Goal: Check status: Check status

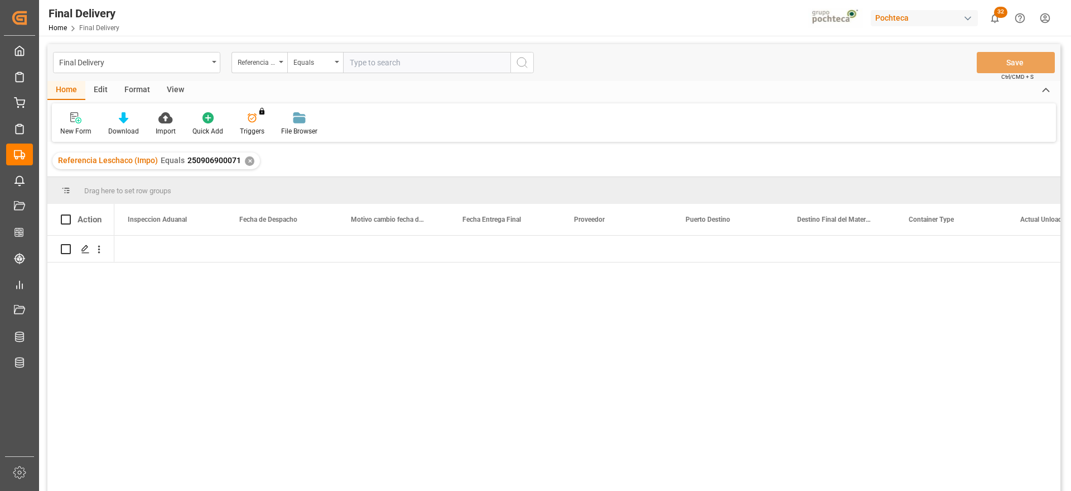
scroll to position [0, 3237]
click at [246, 163] on div "✕" at bounding box center [249, 160] width 9 height 9
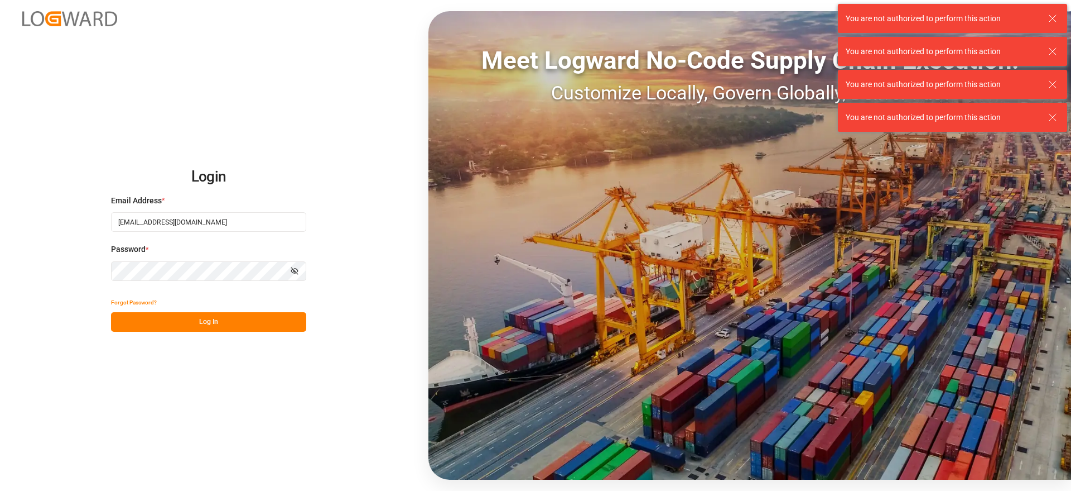
click at [250, 320] on button "Log In" at bounding box center [208, 322] width 195 height 20
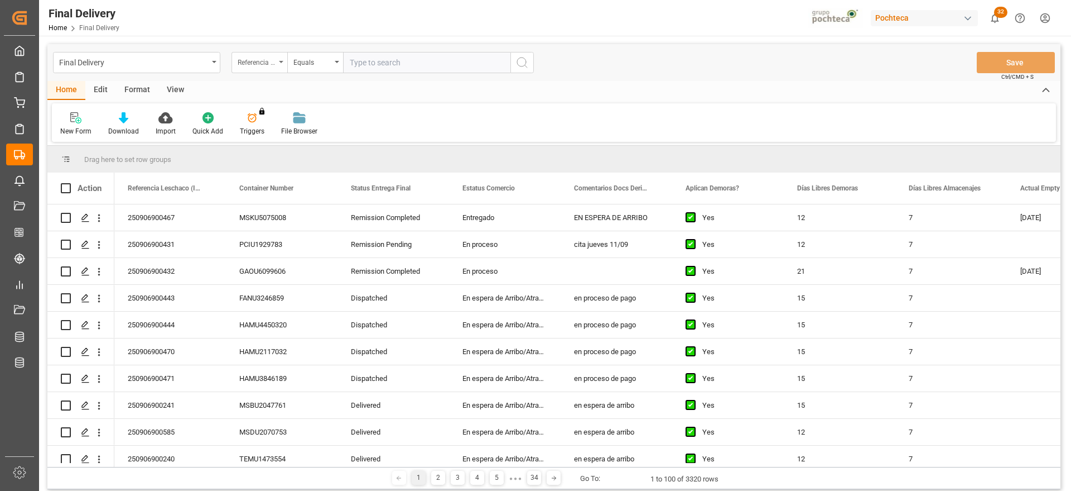
click at [258, 63] on div "Referencia Leschaco (Impo)" at bounding box center [257, 61] width 38 height 13
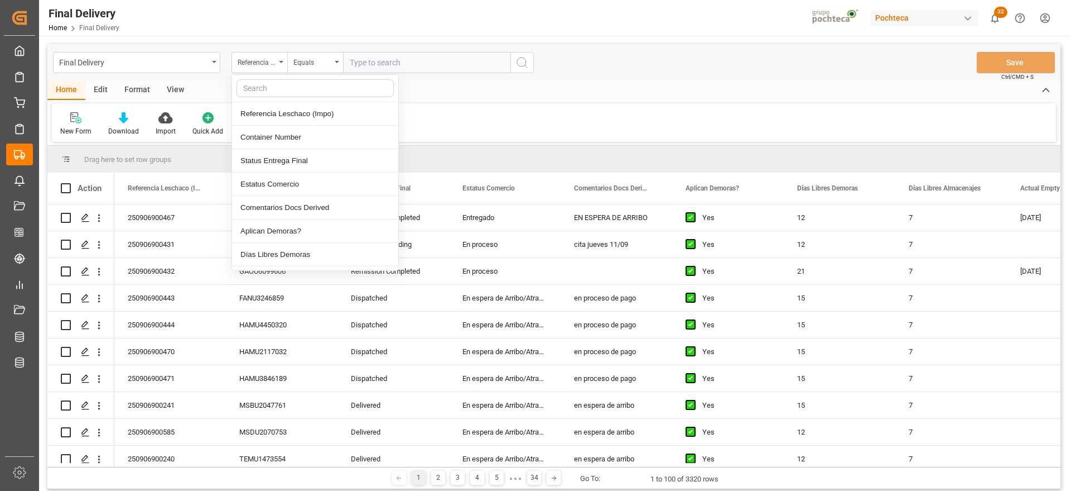
click at [265, 80] on input "text" at bounding box center [315, 88] width 157 height 18
click at [263, 90] on input "text" at bounding box center [315, 88] width 157 height 18
type input "orde"
click at [312, 213] on div "Orden de compra" at bounding box center [315, 207] width 166 height 23
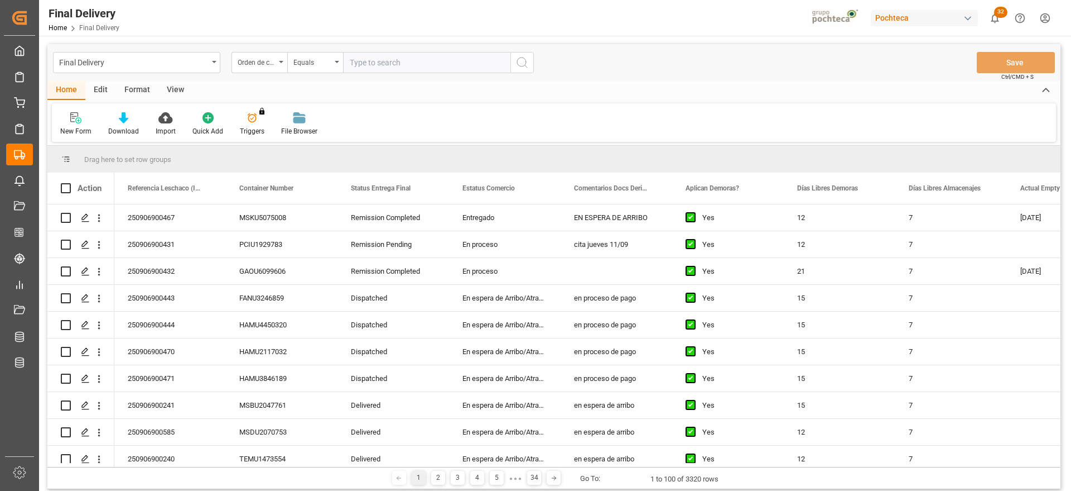
click at [372, 52] on input "text" at bounding box center [426, 62] width 167 height 21
paste input "5000306801"
type input "5000306801"
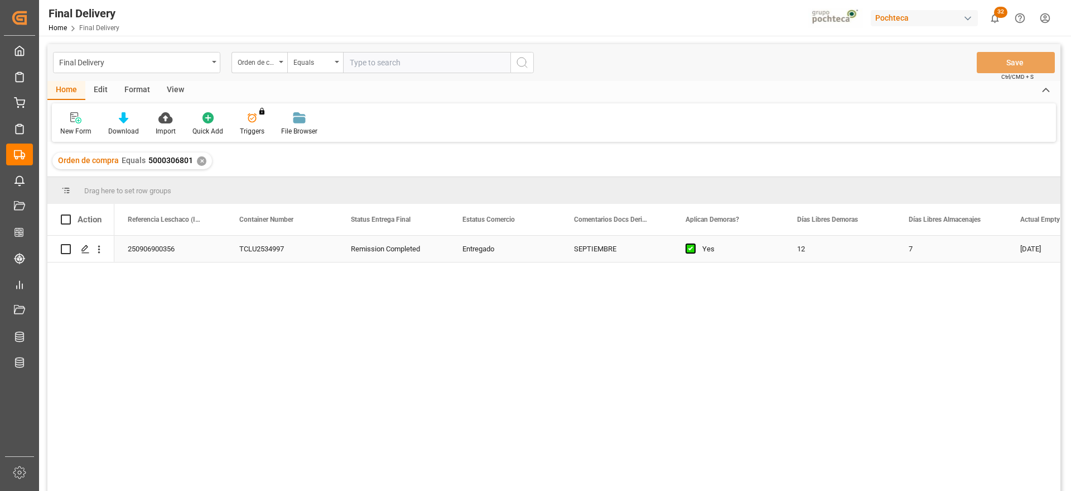
click at [192, 251] on div "250906900356" at bounding box center [170, 248] width 112 height 26
click at [81, 246] on icon "Press SPACE to select this row." at bounding box center [85, 248] width 9 height 9
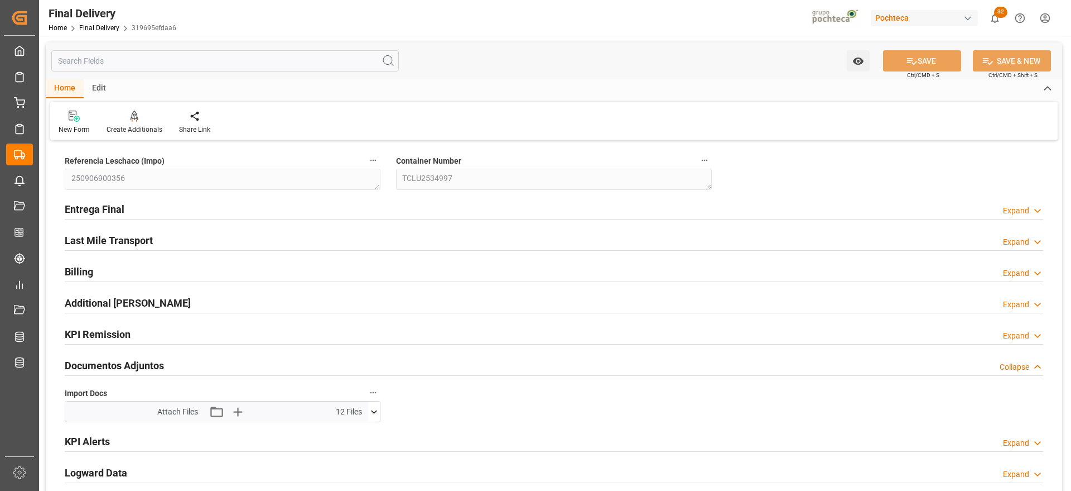
click at [373, 411] on icon at bounding box center [374, 412] width 12 height 12
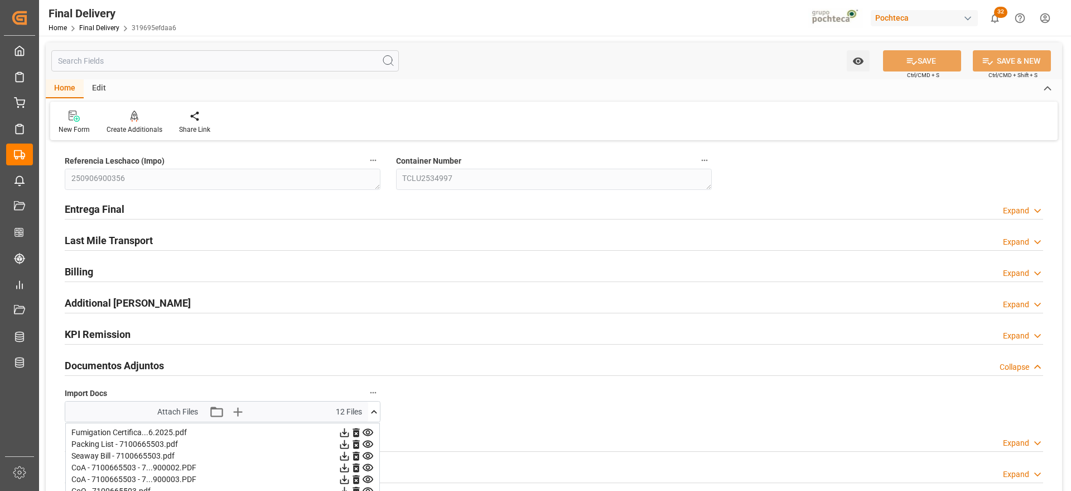
click at [377, 411] on icon at bounding box center [374, 412] width 12 height 12
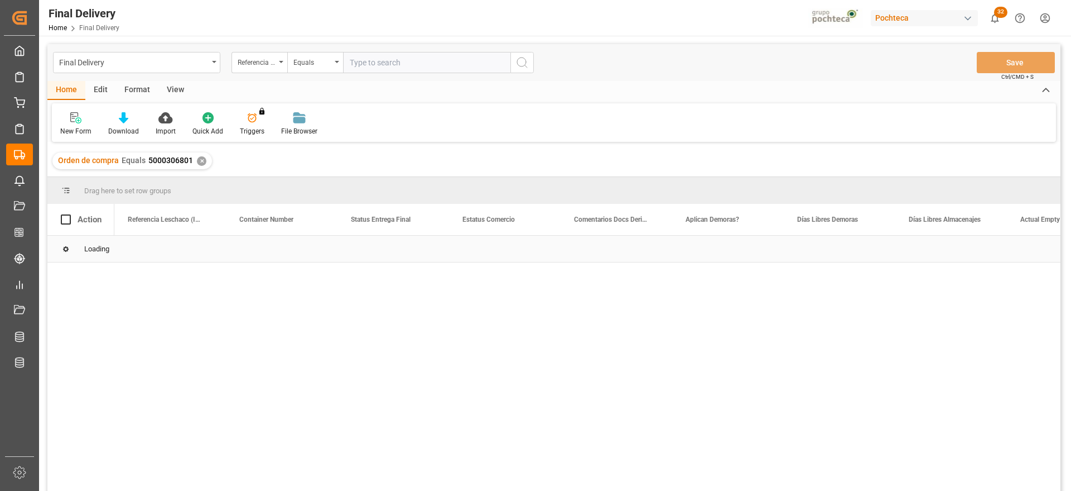
click at [625, 259] on div "Loading" at bounding box center [553, 248] width 1013 height 27
click at [636, 251] on div "SEPTIEMBRE" at bounding box center [617, 248] width 112 height 26
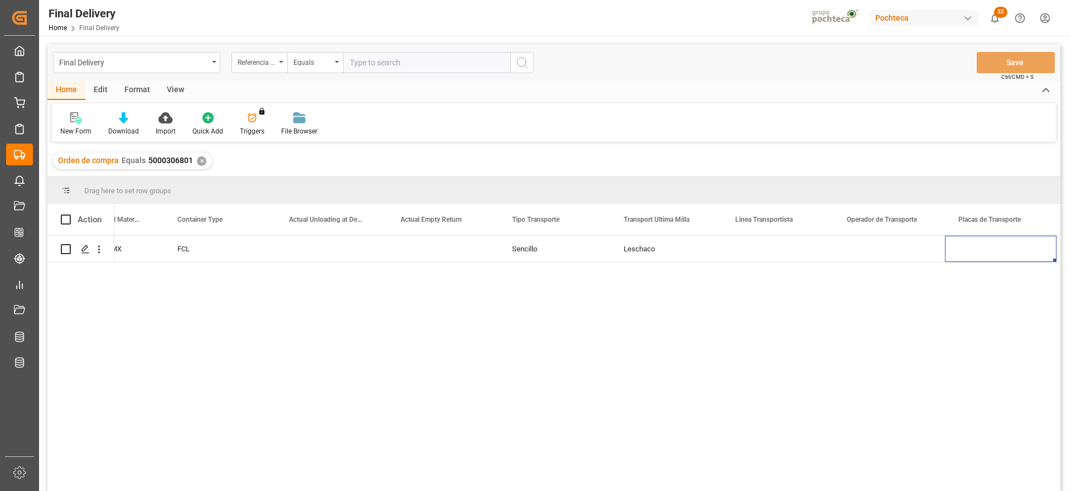
click at [200, 158] on div "✕" at bounding box center [201, 160] width 9 height 9
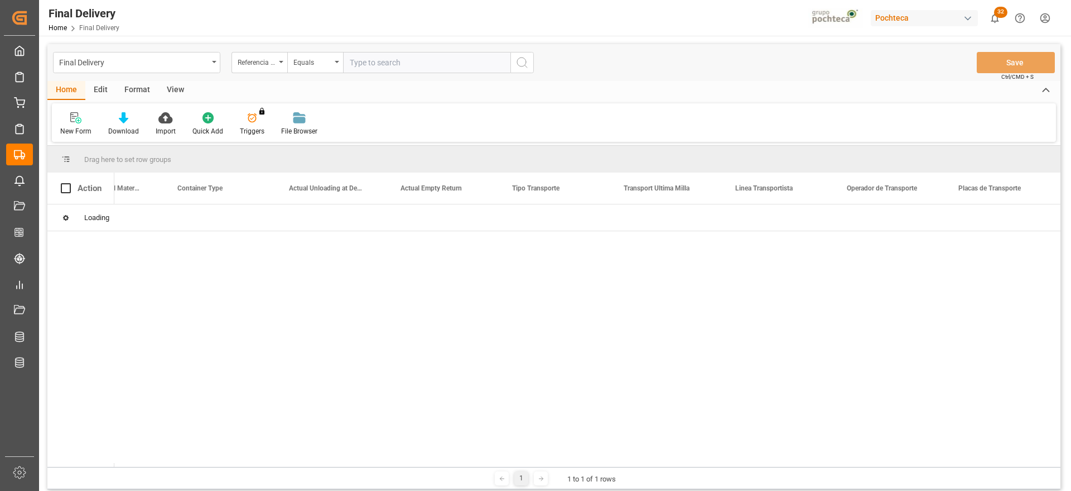
click at [371, 59] on input "text" at bounding box center [426, 62] width 167 height 21
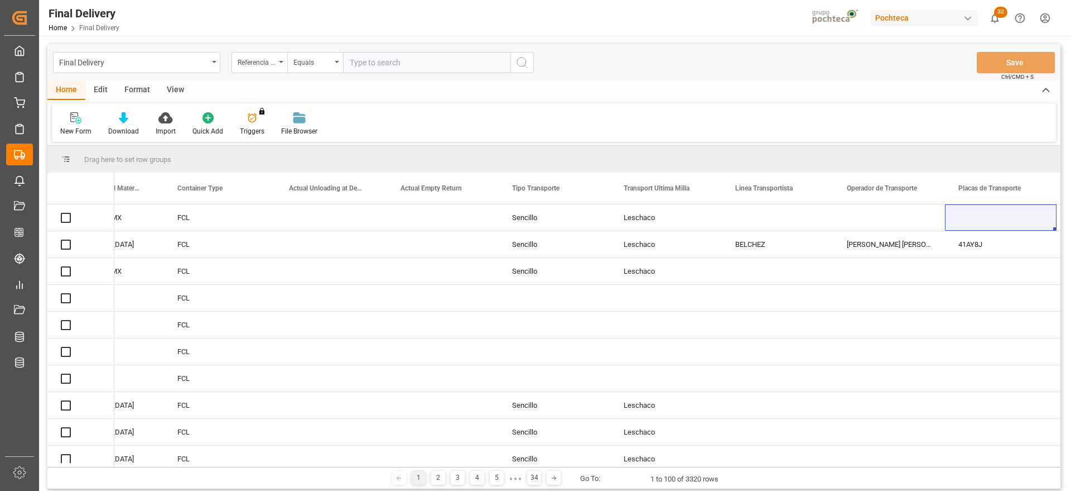
paste input "250906900188"
type input "250906900188"
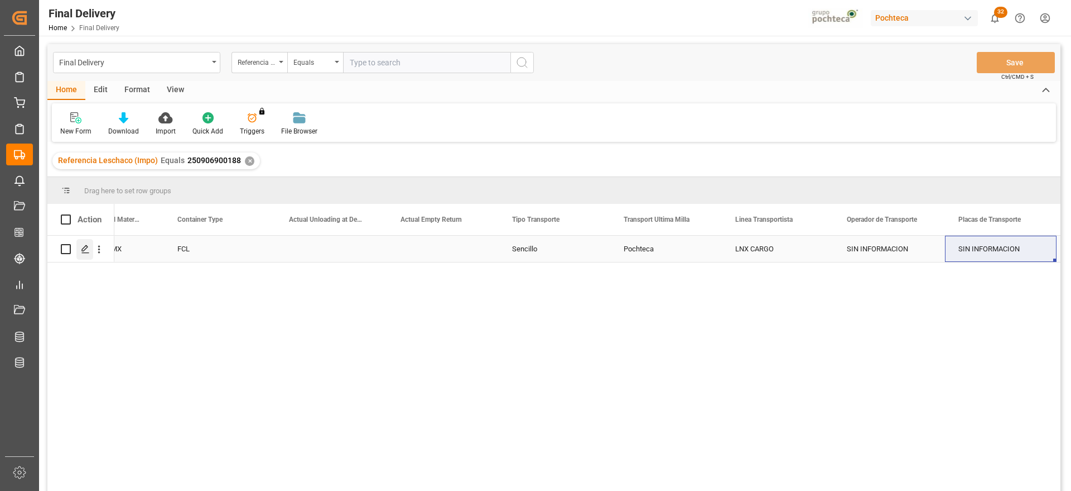
click at [85, 251] on icon "Press SPACE to select this row." at bounding box center [85, 248] width 9 height 9
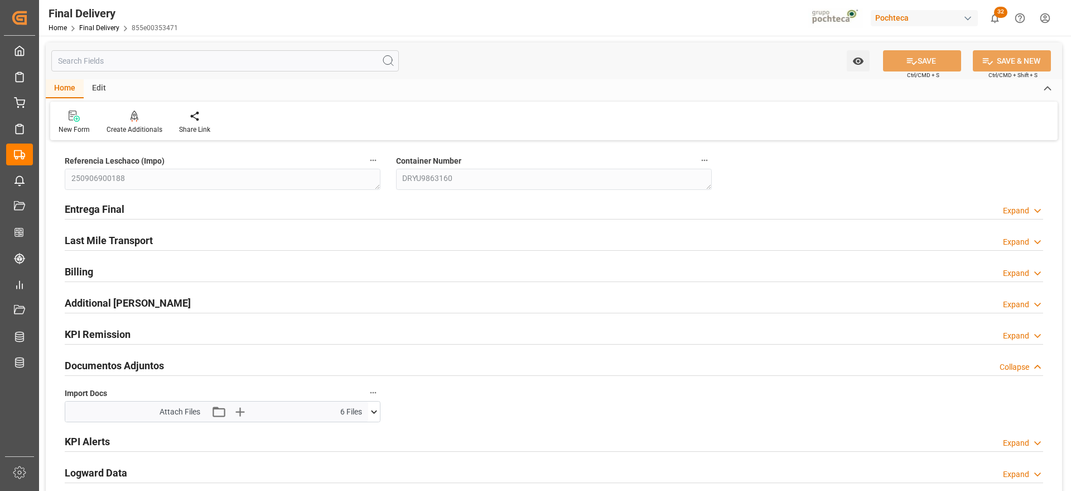
click at [371, 411] on icon at bounding box center [374, 412] width 12 height 12
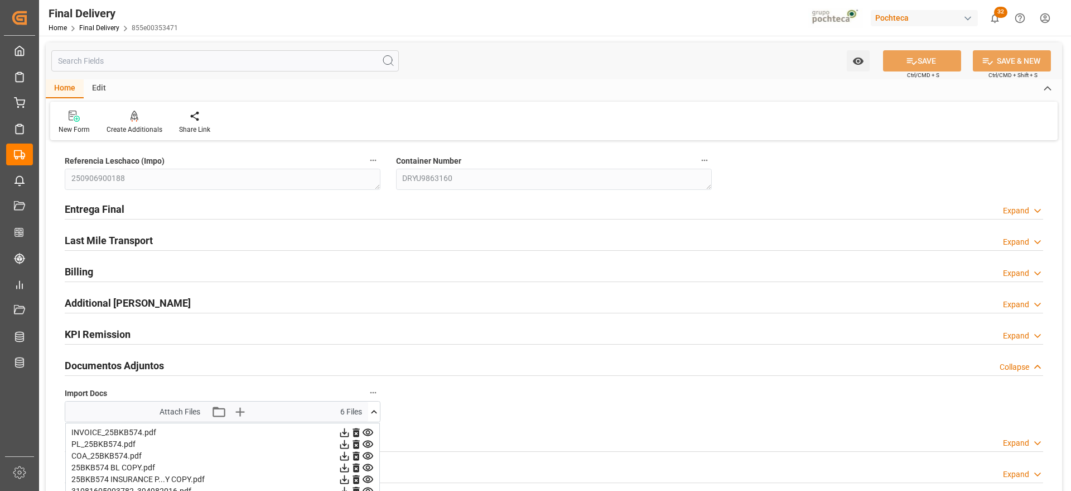
click at [368, 409] on icon at bounding box center [374, 412] width 12 height 12
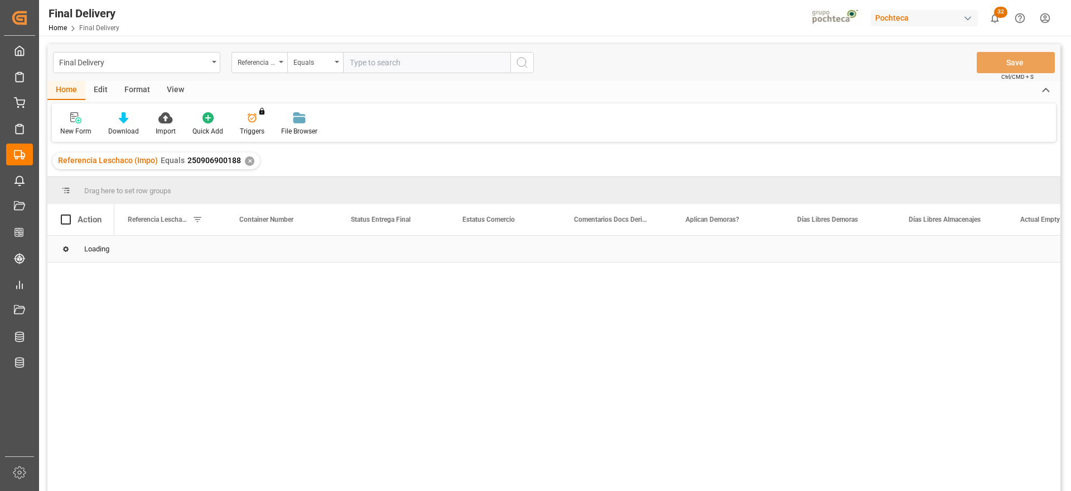
click at [635, 256] on div "Loading" at bounding box center [553, 248] width 1013 height 27
click at [351, 252] on div "Remission Completed" at bounding box center [394, 248] width 112 height 26
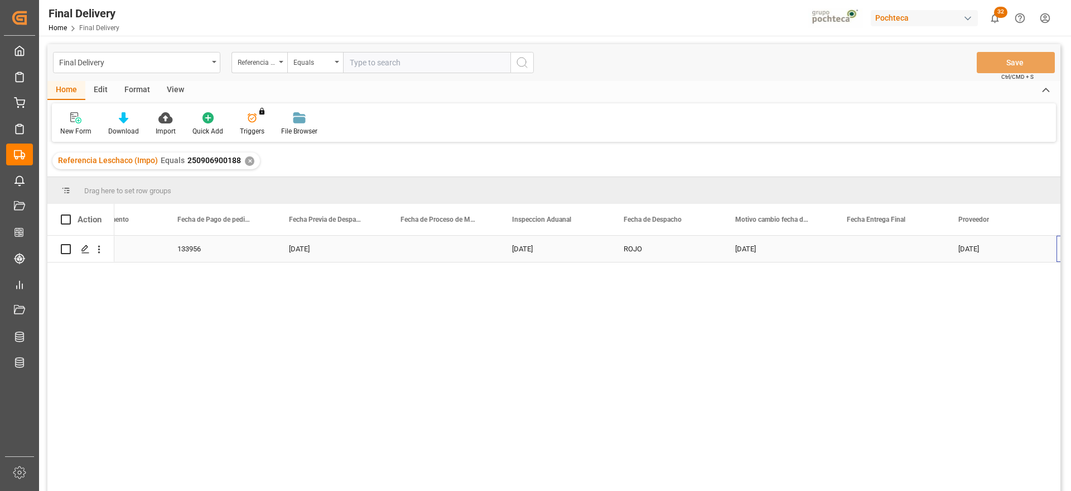
scroll to position [0, 2852]
click at [249, 160] on div "✕" at bounding box center [249, 160] width 9 height 9
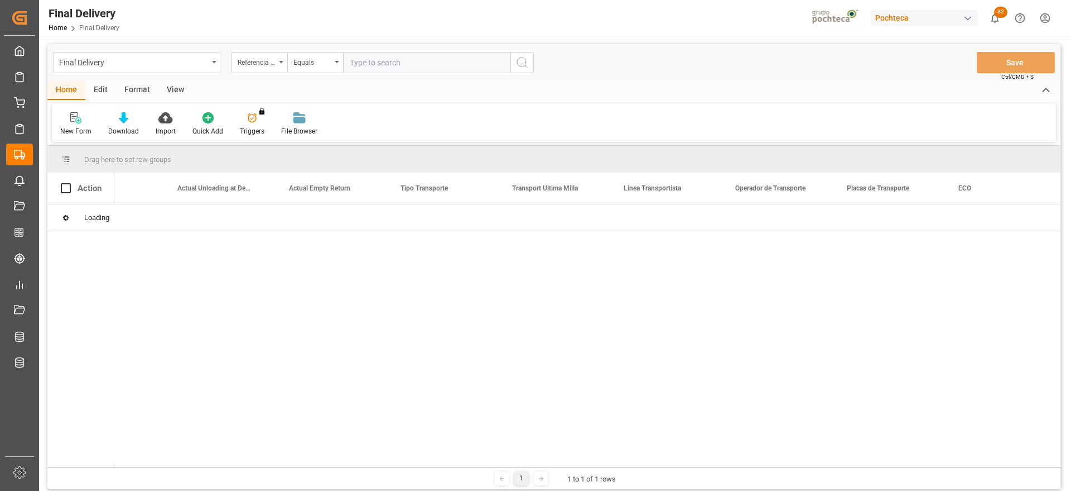
click at [391, 64] on input "text" at bounding box center [426, 62] width 167 height 21
paste input "250906900265"
type input "250906900265"
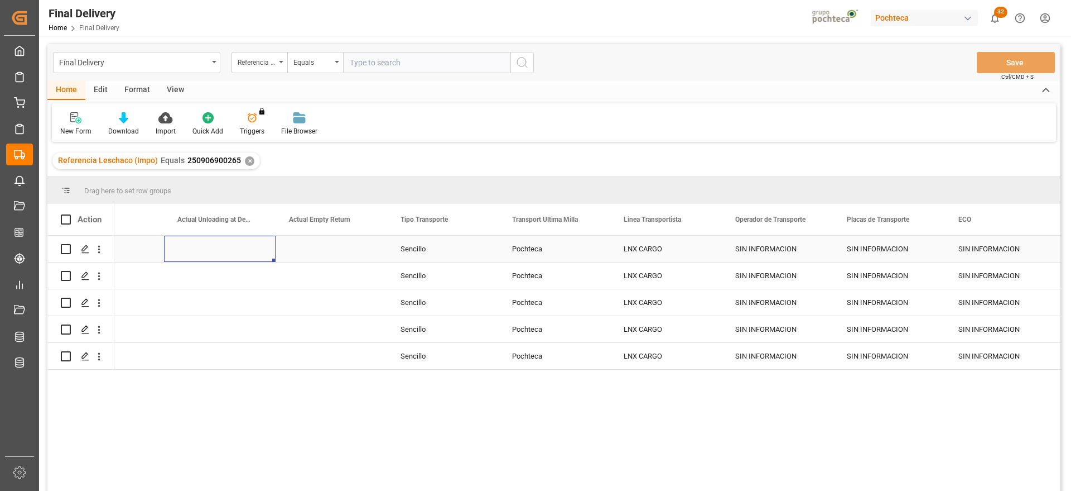
click at [258, 255] on div "Press SPACE to select this row." at bounding box center [220, 248] width 112 height 26
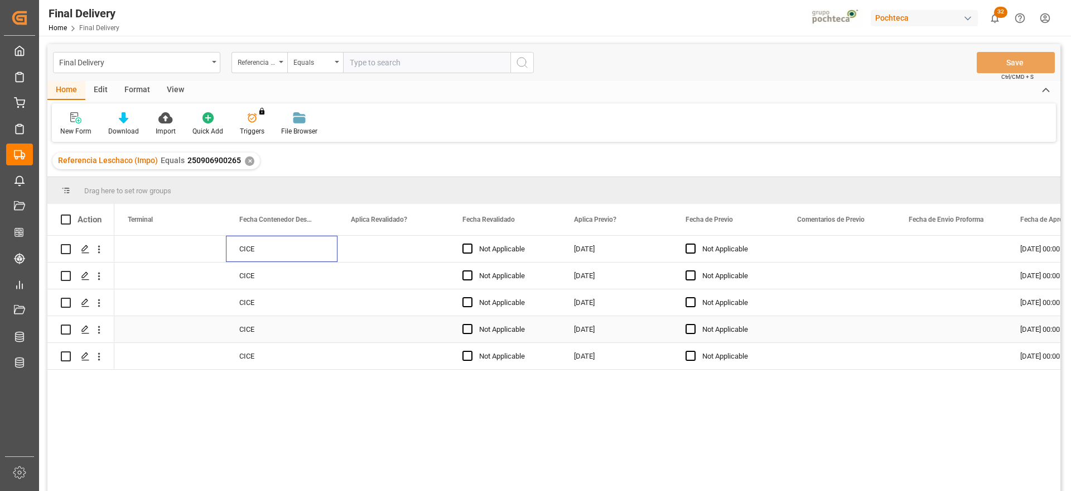
scroll to position [0, 1004]
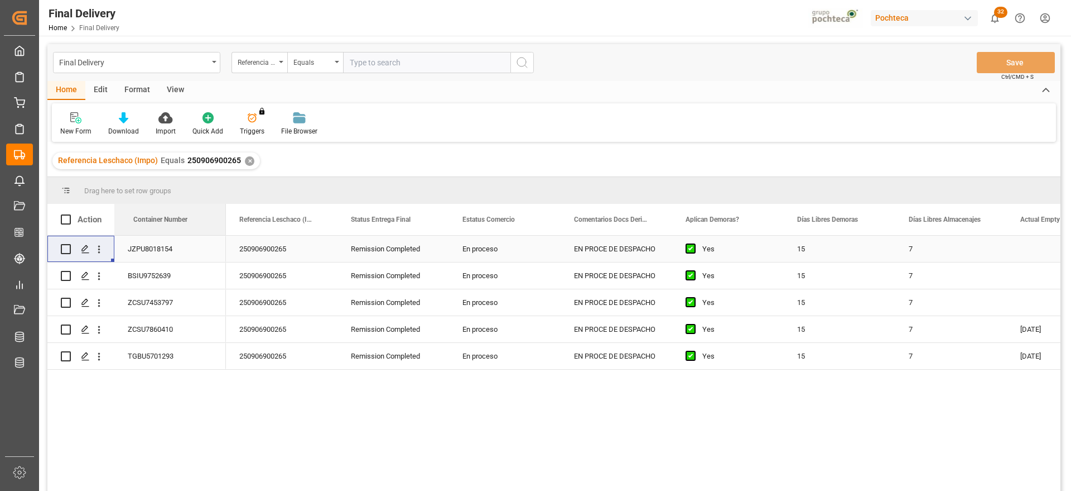
drag, startPoint x: 276, startPoint y: 219, endPoint x: 65, endPoint y: 240, distance: 211.9
click at [294, 255] on div "250906900265" at bounding box center [282, 248] width 112 height 26
click at [293, 252] on div "250906900265" at bounding box center [282, 248] width 112 height 26
click at [566, 314] on div "EN PROCE DE DESPACHO" at bounding box center [617, 302] width 112 height 26
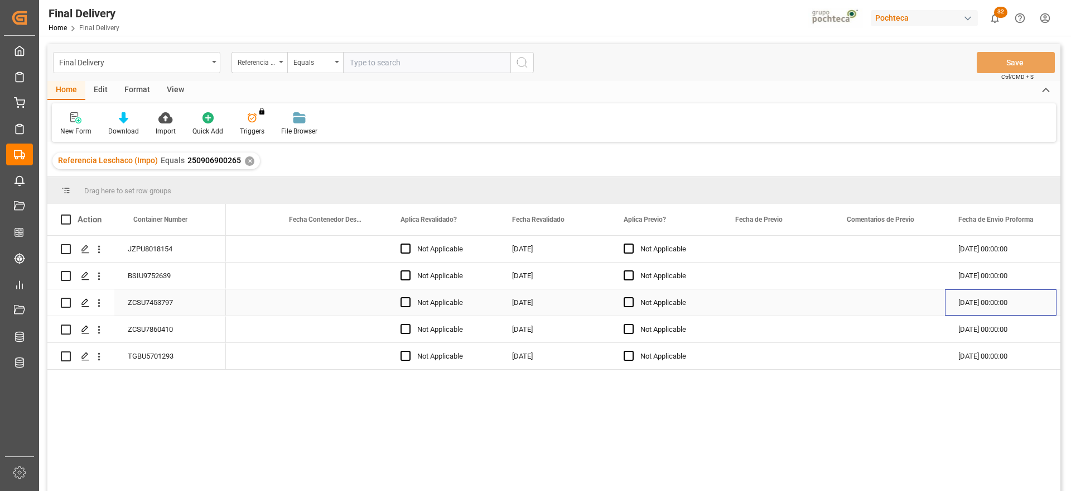
scroll to position [0, 1513]
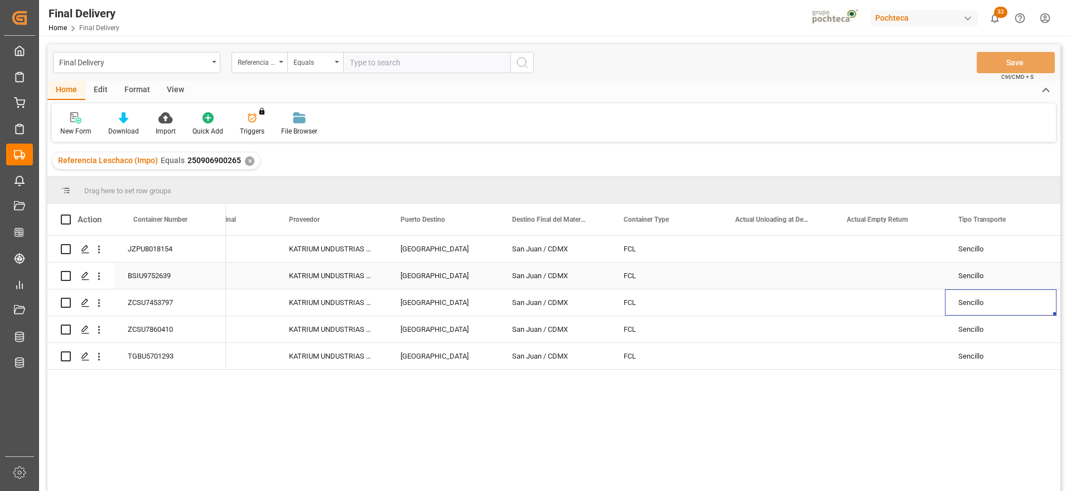
click at [427, 268] on div "[GEOGRAPHIC_DATA]" at bounding box center [443, 275] width 112 height 26
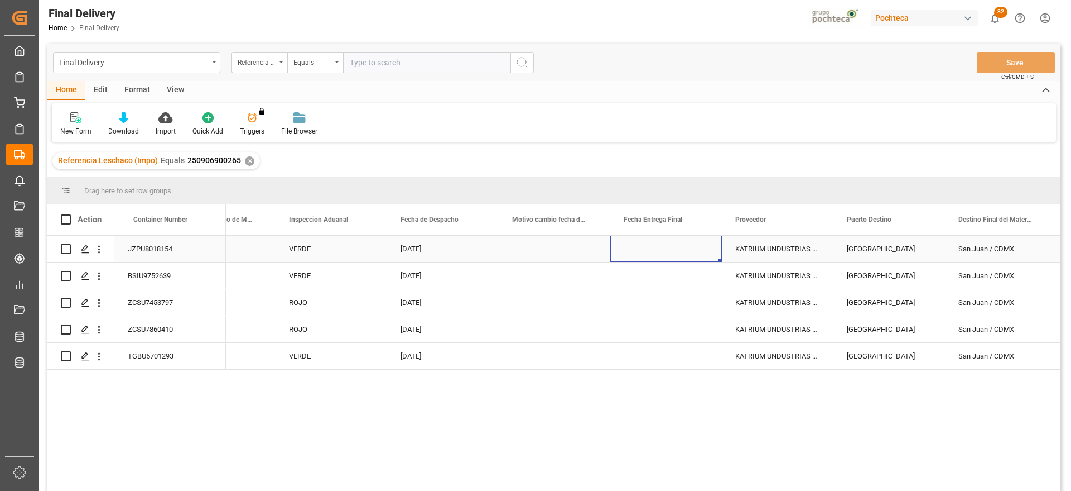
click at [670, 243] on div "Press SPACE to select this row." at bounding box center [666, 248] width 112 height 26
click at [247, 156] on div "✕" at bounding box center [249, 160] width 9 height 9
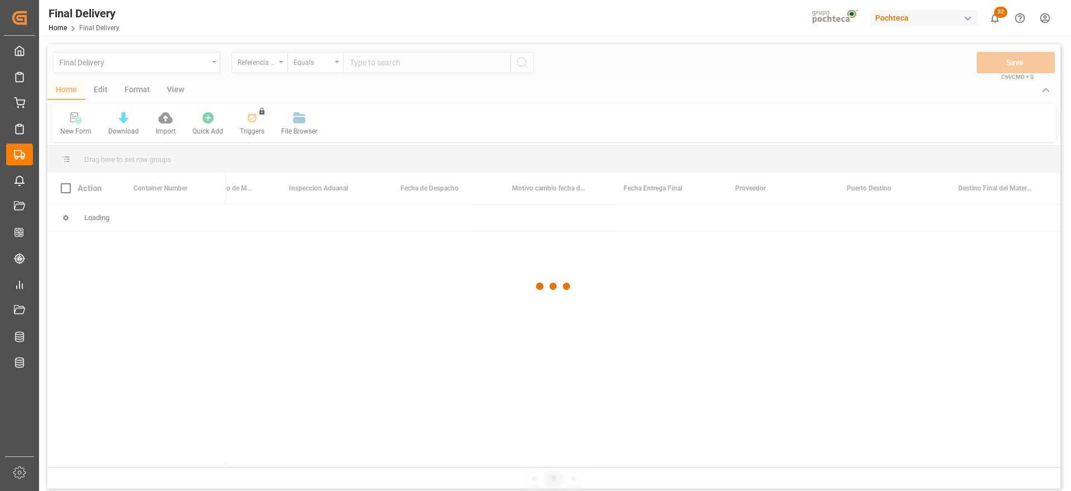
click at [371, 64] on div at bounding box center [553, 286] width 1013 height 484
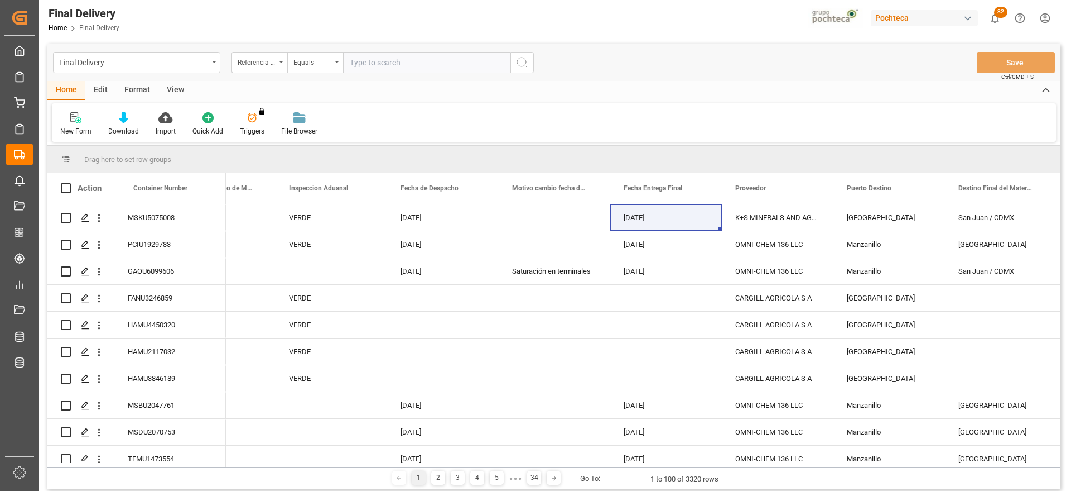
click at [371, 63] on input "text" at bounding box center [426, 62] width 167 height 21
paste input "250906900432"
type input "250906900432"
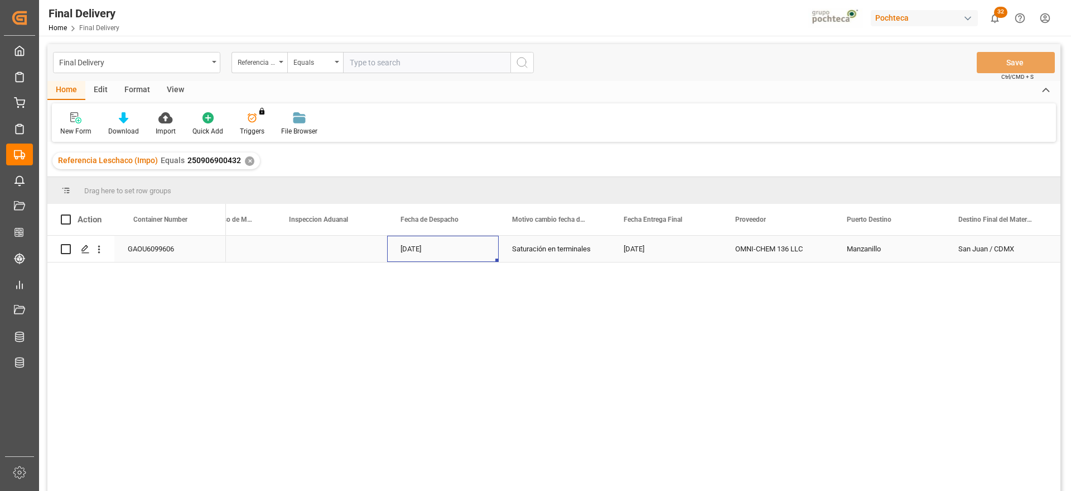
click at [479, 256] on div "[DATE]" at bounding box center [443, 248] width 112 height 26
click at [685, 245] on div "Press SPACE to select this row." at bounding box center [666, 248] width 112 height 26
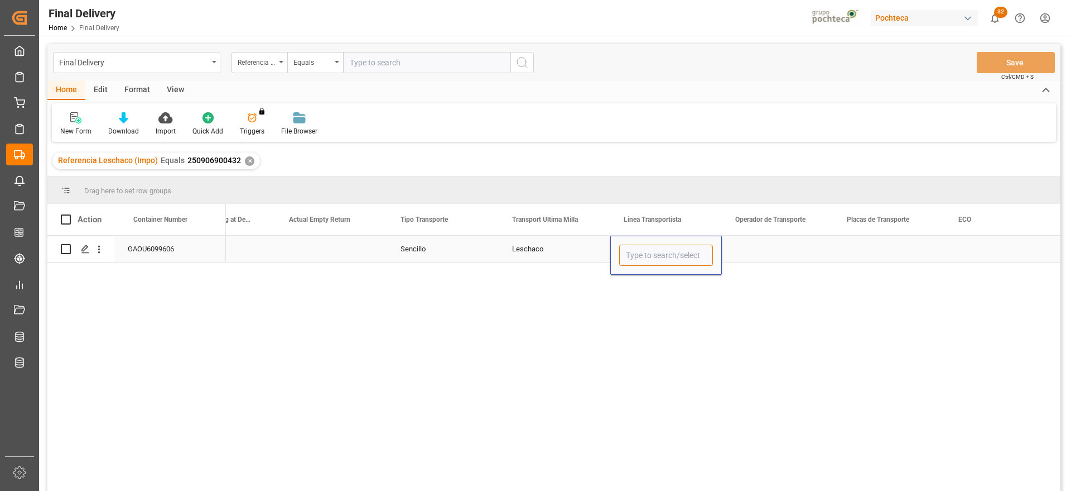
click at [684, 248] on input "Press SPACE to select this row." at bounding box center [666, 254] width 94 height 21
type input "h"
type input "H.H."
click at [745, 248] on div "Press SPACE to select this row." at bounding box center [778, 248] width 112 height 26
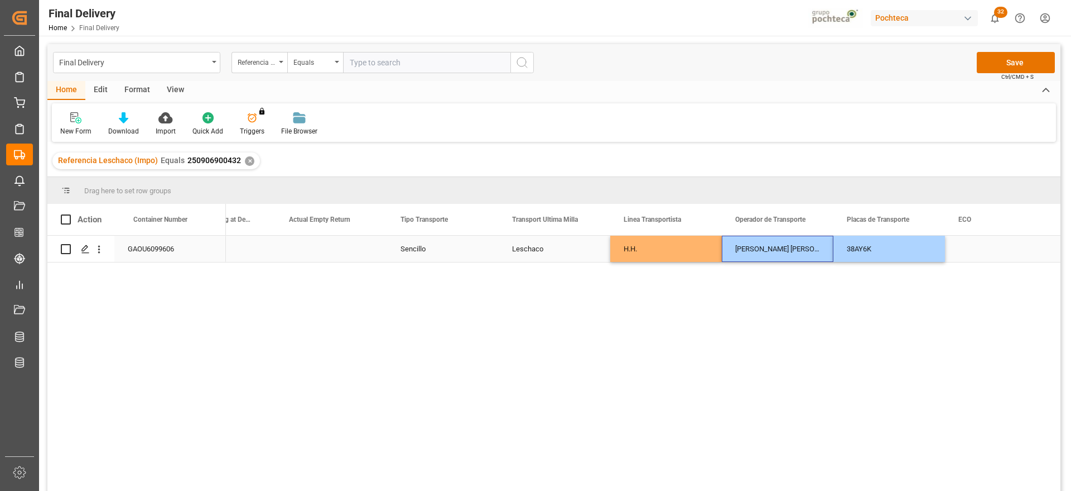
click at [985, 255] on div "Press SPACE to select this row." at bounding box center [1001, 248] width 112 height 26
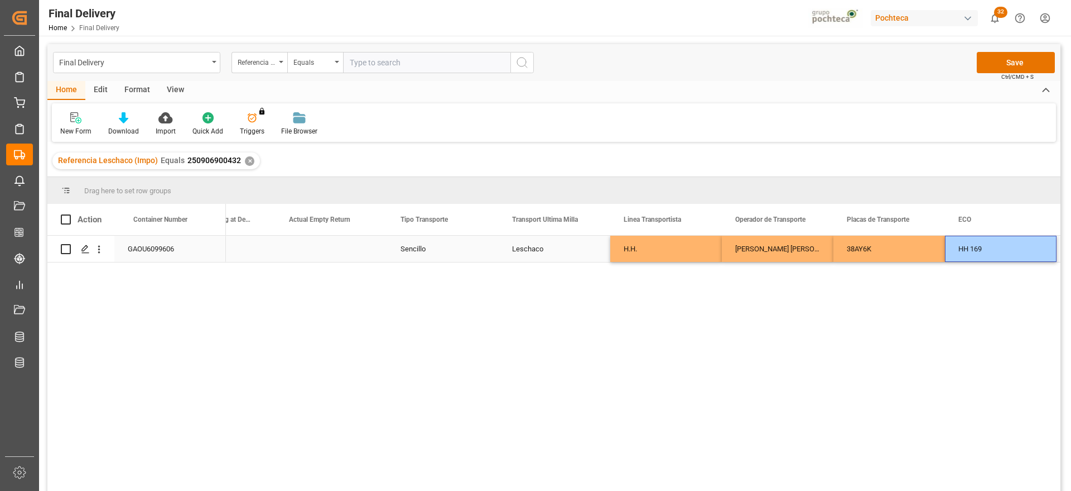
click at [982, 252] on div "HH 169" at bounding box center [1001, 248] width 112 height 26
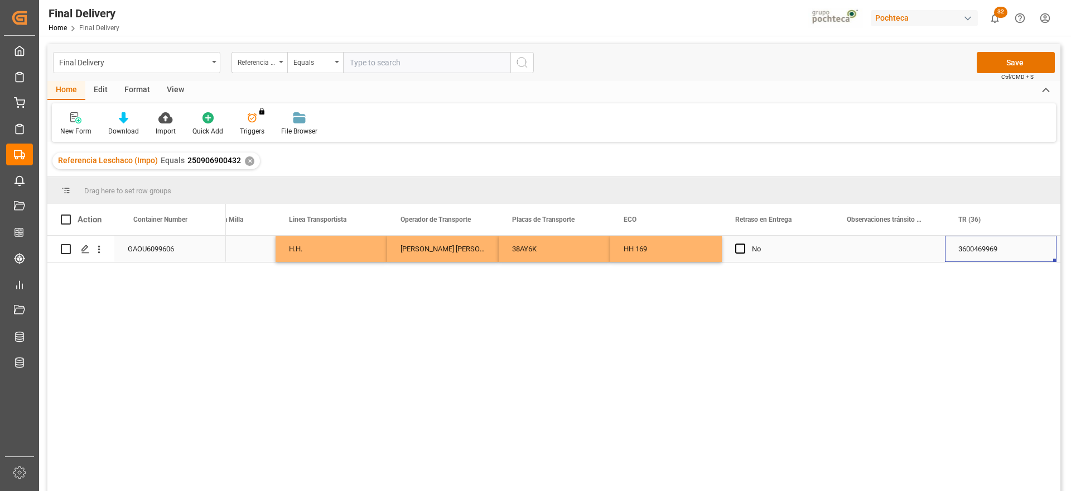
scroll to position [0, 4526]
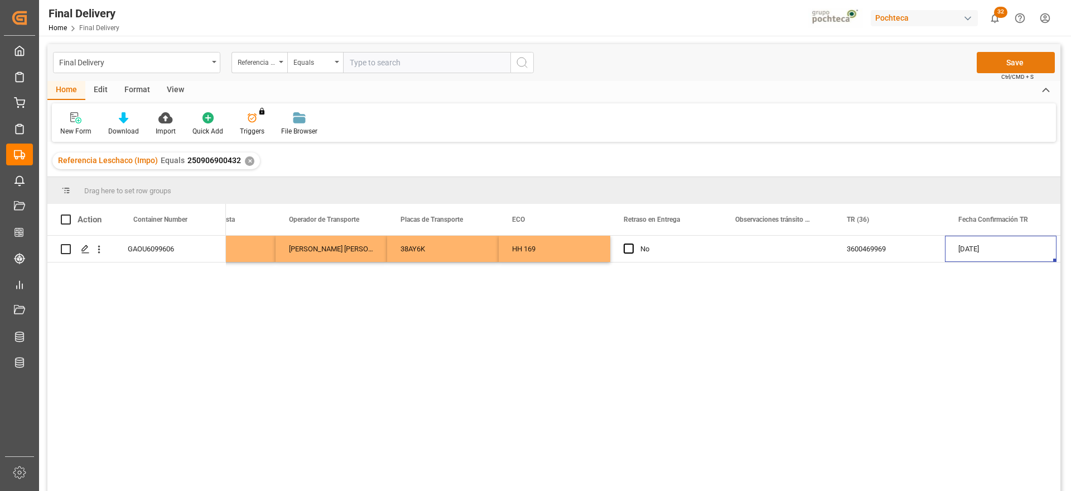
click at [1023, 62] on button "Save" at bounding box center [1016, 62] width 78 height 21
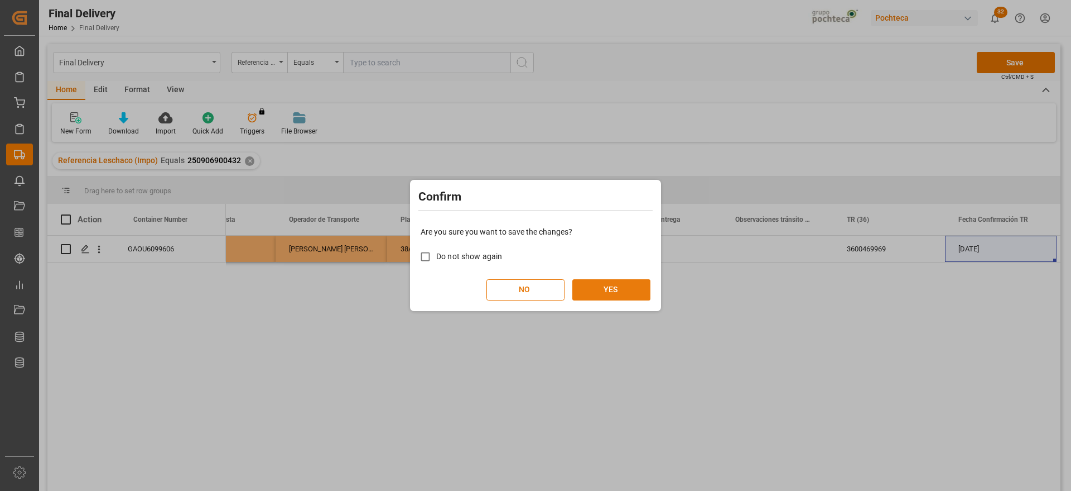
click at [616, 296] on button "YES" at bounding box center [612, 289] width 78 height 21
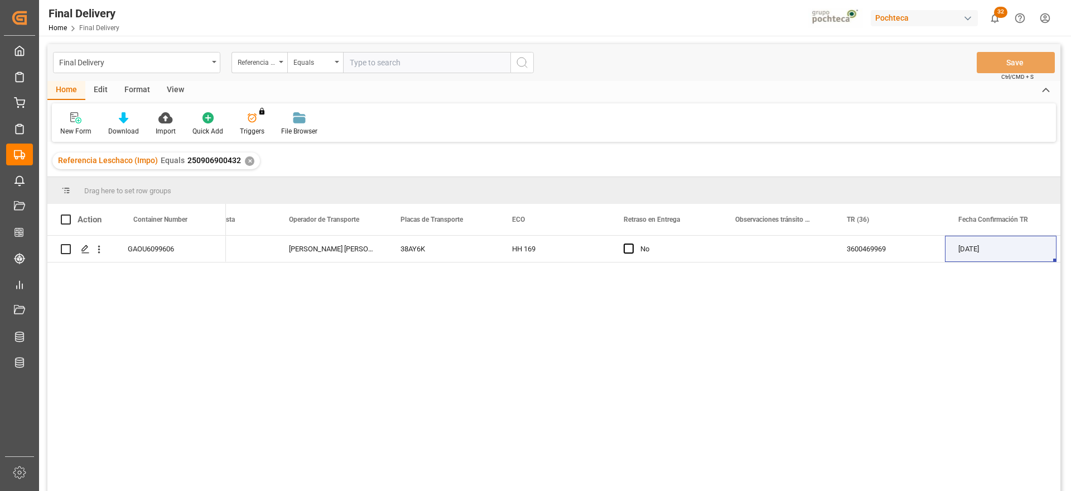
click at [245, 161] on div "✕" at bounding box center [249, 160] width 9 height 9
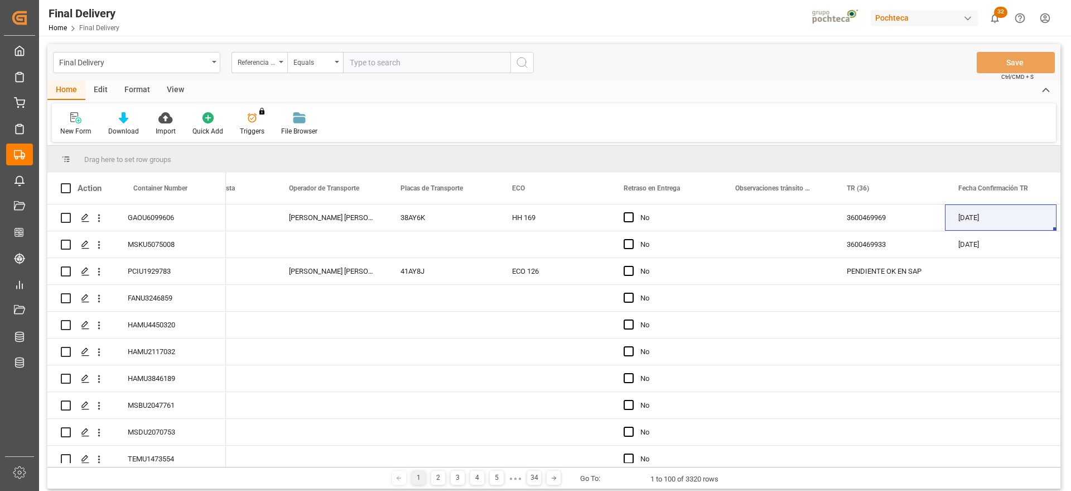
click at [382, 62] on input "text" at bounding box center [426, 62] width 167 height 21
paste input "250906900071"
type input "250906900071"
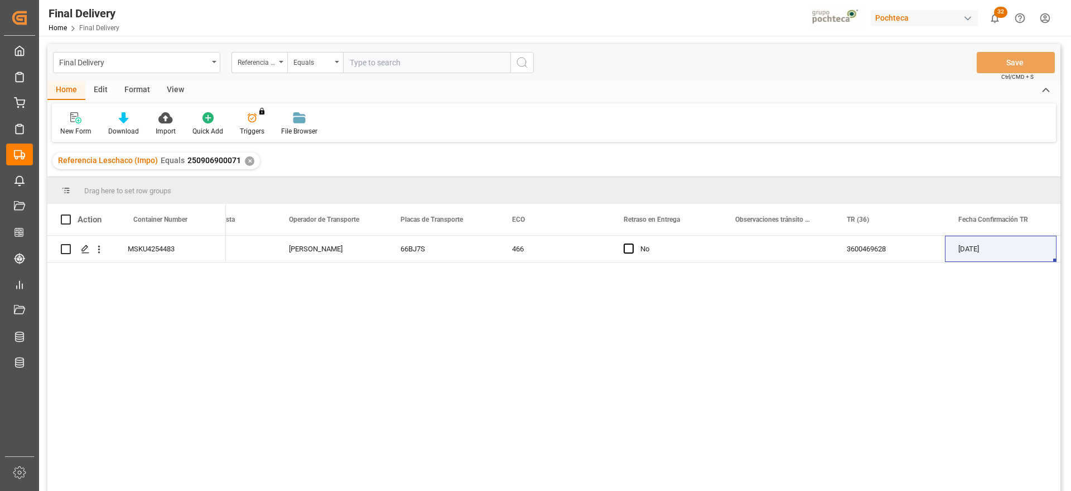
click at [245, 161] on div "✕" at bounding box center [249, 160] width 9 height 9
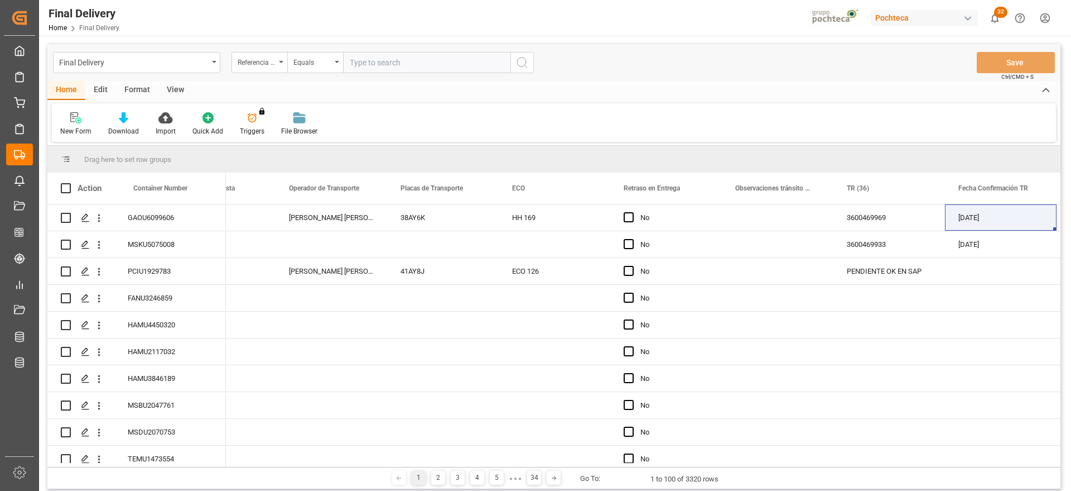
click at [387, 61] on input "text" at bounding box center [426, 62] width 167 height 21
paste input "250906900194"
type input "250906900194"
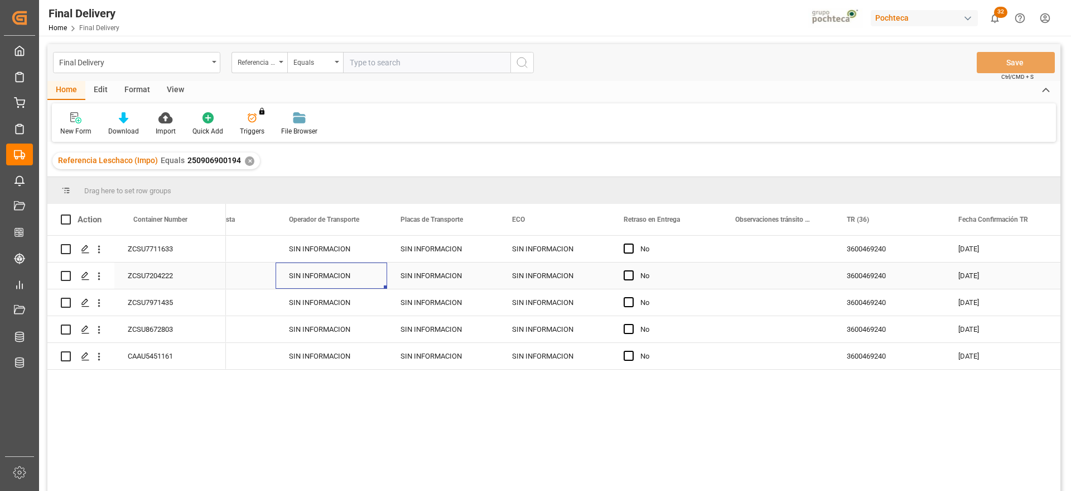
click at [374, 268] on div "SIN INFORMACION" at bounding box center [332, 275] width 112 height 26
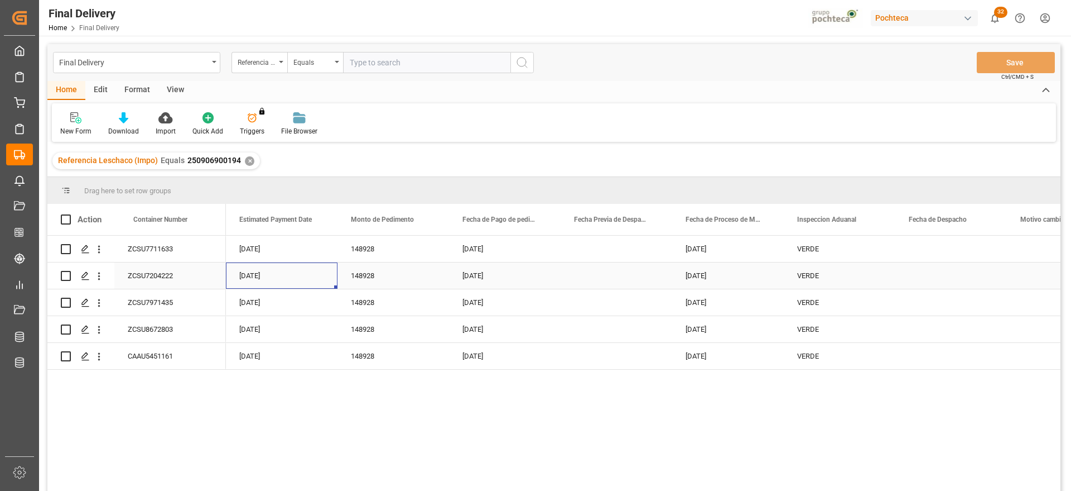
scroll to position [0, 2455]
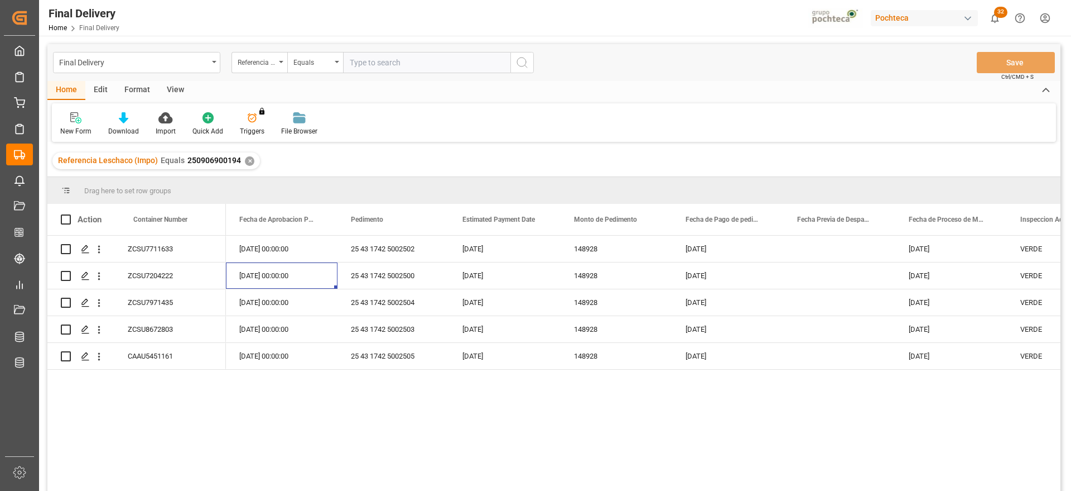
click at [245, 161] on div "✕" at bounding box center [249, 160] width 9 height 9
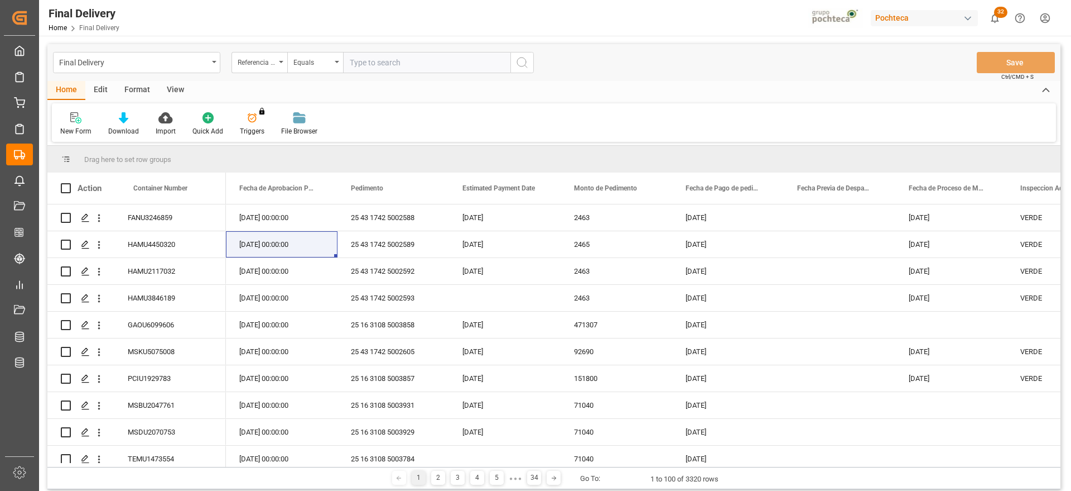
click at [377, 61] on input "text" at bounding box center [426, 62] width 167 height 21
paste input "250906900472"
type input "250906900472"
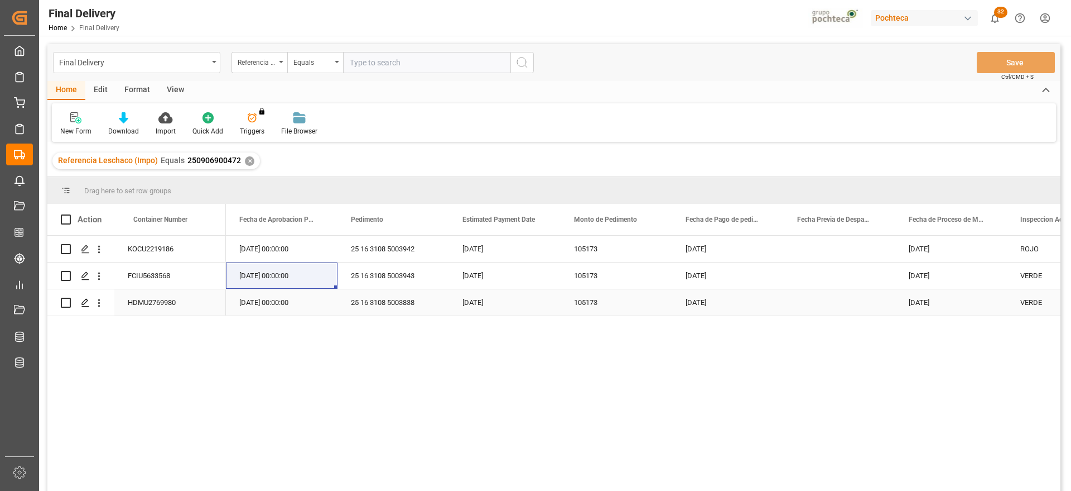
click at [528, 290] on div "[DATE]" at bounding box center [505, 302] width 112 height 26
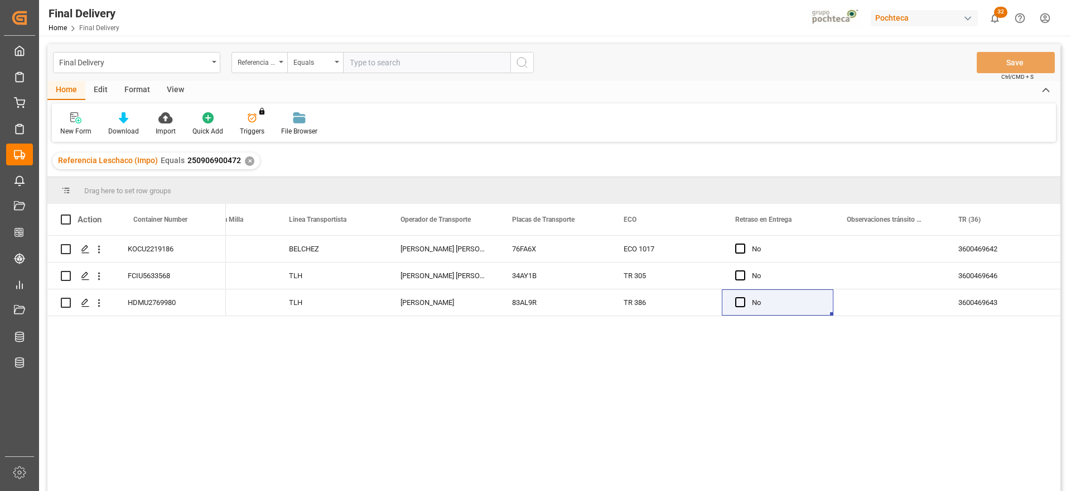
click at [248, 160] on div "✕" at bounding box center [249, 160] width 9 height 9
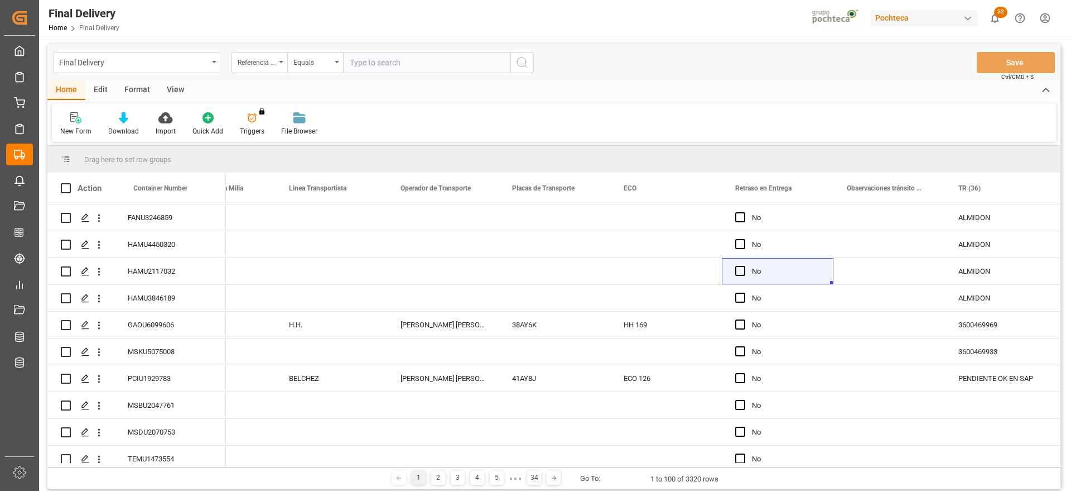
click at [367, 61] on input "text" at bounding box center [426, 62] width 167 height 21
paste input "250906900243"
type input "250906900243"
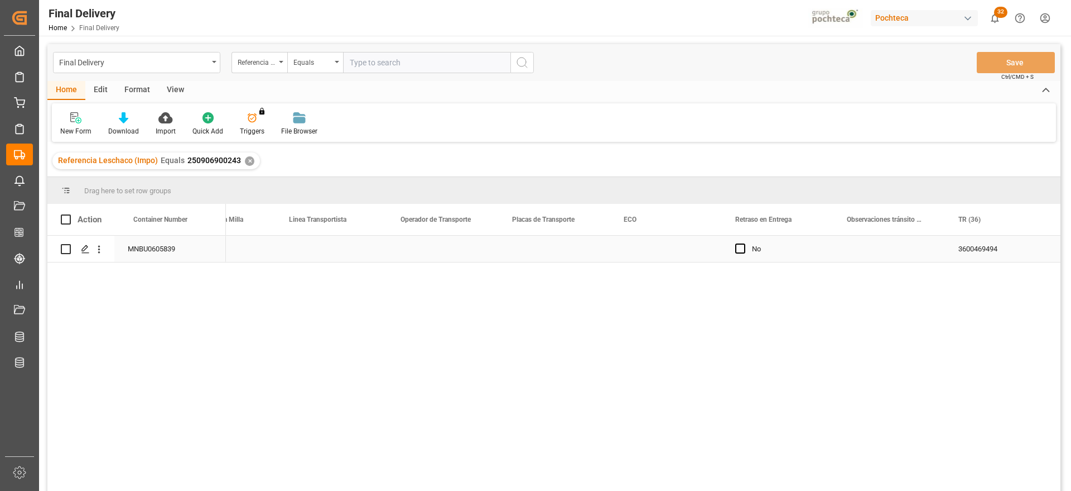
click at [570, 242] on div "Press SPACE to select this row." at bounding box center [555, 248] width 112 height 26
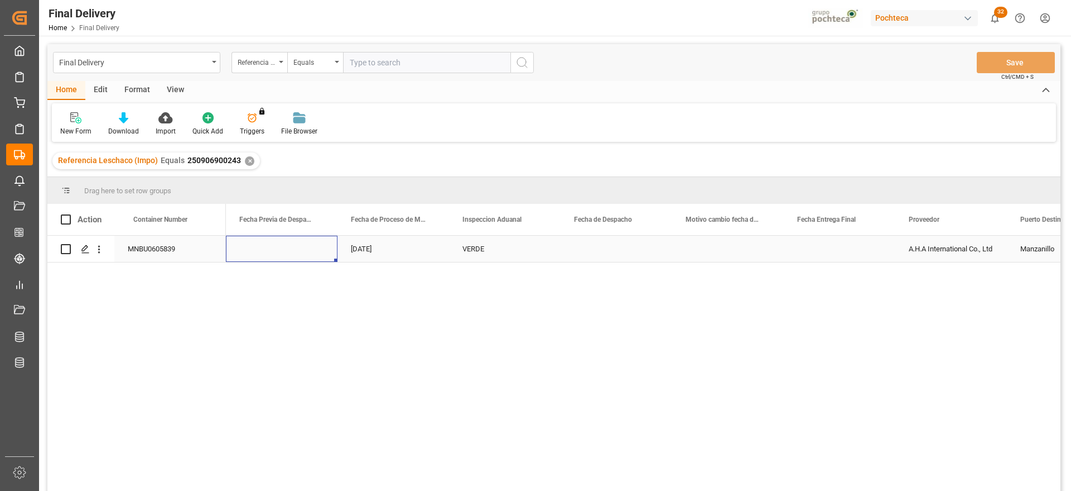
scroll to position [0, 2790]
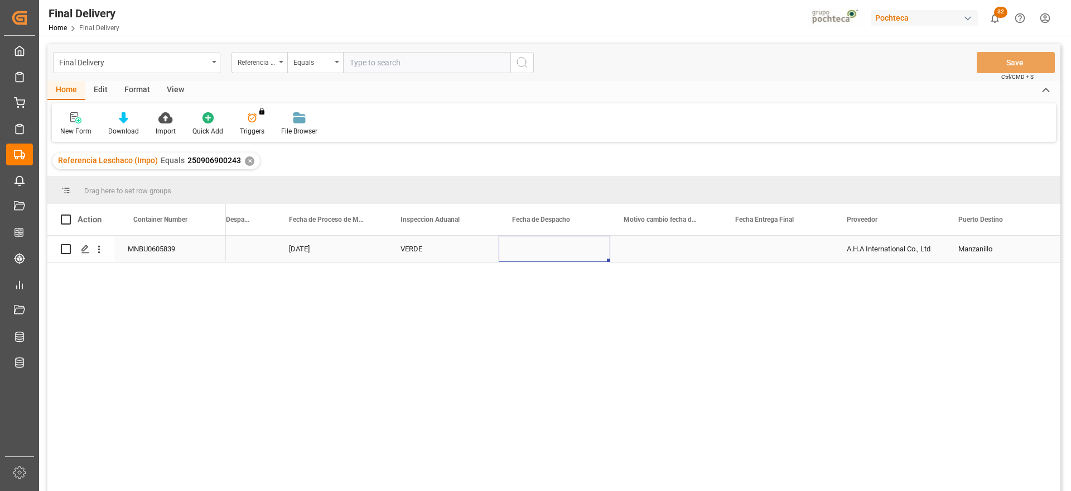
click at [570, 242] on div "Press SPACE to select this row." at bounding box center [555, 248] width 112 height 26
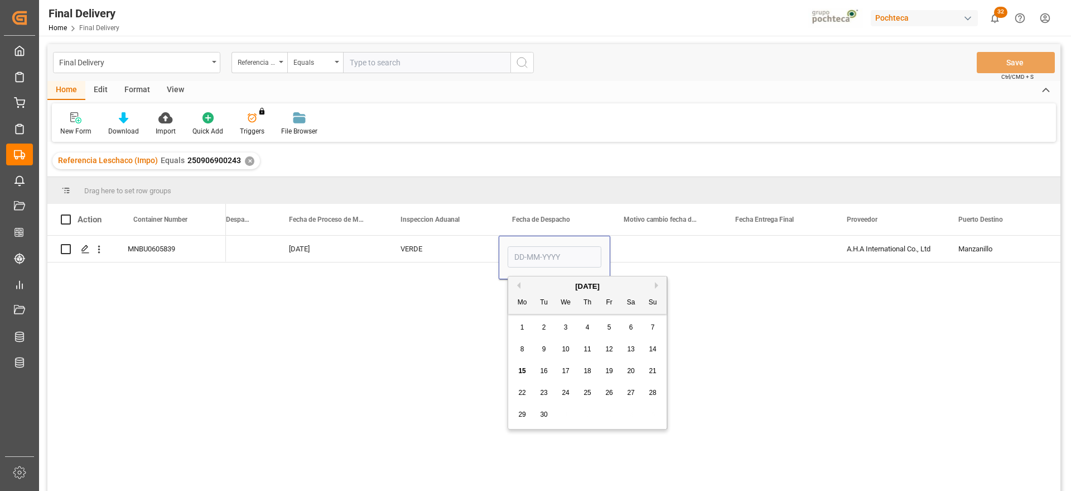
click at [590, 326] on div "4" at bounding box center [588, 327] width 14 height 13
type input "[DATE]"
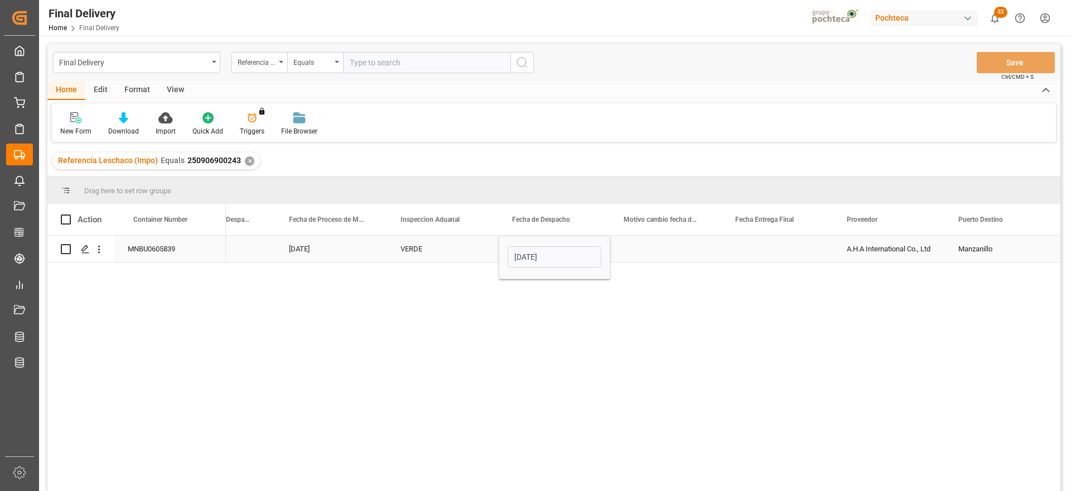
click at [787, 255] on div "Press SPACE to select this row." at bounding box center [778, 248] width 112 height 26
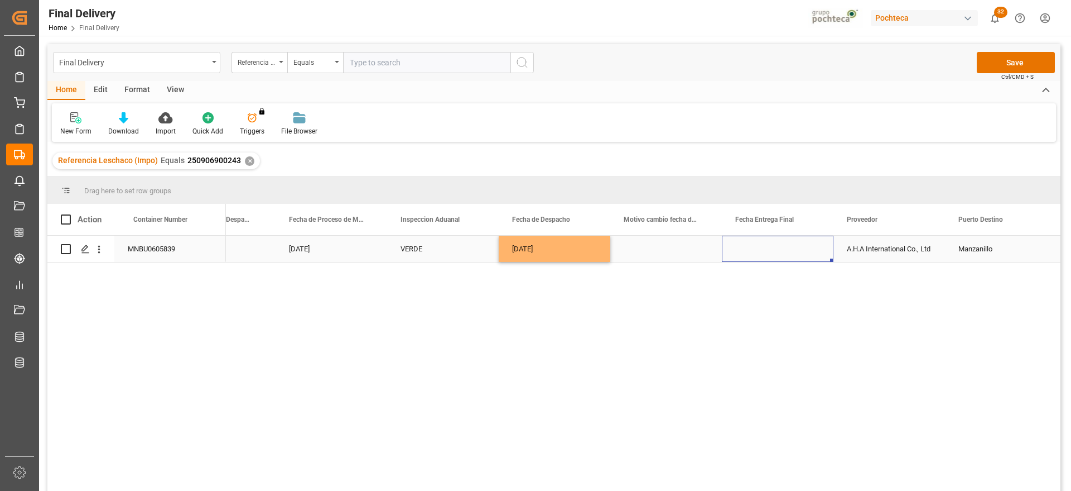
click at [787, 255] on div "Press SPACE to select this row." at bounding box center [778, 248] width 112 height 26
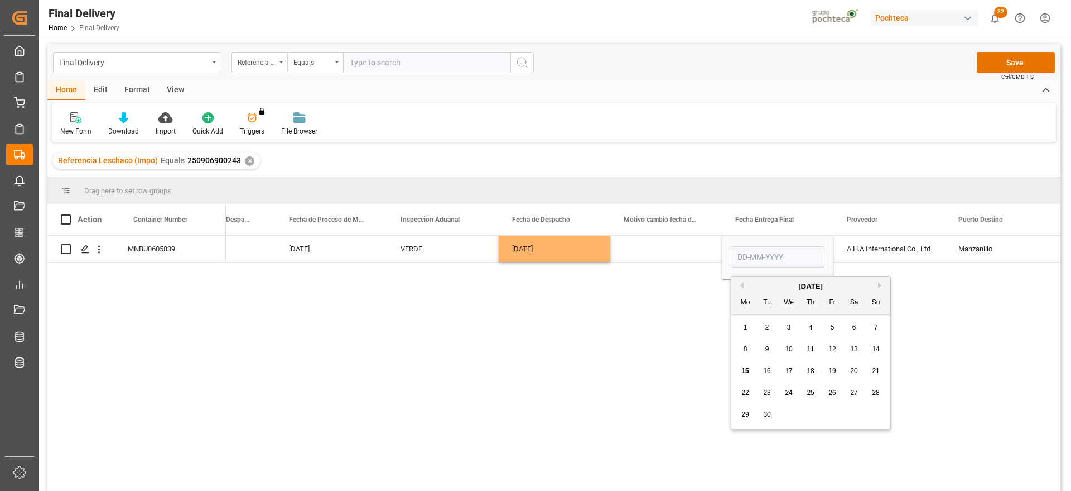
click at [831, 323] on span "5" at bounding box center [833, 327] width 4 height 8
type input "[DATE]"
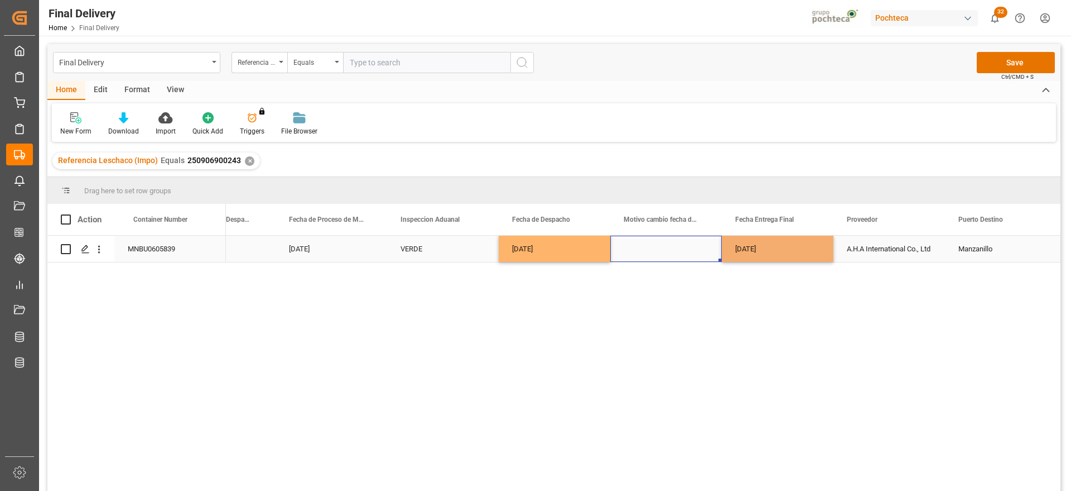
click at [672, 252] on div "Press SPACE to select this row." at bounding box center [666, 248] width 112 height 26
click at [877, 251] on div "A.H.A International Co., Ltd" at bounding box center [890, 248] width 112 height 26
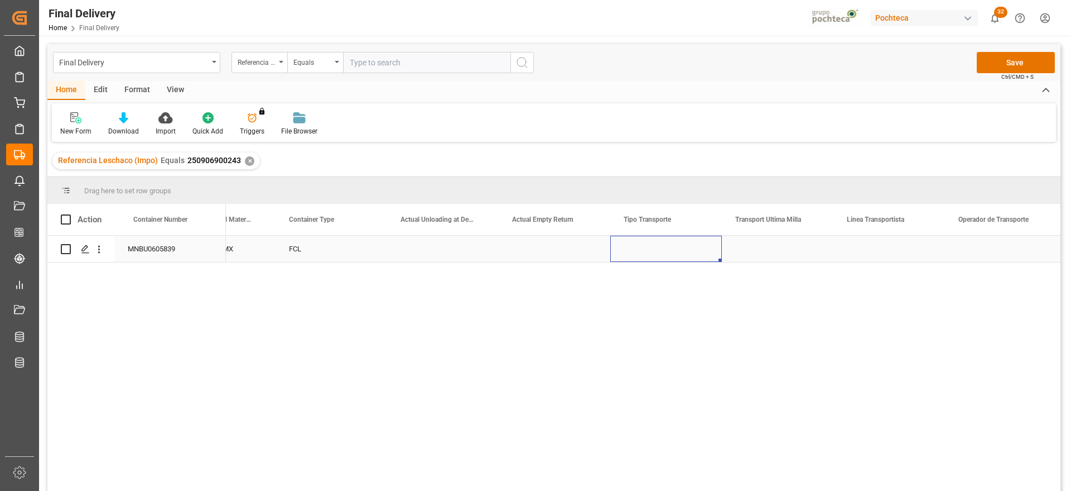
click at [662, 242] on div "Press SPACE to select this row." at bounding box center [666, 248] width 112 height 26
click at [696, 249] on button "Select" at bounding box center [666, 254] width 94 height 21
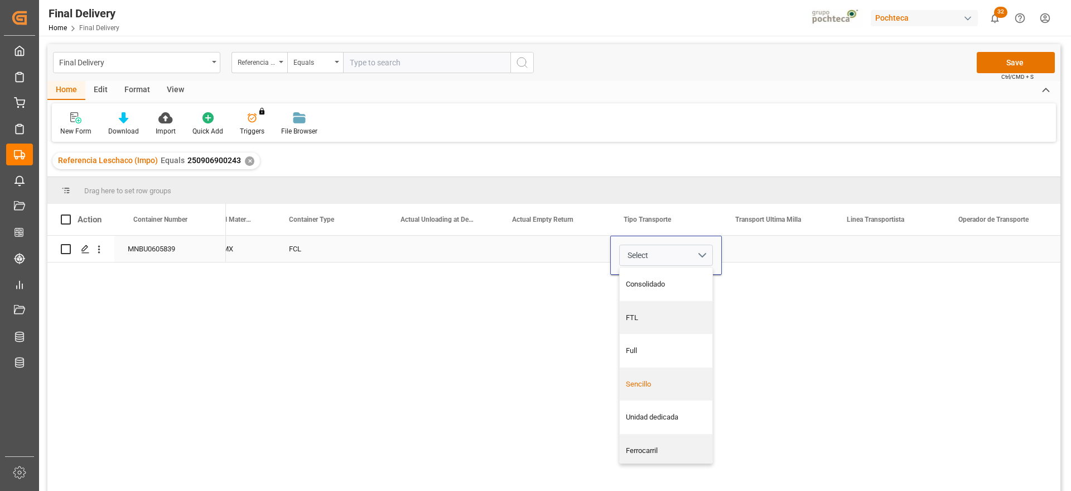
click at [665, 390] on div "Sencillo" at bounding box center [666, 383] width 93 height 33
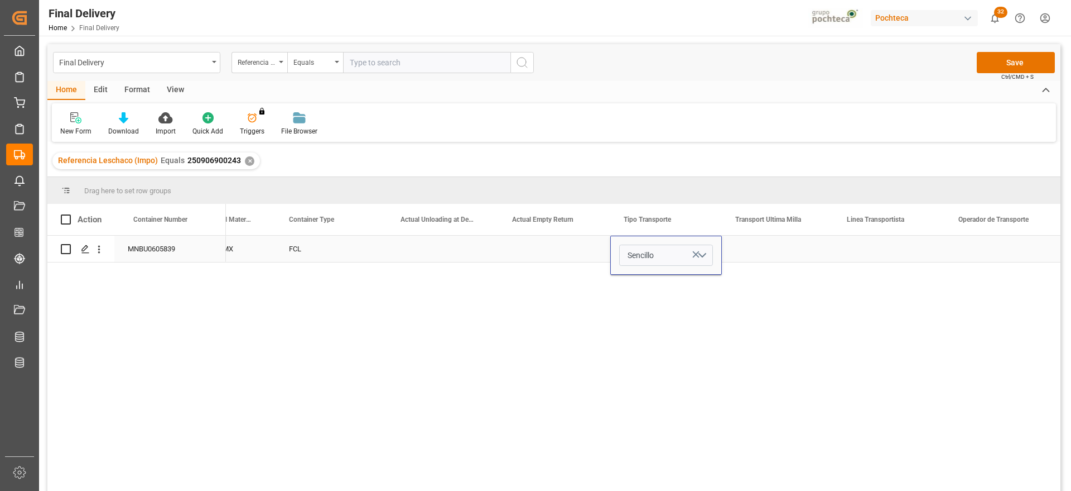
click at [810, 252] on div "Press SPACE to select this row." at bounding box center [778, 248] width 112 height 26
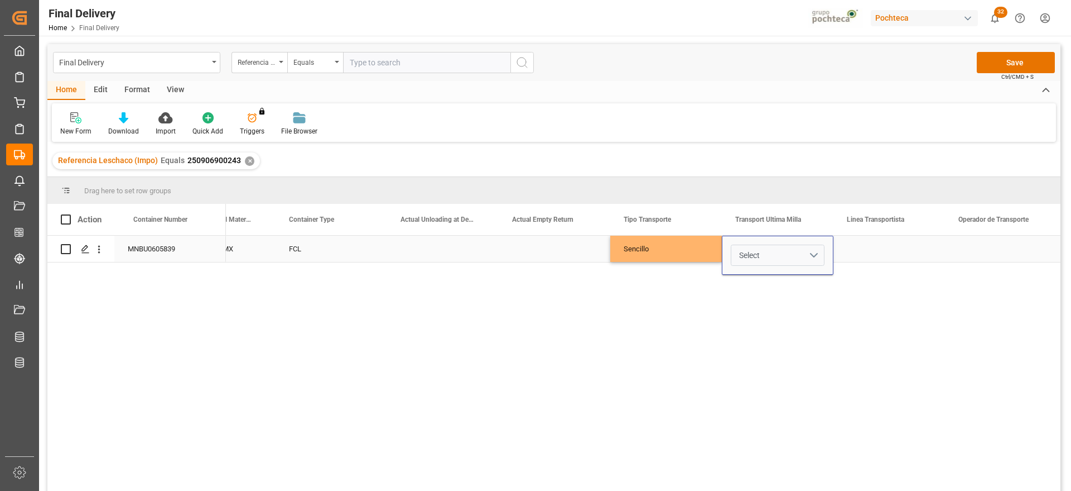
click at [807, 246] on button "Select" at bounding box center [778, 254] width 94 height 21
click at [777, 291] on div "Leschaco" at bounding box center [778, 283] width 93 height 33
click at [903, 248] on div "Press SPACE to select this row." at bounding box center [890, 248] width 112 height 26
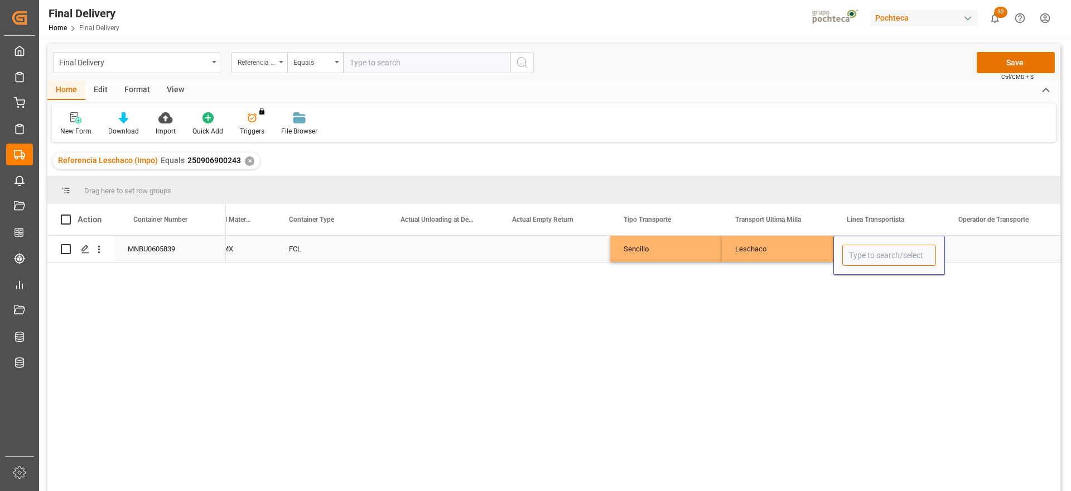
click at [923, 254] on div "Press SPACE to select this row." at bounding box center [890, 254] width 94 height 21
click at [894, 257] on input "Press SPACE to select this row." at bounding box center [890, 254] width 94 height 21
type input "VIKINGO"
click at [1023, 247] on div "Press SPACE to select this row." at bounding box center [1001, 248] width 112 height 26
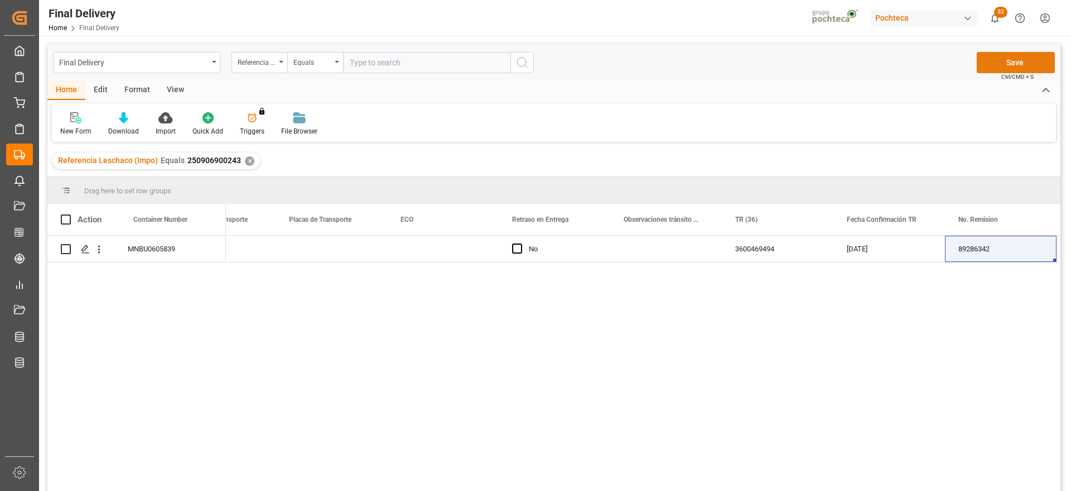
click at [1022, 61] on button "Save" at bounding box center [1016, 62] width 78 height 21
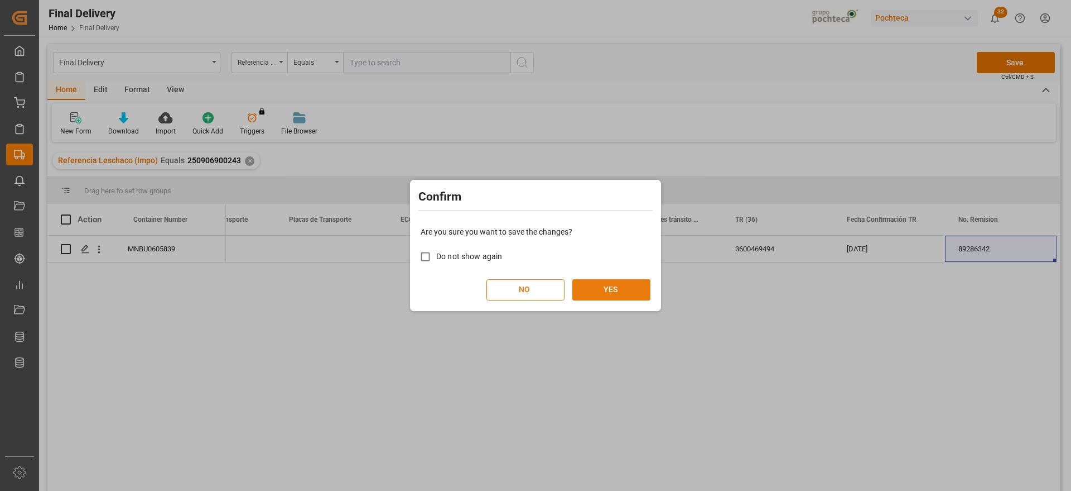
click at [604, 288] on button "YES" at bounding box center [612, 289] width 78 height 21
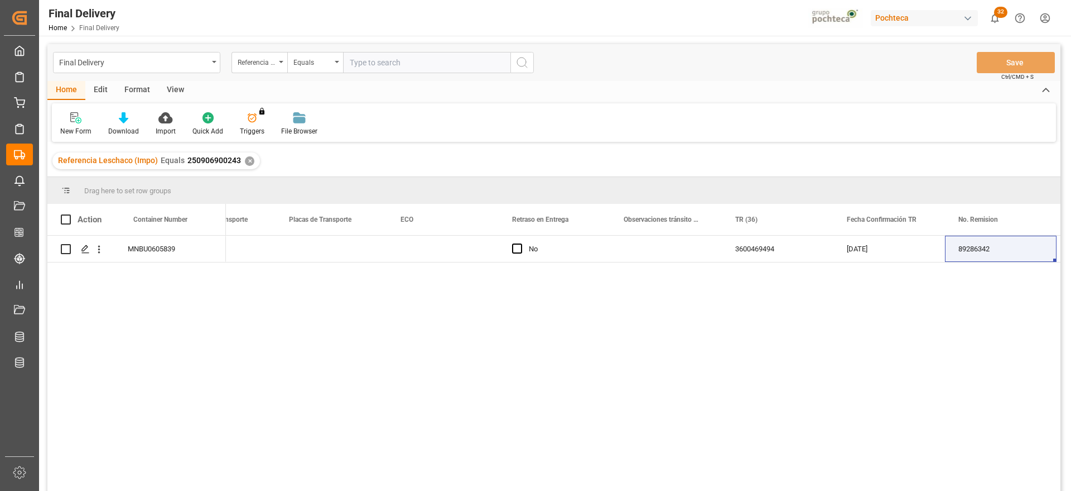
click at [245, 161] on div "✕" at bounding box center [249, 160] width 9 height 9
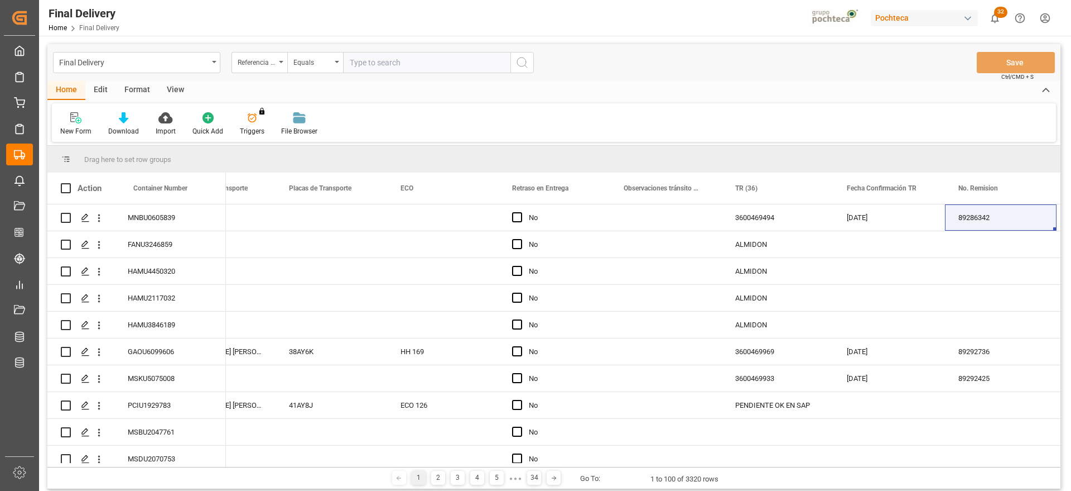
click at [373, 64] on input "text" at bounding box center [426, 62] width 167 height 21
paste input "250906900431"
type input "250906900431"
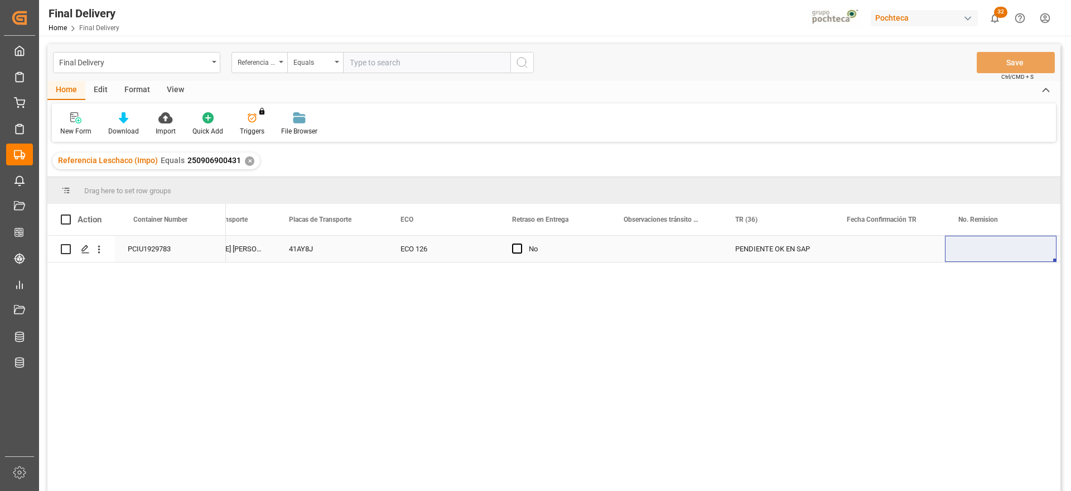
click at [245, 162] on div "✕" at bounding box center [249, 160] width 9 height 9
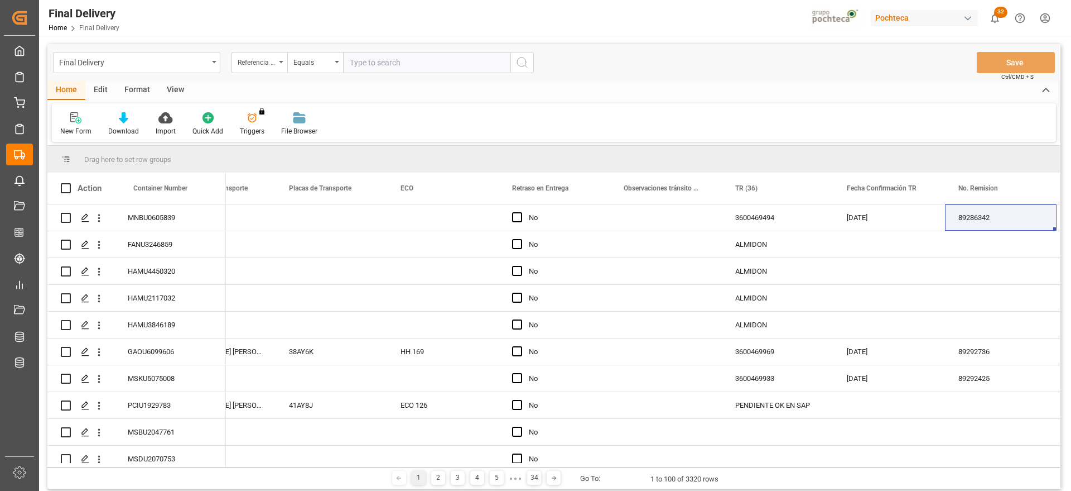
click at [387, 70] on input "text" at bounding box center [426, 62] width 167 height 21
paste input "250906900356"
type input "250906900356"
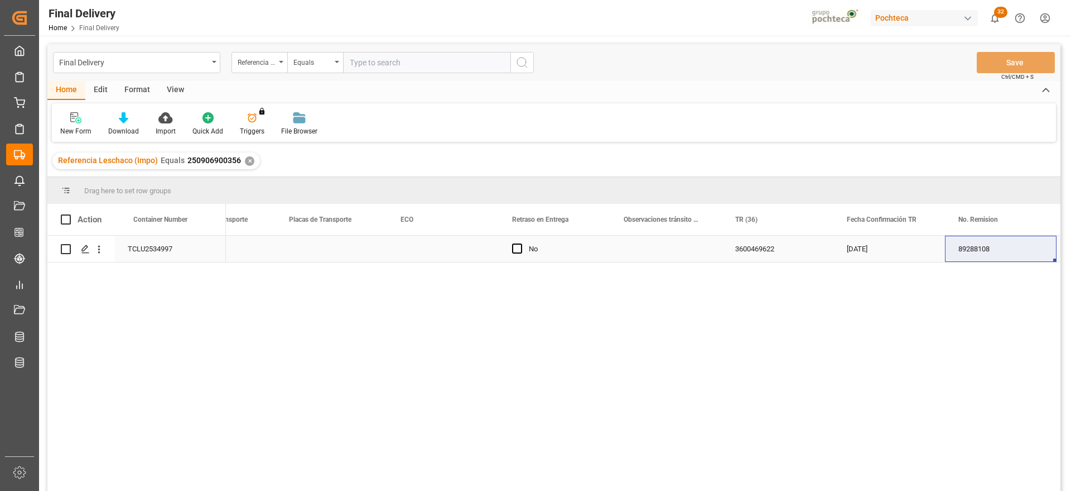
click at [343, 245] on div "Press SPACE to select this row." at bounding box center [332, 248] width 112 height 26
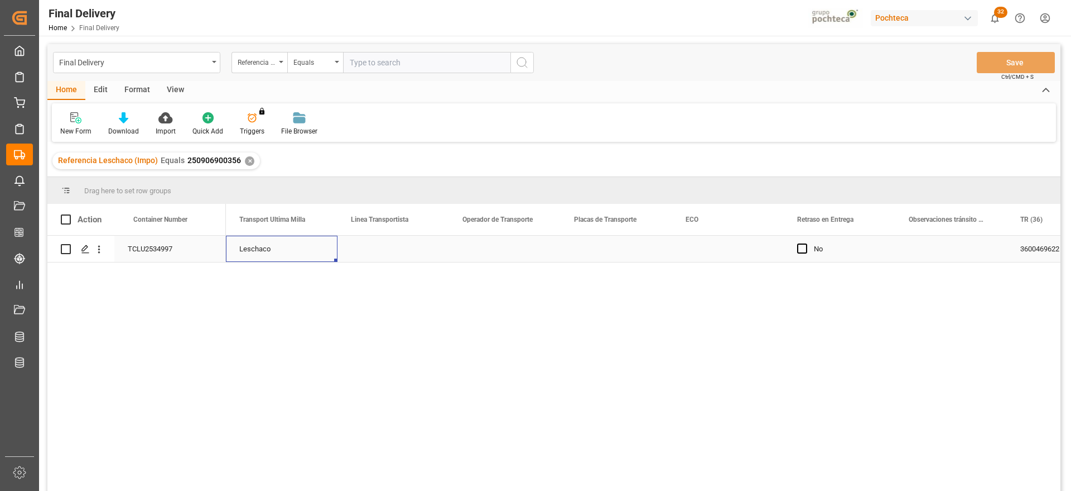
scroll to position [0, 4241]
click at [498, 249] on div "Press SPACE to select this row." at bounding box center [505, 248] width 112 height 26
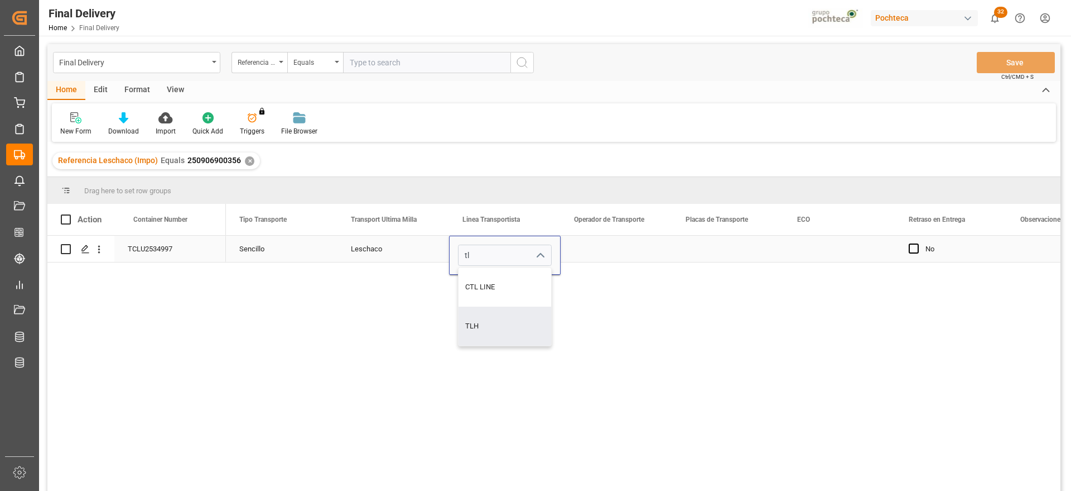
type input "TLH"
click at [645, 252] on div "Press SPACE to select this row." at bounding box center [617, 248] width 112 height 26
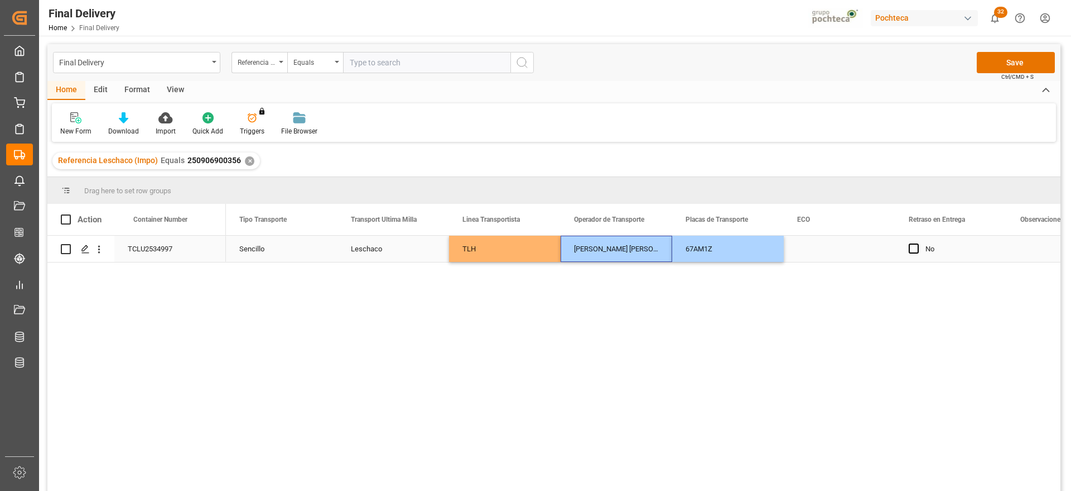
click at [814, 251] on div "Press SPACE to select this row." at bounding box center [840, 248] width 112 height 26
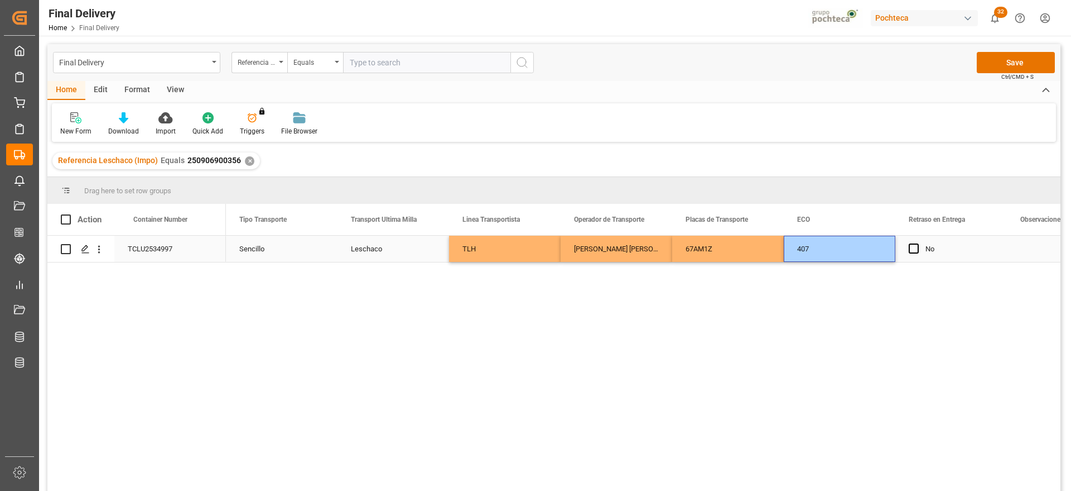
click at [970, 254] on div "No" at bounding box center [960, 249] width 68 height 26
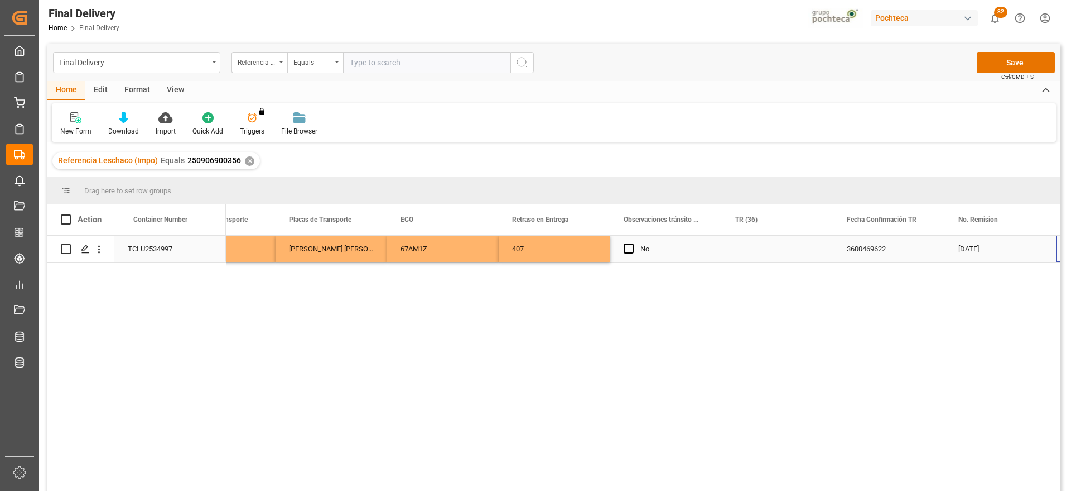
scroll to position [0, 4638]
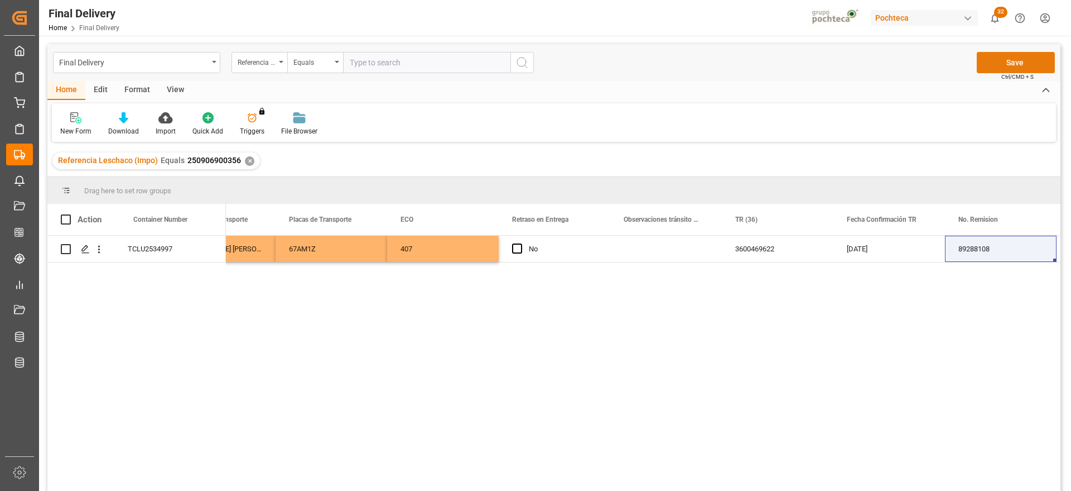
click at [1013, 62] on button "Save" at bounding box center [1016, 62] width 78 height 21
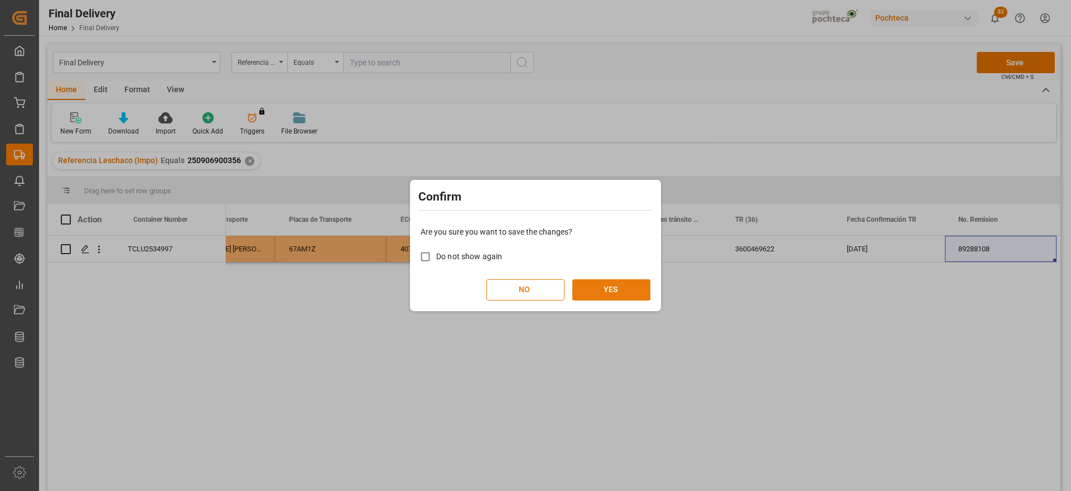
click at [614, 283] on button "YES" at bounding box center [612, 289] width 78 height 21
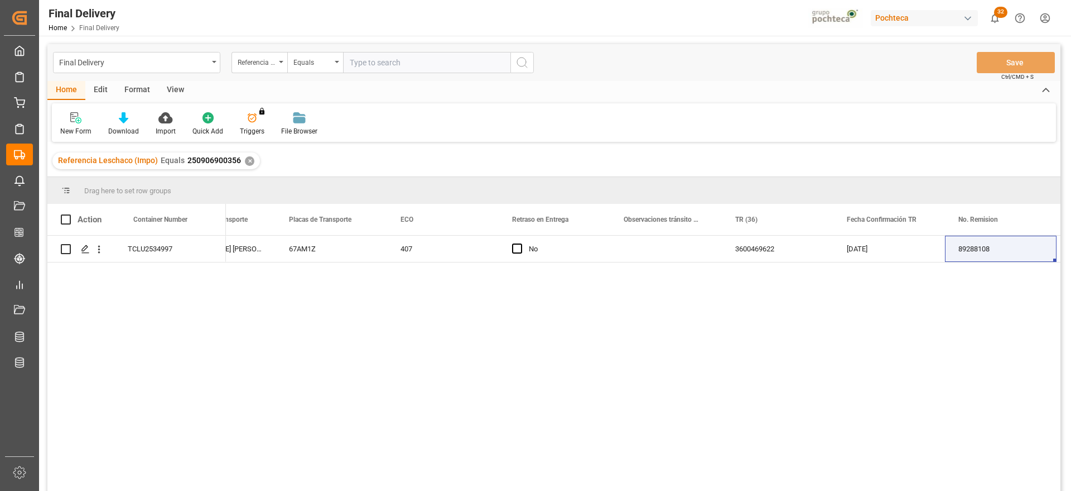
click at [247, 162] on div "✕" at bounding box center [249, 160] width 9 height 9
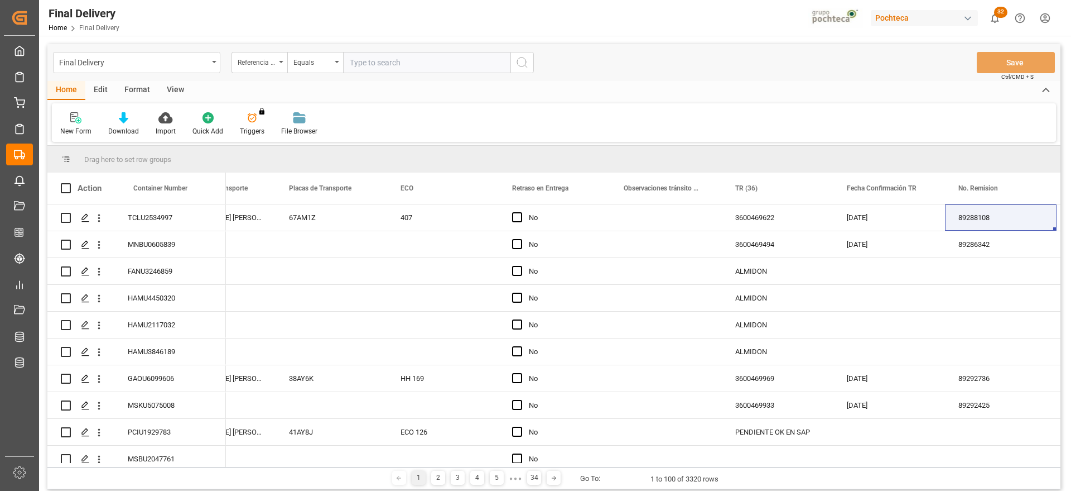
click at [387, 63] on input "text" at bounding box center [426, 62] width 167 height 21
paste input "250906900384"
type input "250906900384"
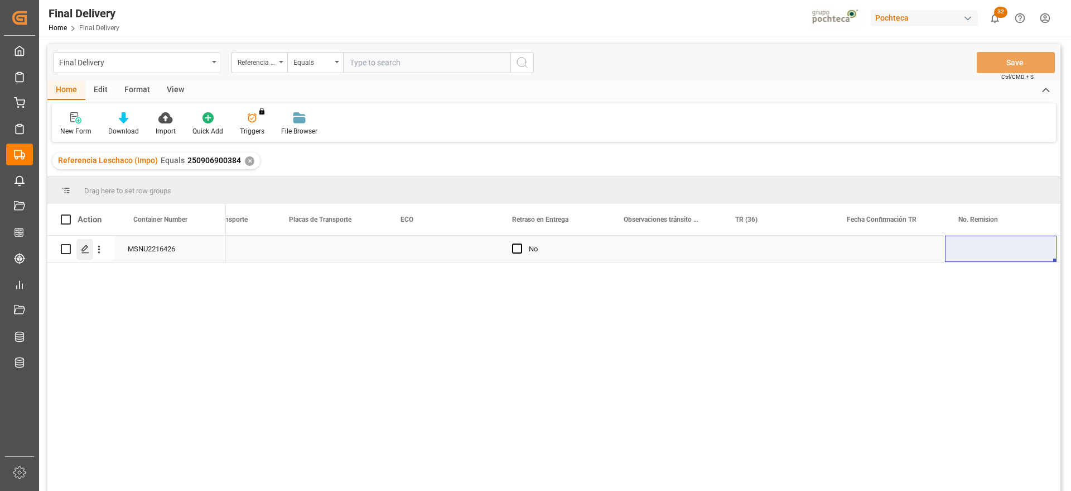
click at [83, 244] on icon "Press SPACE to select this row." at bounding box center [85, 248] width 9 height 9
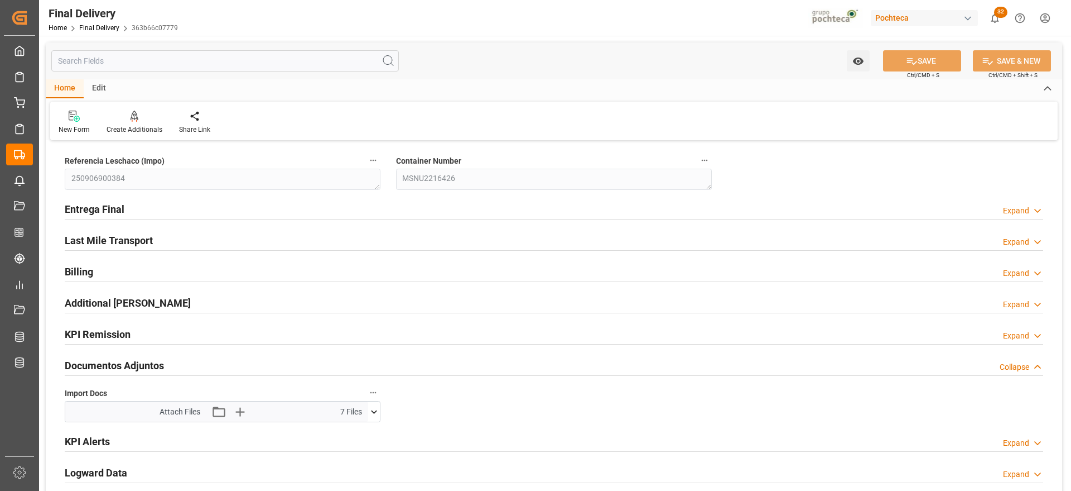
click at [372, 412] on icon at bounding box center [374, 412] width 12 height 12
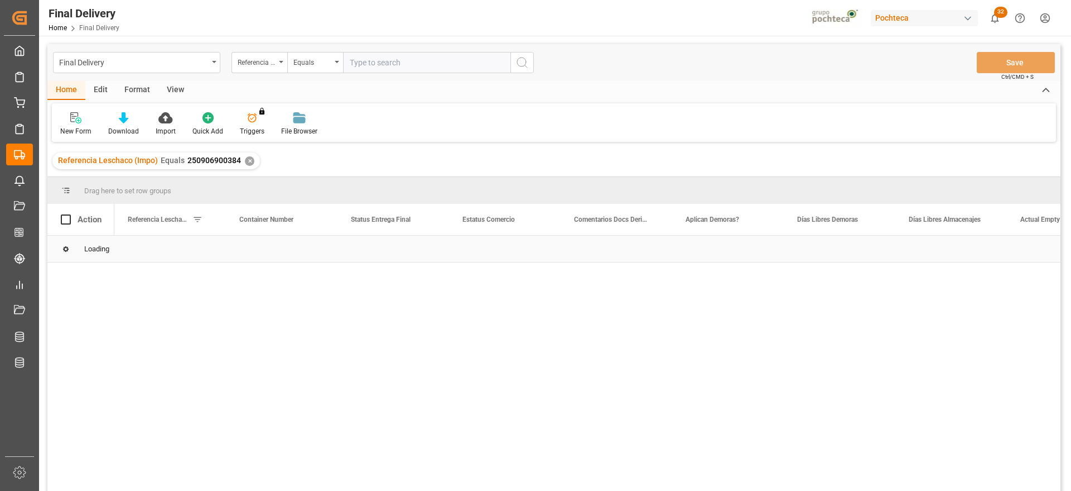
click at [395, 257] on div "Loading" at bounding box center [553, 248] width 1013 height 27
click at [395, 257] on div "Order Paid" at bounding box center [394, 248] width 112 height 26
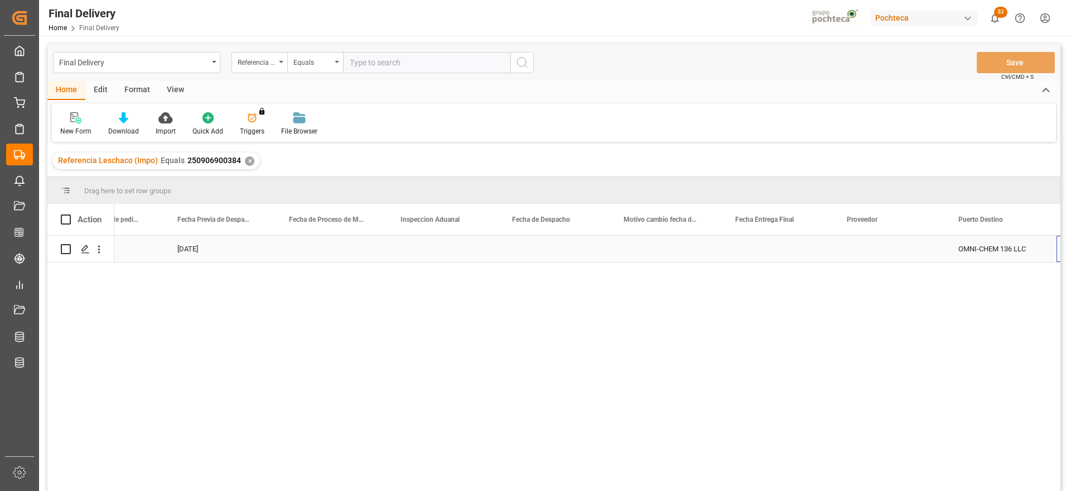
scroll to position [0, 2964]
click at [246, 163] on div "✕" at bounding box center [249, 160] width 9 height 9
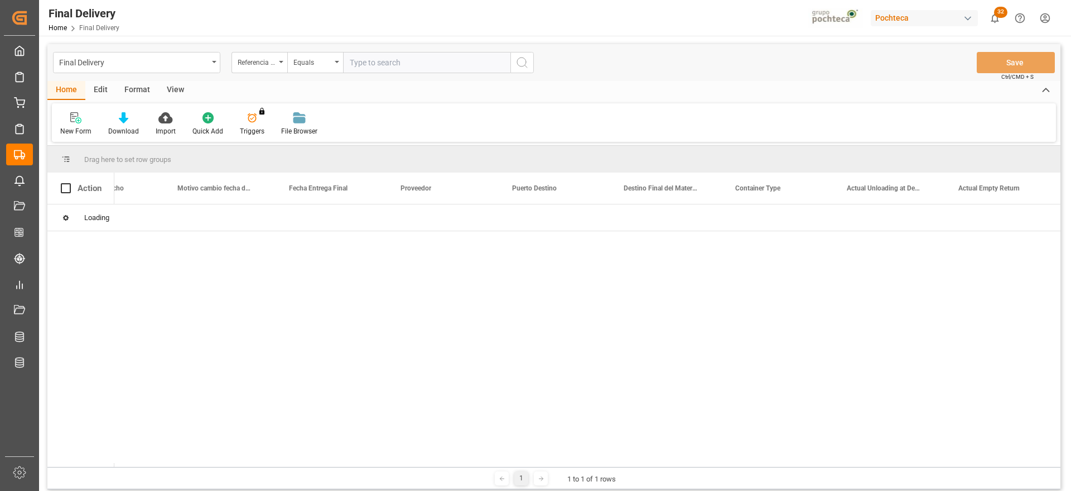
click at [375, 59] on input "text" at bounding box center [426, 62] width 167 height 21
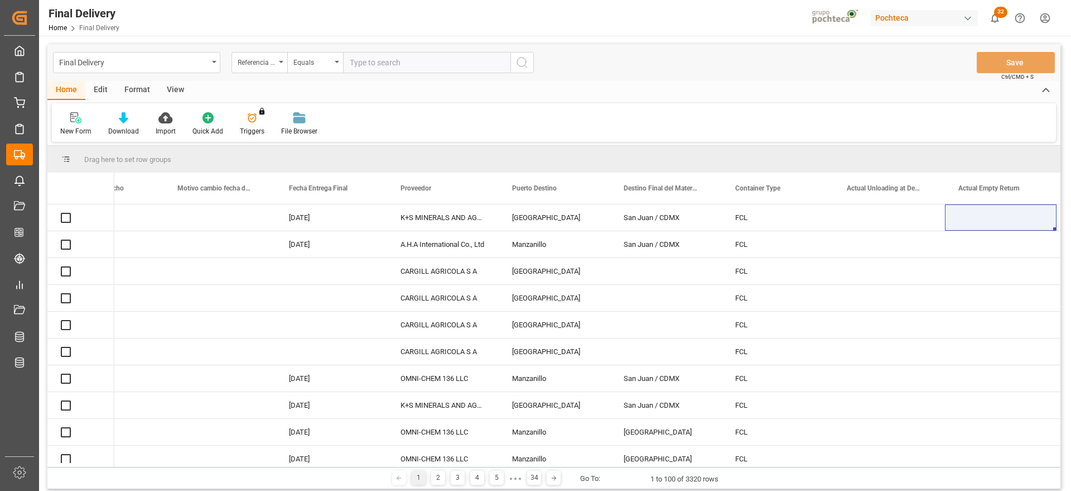
paste input "250906900461"
type input "250906900461"
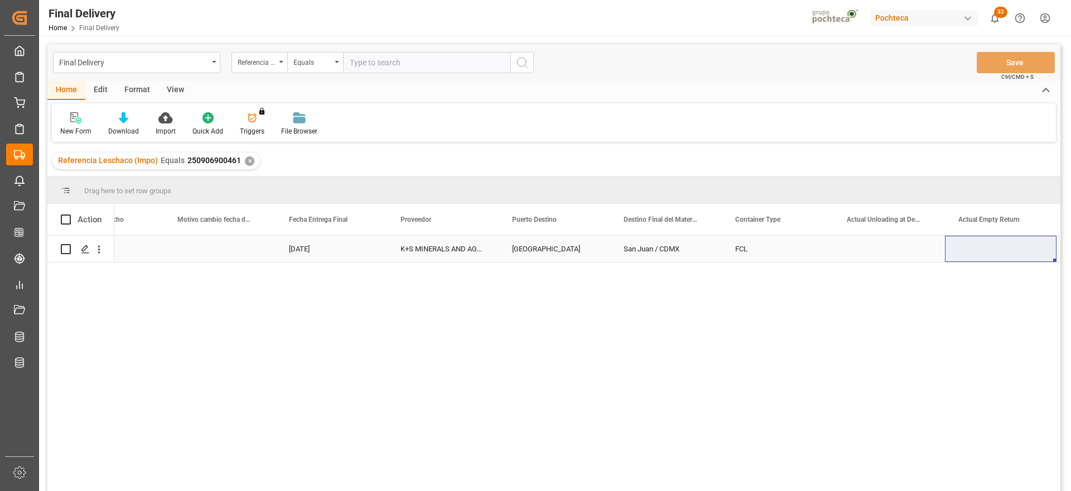
click at [678, 251] on div "San Juan / CDMX" at bounding box center [666, 248] width 112 height 26
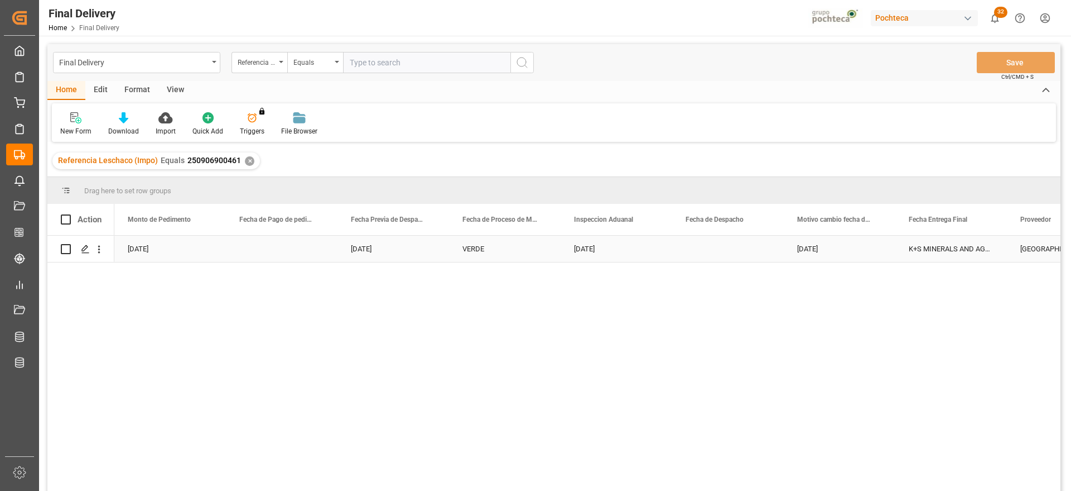
scroll to position [0, 2790]
click at [86, 248] on polygon "Press SPACE to select this row." at bounding box center [85, 249] width 6 height 6
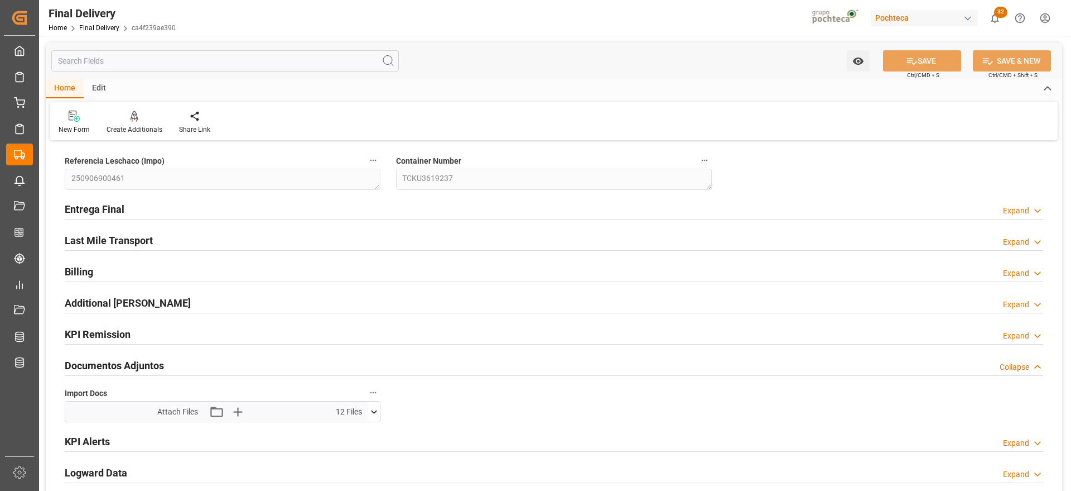
click at [379, 408] on icon at bounding box center [374, 412] width 12 height 12
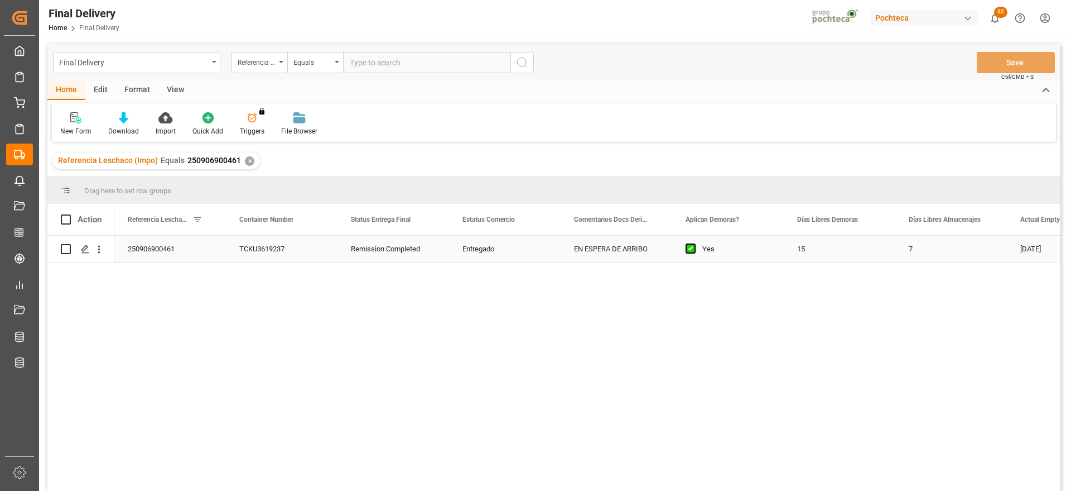
click at [783, 247] on div "Yes" at bounding box center [728, 248] width 112 height 26
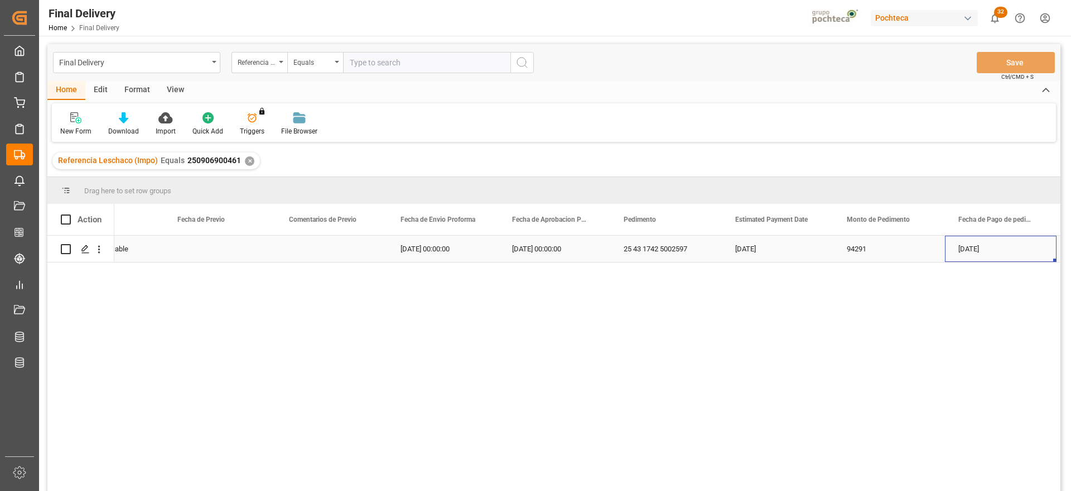
scroll to position [0, 2182]
click at [539, 249] on div "Press SPACE to select this row." at bounding box center [555, 248] width 112 height 26
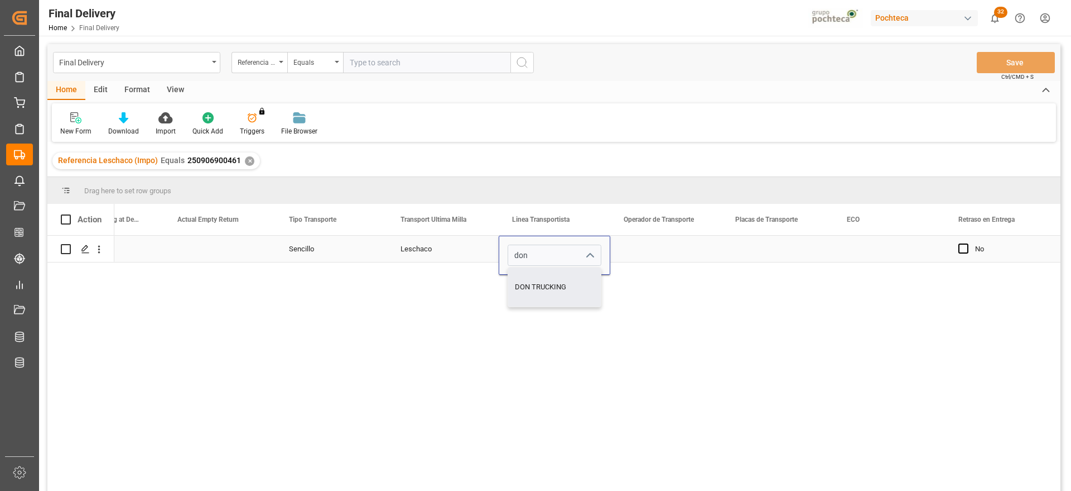
type input "DON TRUCKING"
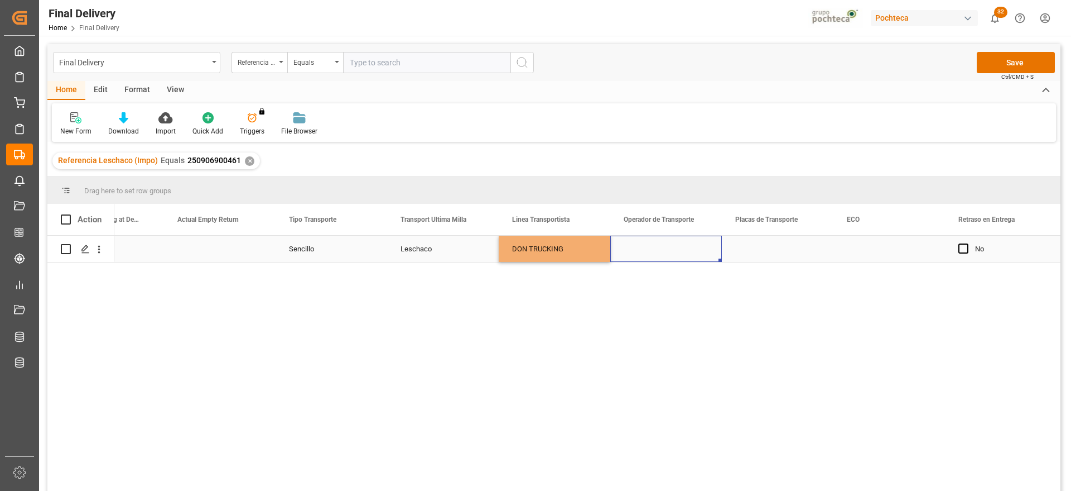
click at [676, 253] on div "Press SPACE to select this row." at bounding box center [666, 248] width 112 height 26
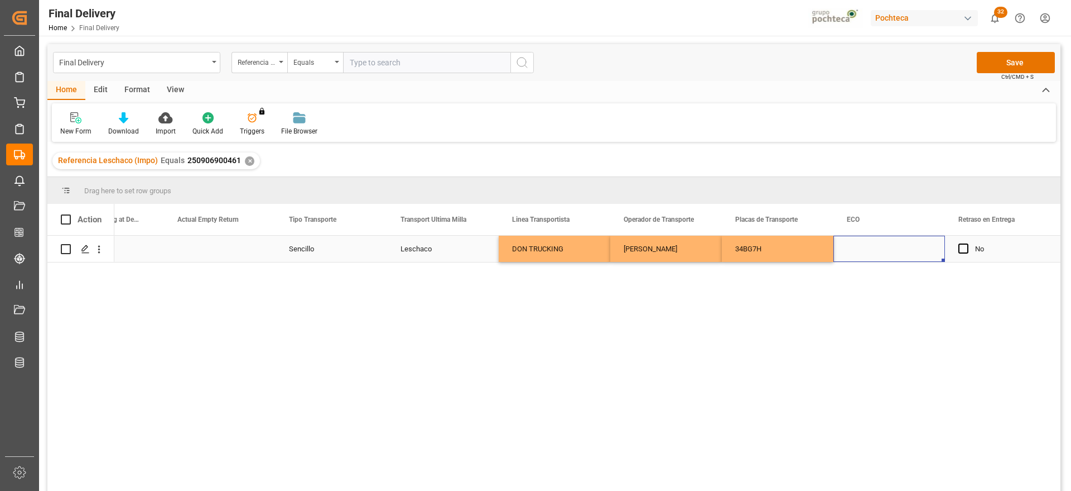
click at [869, 261] on div "Press SPACE to select this row." at bounding box center [890, 248] width 112 height 26
click at [1015, 248] on div "No" at bounding box center [1009, 249] width 68 height 26
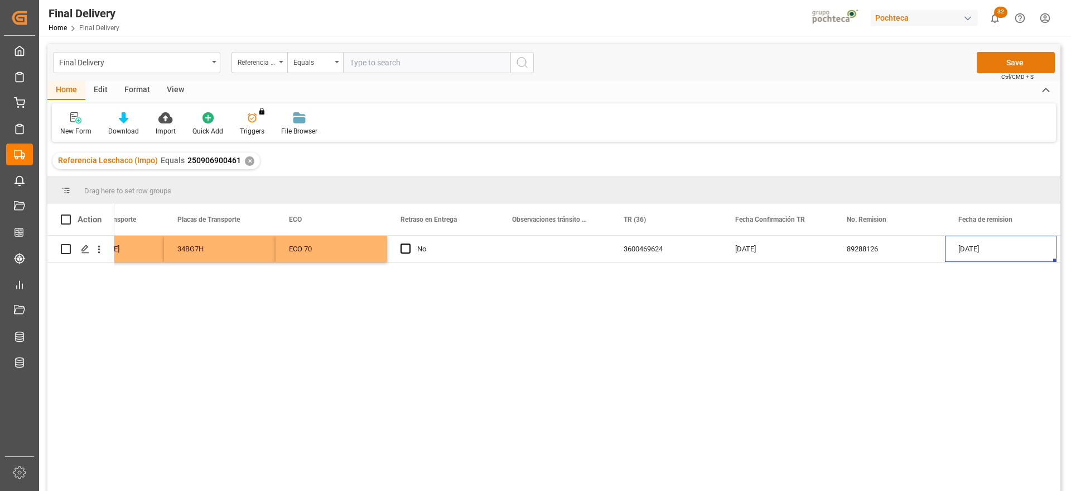
click at [1028, 70] on button "Save" at bounding box center [1016, 62] width 78 height 21
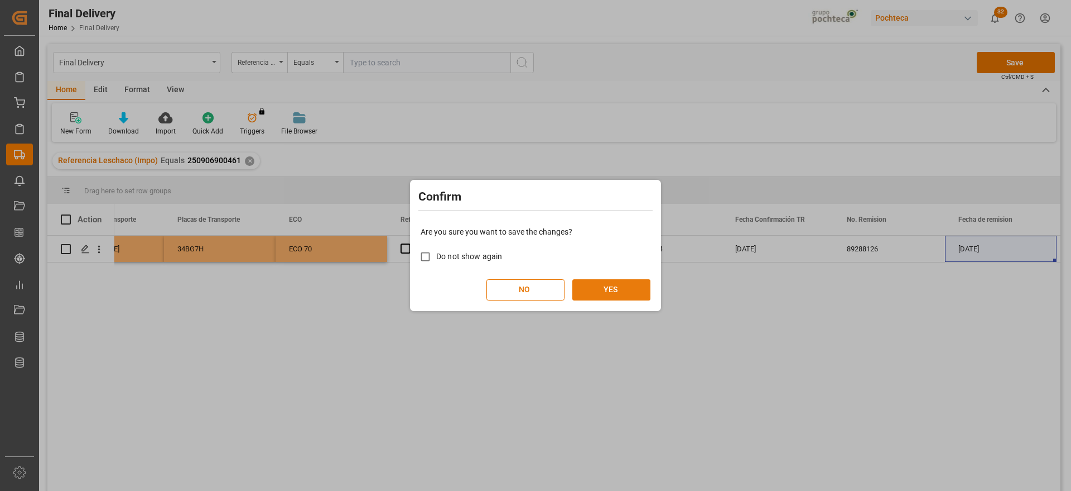
click at [619, 289] on button "YES" at bounding box center [612, 289] width 78 height 21
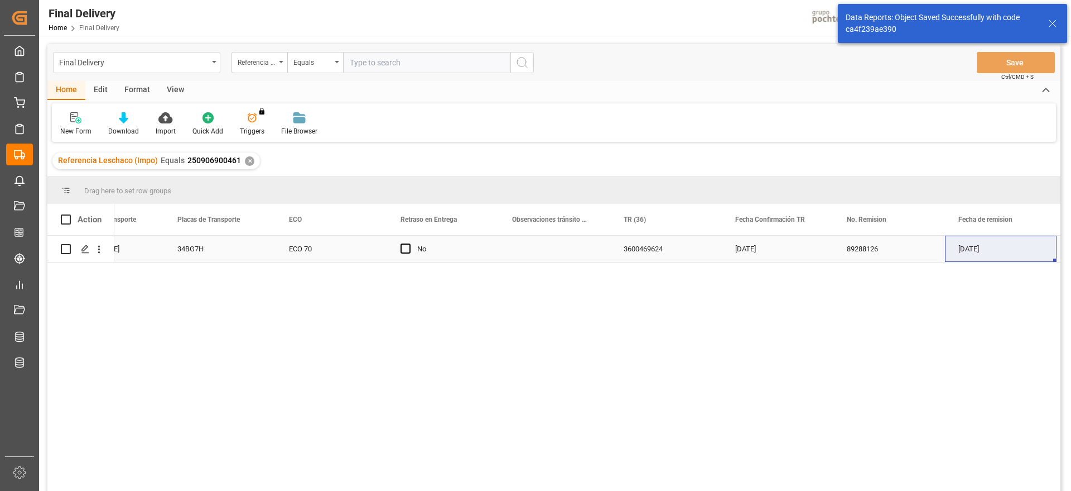
click at [316, 244] on div "ECO 70" at bounding box center [332, 248] width 112 height 26
click at [224, 255] on div "34BG7H" at bounding box center [220, 248] width 112 height 26
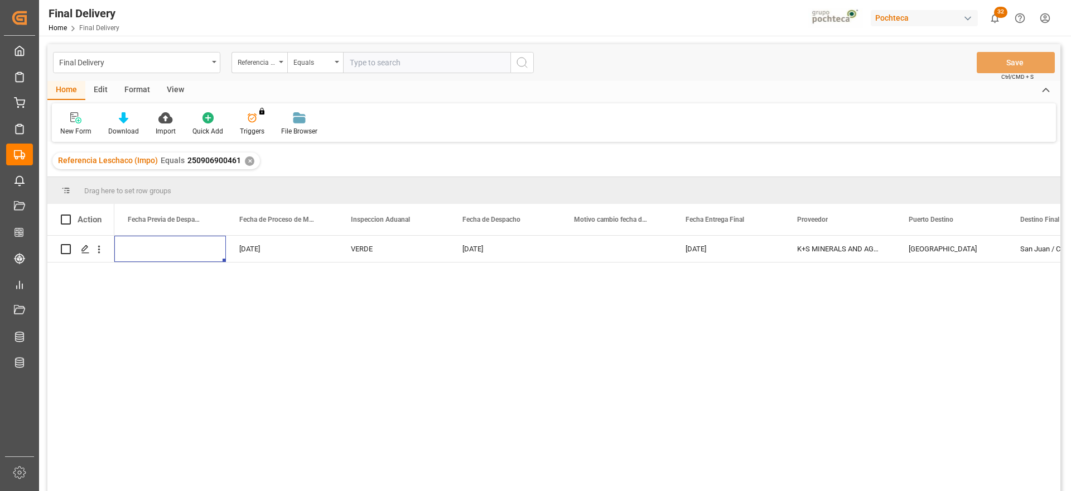
click at [248, 164] on div "✕" at bounding box center [249, 160] width 9 height 9
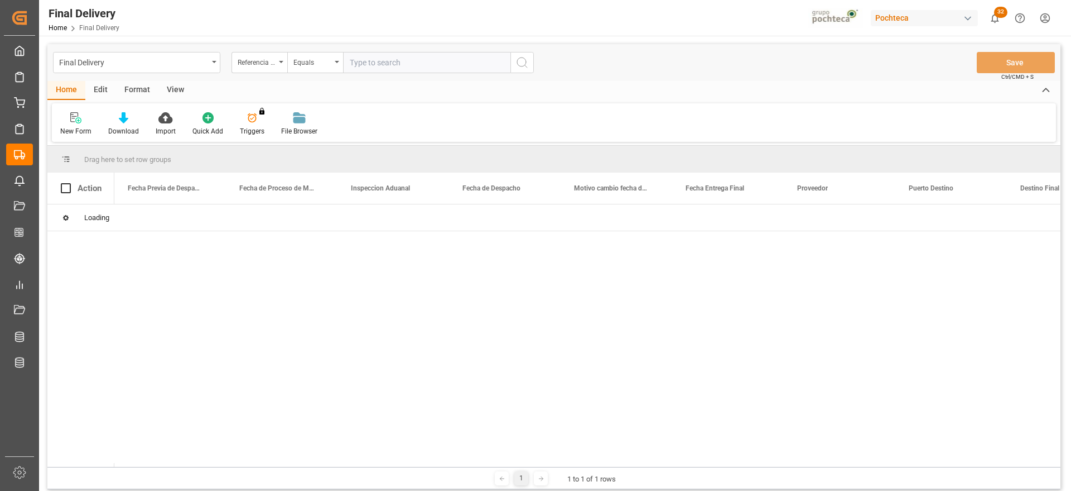
click at [377, 63] on input "text" at bounding box center [426, 62] width 167 height 21
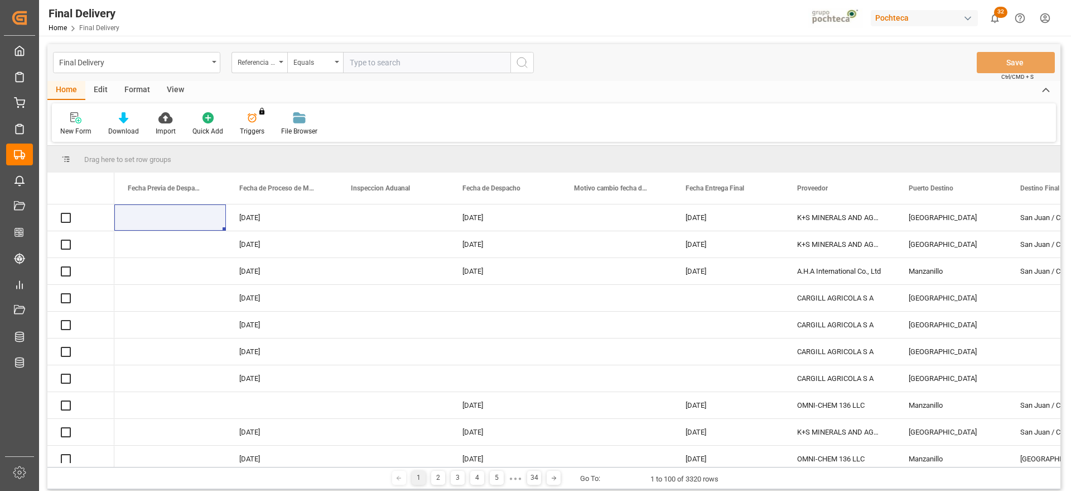
paste input "250906900466"
type input "250906900466"
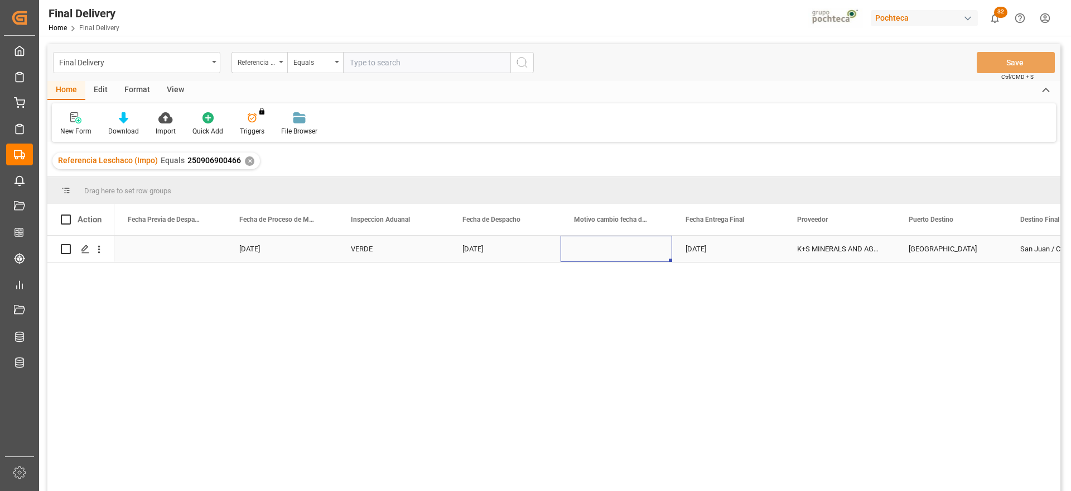
click at [607, 257] on div "Press SPACE to select this row." at bounding box center [617, 248] width 112 height 26
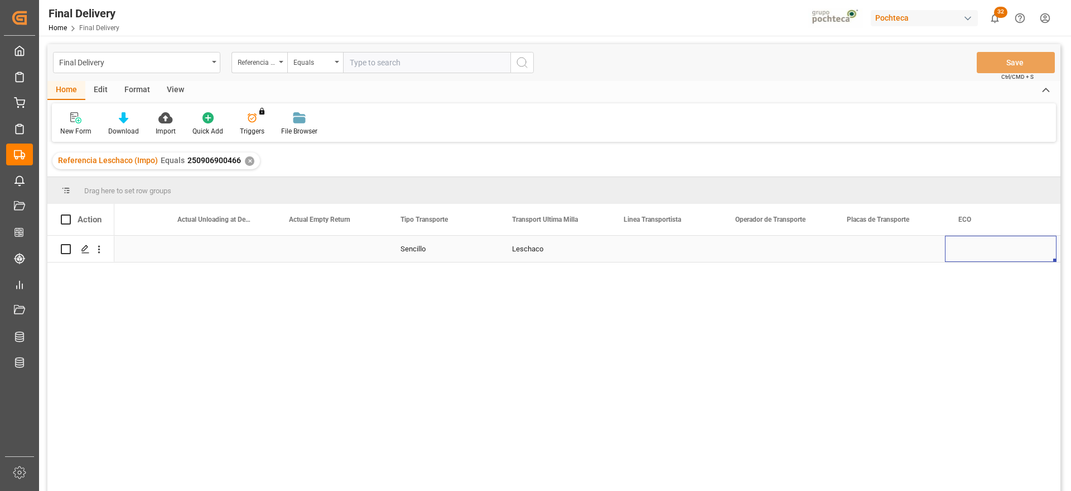
click at [670, 249] on div "Press SPACE to select this row." at bounding box center [666, 248] width 112 height 26
click at [670, 249] on input "Press SPACE to select this row." at bounding box center [666, 254] width 94 height 21
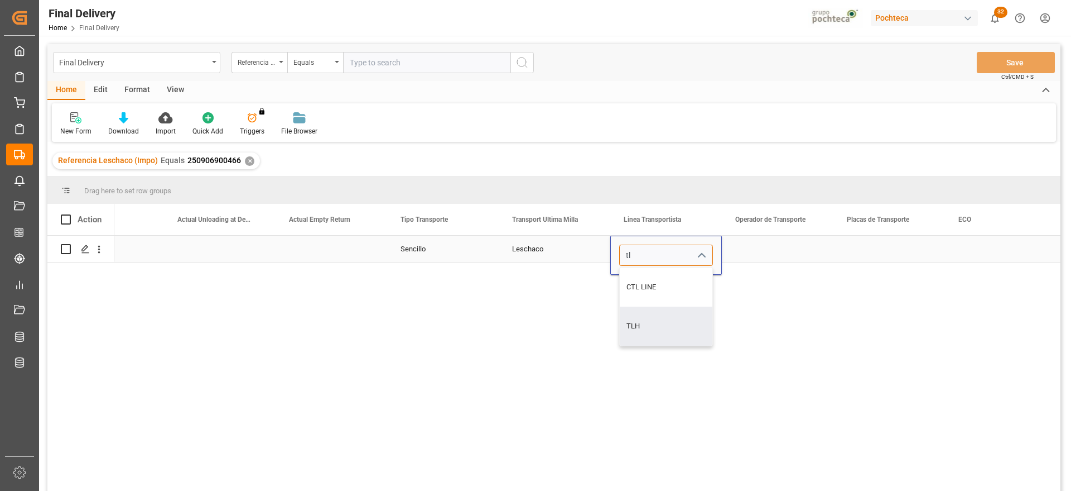
type input "TLH"
click at [753, 258] on div "Press SPACE to select this row." at bounding box center [778, 248] width 112 height 26
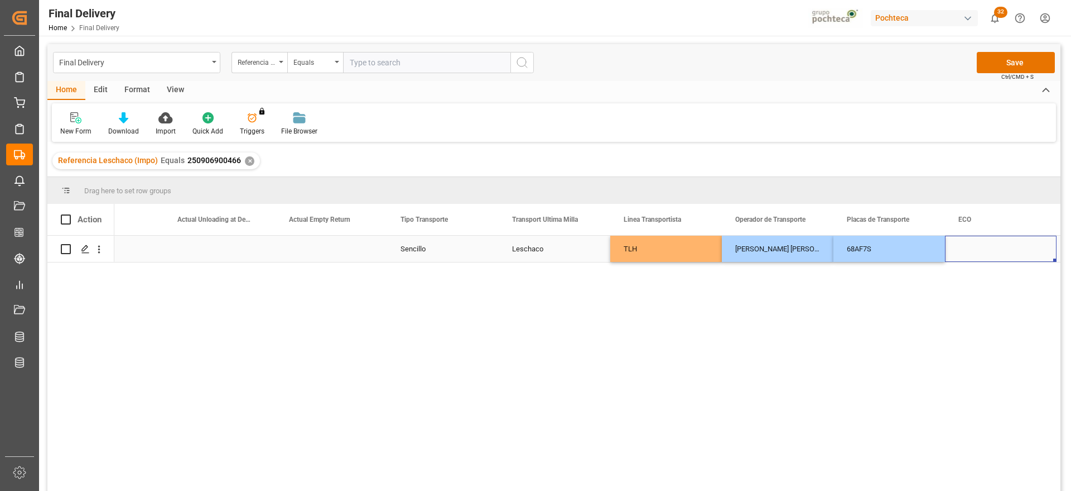
click at [983, 246] on div "Press SPACE to select this row." at bounding box center [1001, 248] width 112 height 26
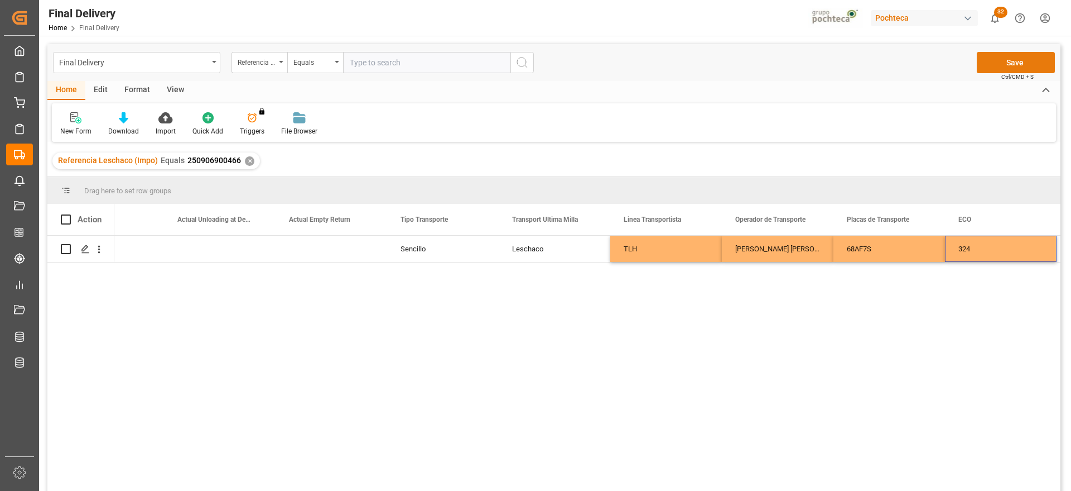
click at [1012, 60] on button "Save" at bounding box center [1016, 62] width 78 height 21
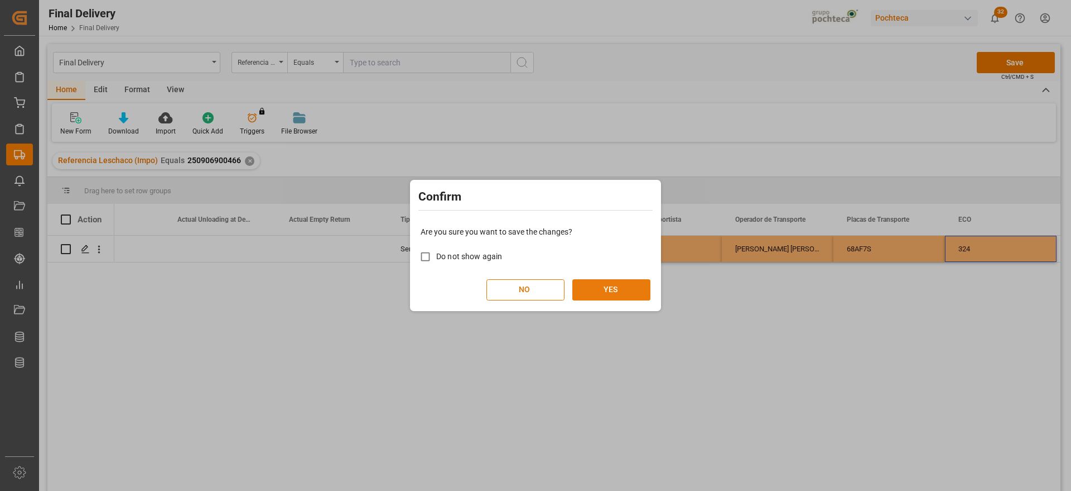
click at [608, 284] on button "YES" at bounding box center [612, 289] width 78 height 21
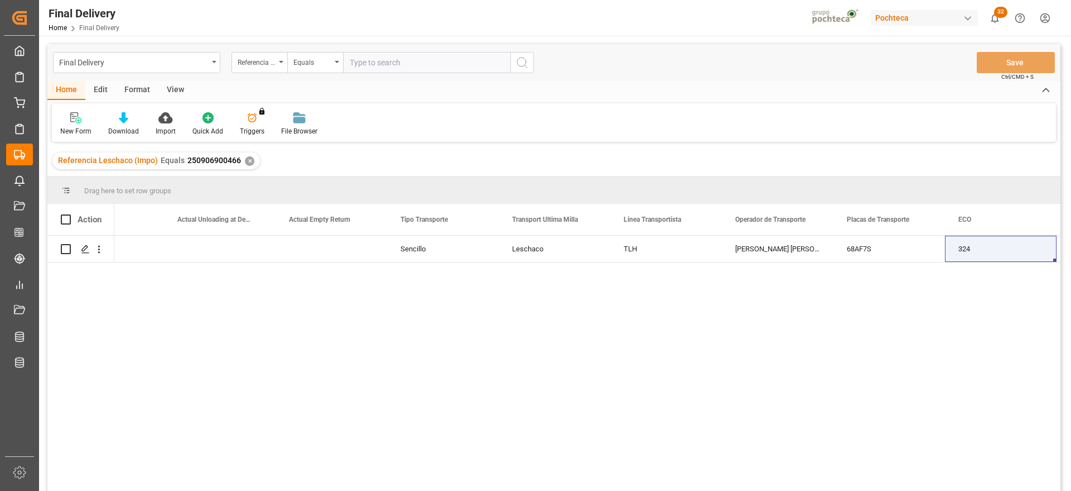
click at [251, 158] on div "✕" at bounding box center [249, 160] width 9 height 9
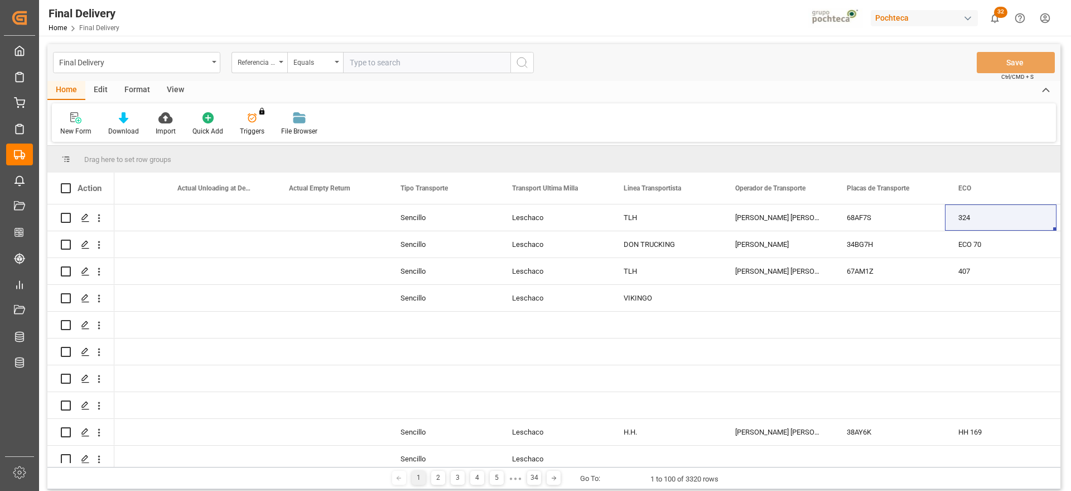
click at [373, 61] on input "text" at bounding box center [426, 62] width 167 height 21
paste input "250906900464"
type input "250906900464"
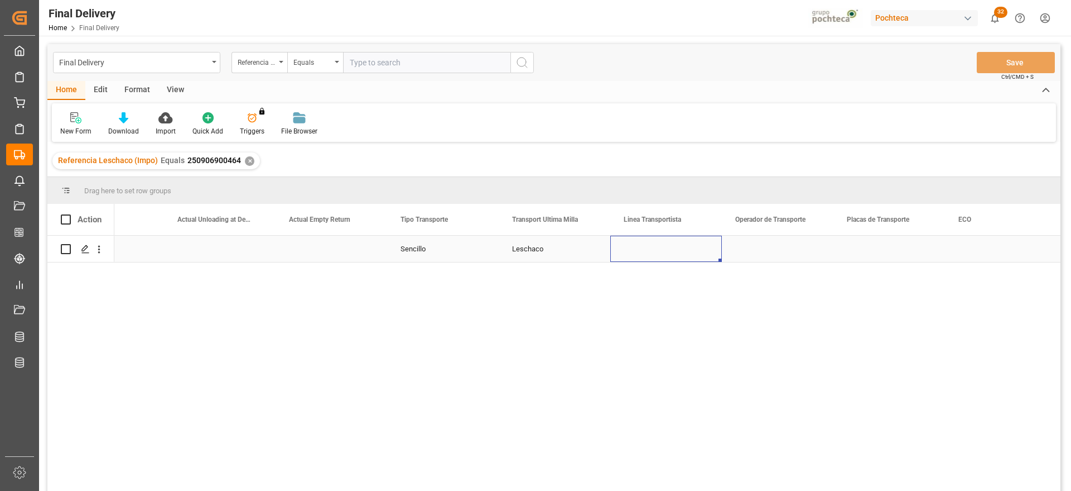
click at [698, 259] on div "Press SPACE to select this row." at bounding box center [666, 248] width 112 height 26
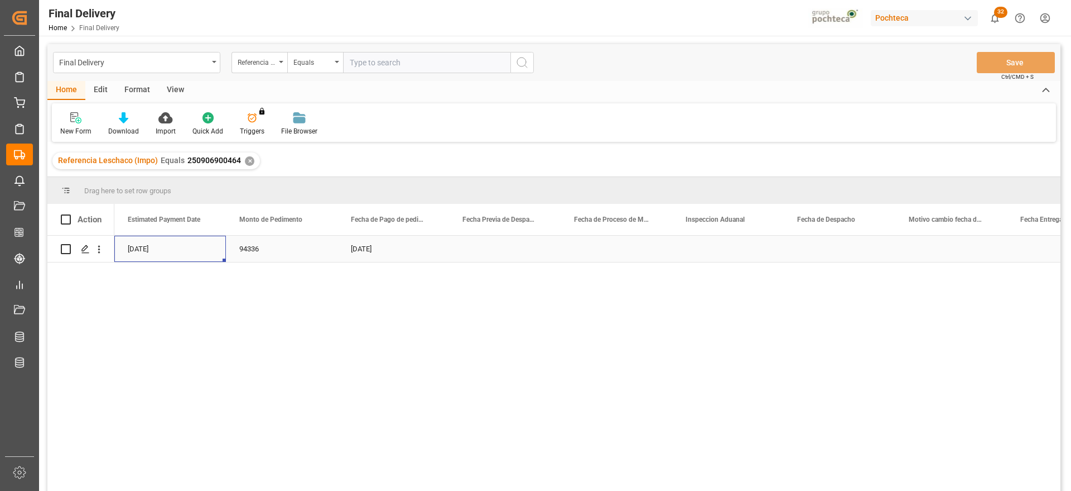
scroll to position [0, 2567]
click at [734, 256] on div "Press SPACE to select this row." at bounding box center [728, 248] width 112 height 26
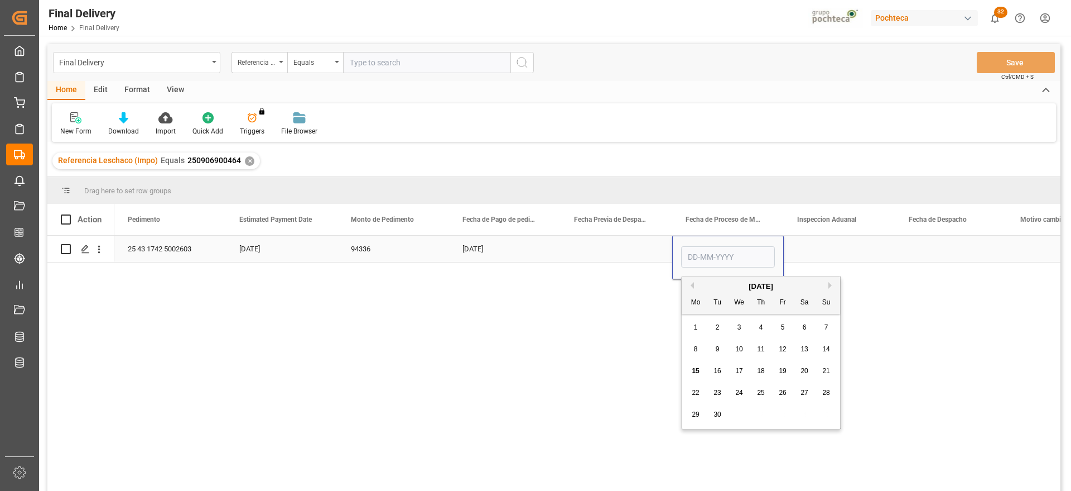
click at [829, 250] on div "Press SPACE to select this row." at bounding box center [840, 248] width 112 height 26
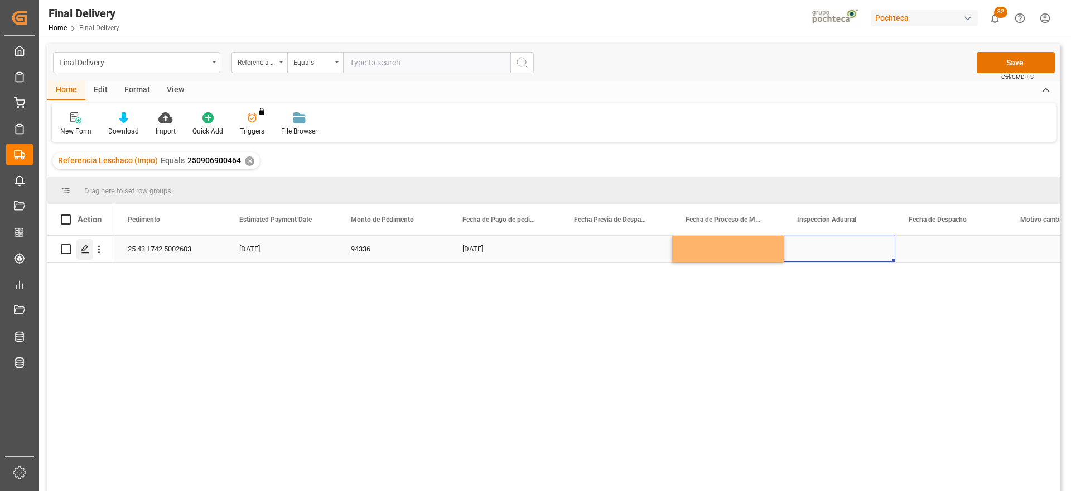
click at [86, 244] on icon "Press SPACE to select this row." at bounding box center [85, 248] width 9 height 9
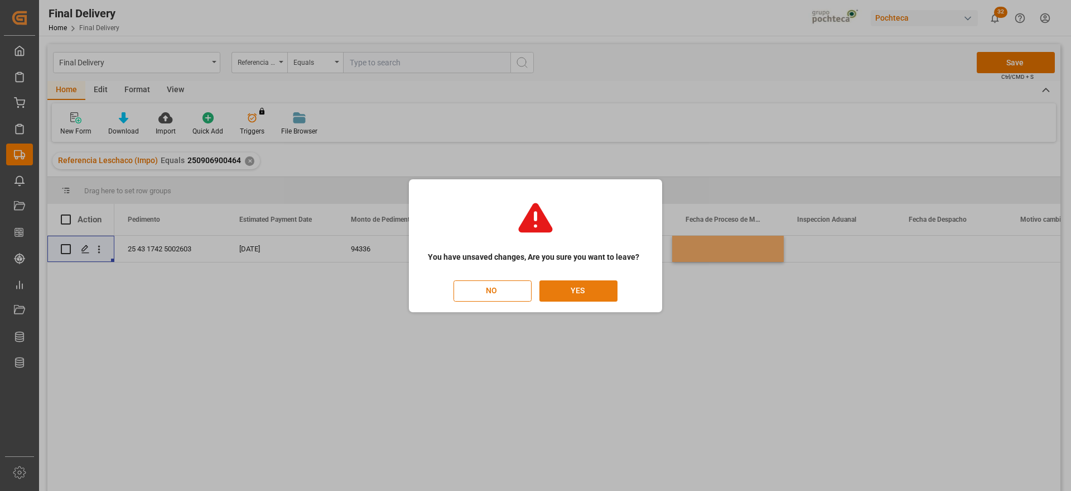
click at [599, 286] on button "YES" at bounding box center [579, 290] width 78 height 21
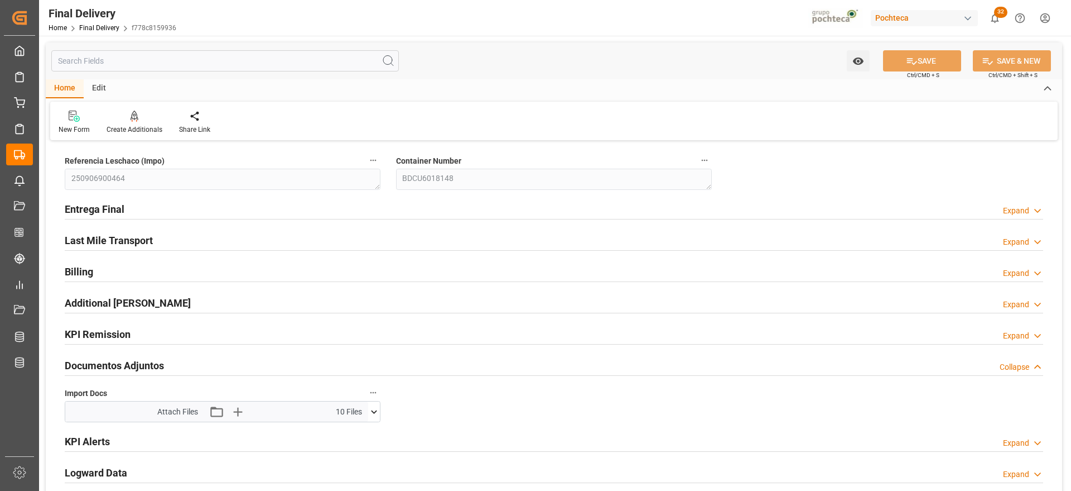
click at [371, 405] on button at bounding box center [374, 411] width 12 height 20
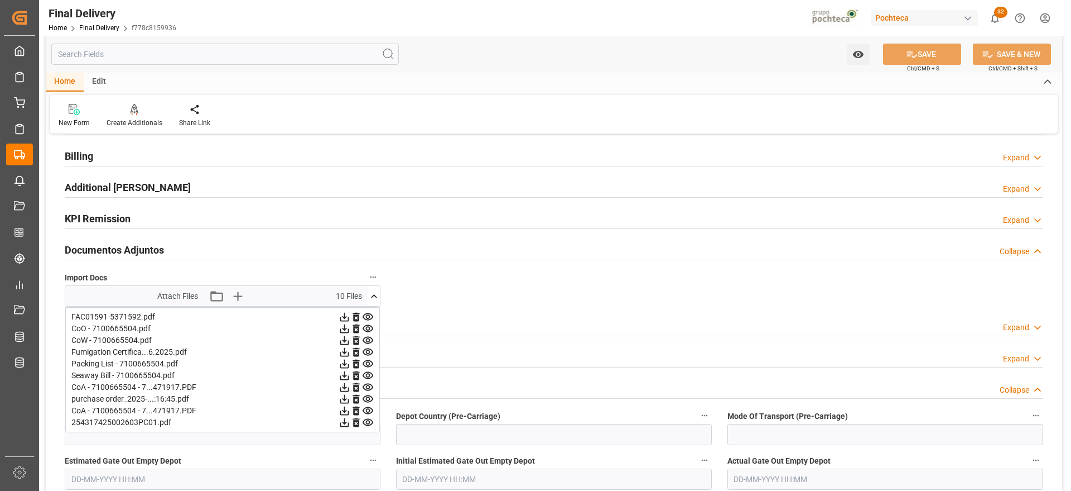
scroll to position [140, 0]
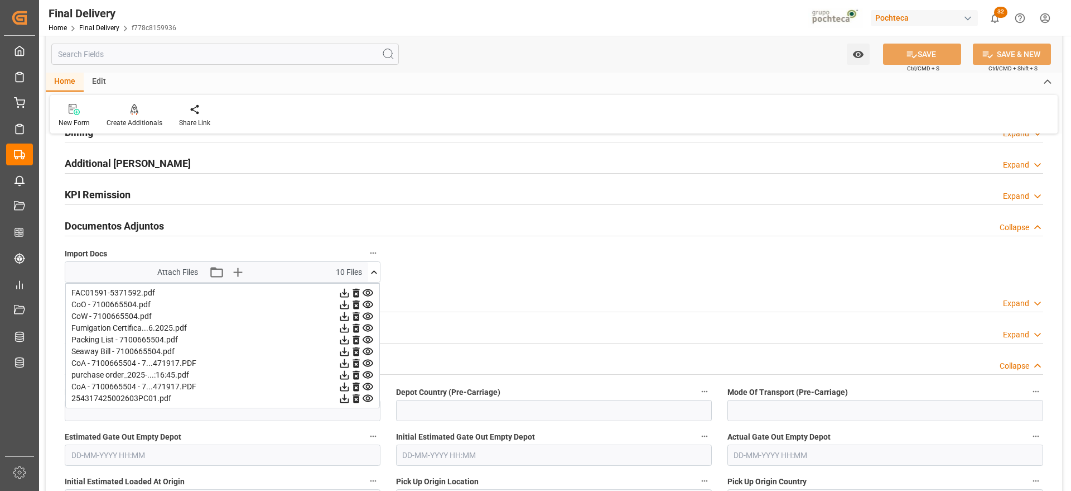
click at [371, 268] on icon at bounding box center [374, 272] width 12 height 12
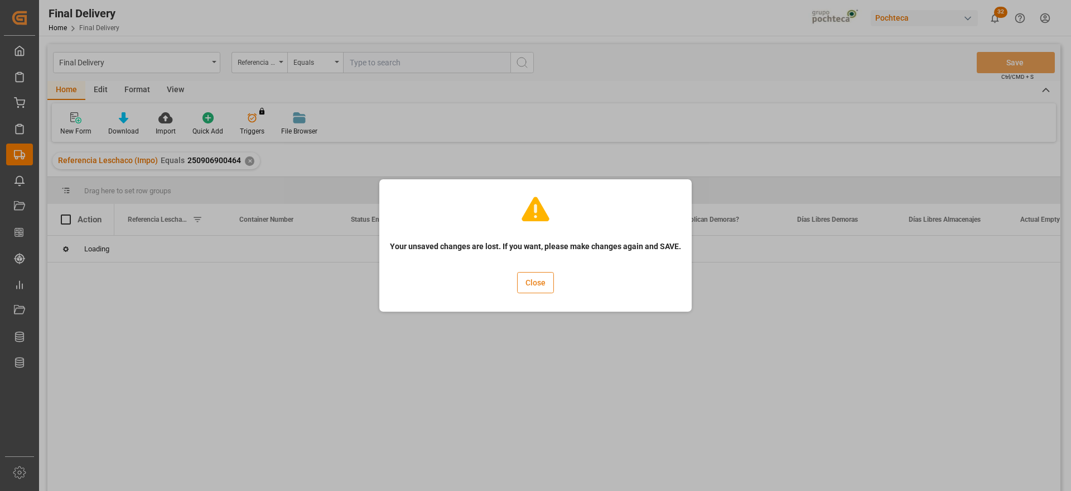
click at [531, 283] on button "Close" at bounding box center [535, 282] width 37 height 21
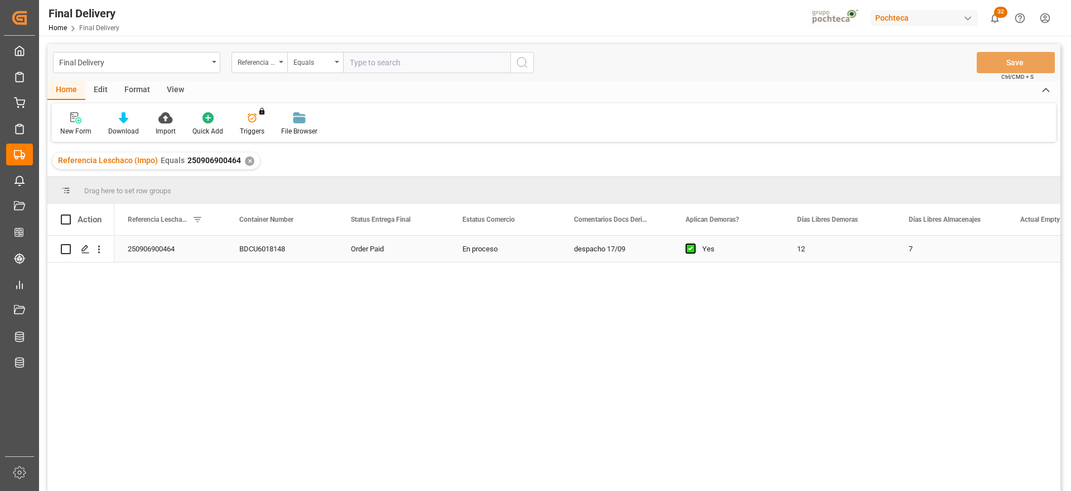
click at [783, 248] on div "Yes" at bounding box center [728, 248] width 112 height 26
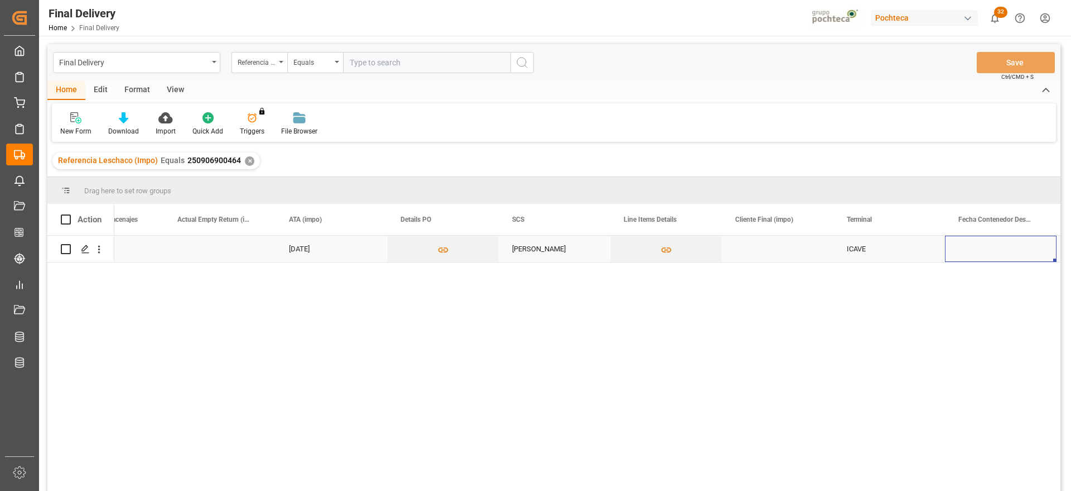
scroll to position [0, 955]
click at [669, 251] on div "Press SPACE to select this row." at bounding box center [666, 248] width 112 height 26
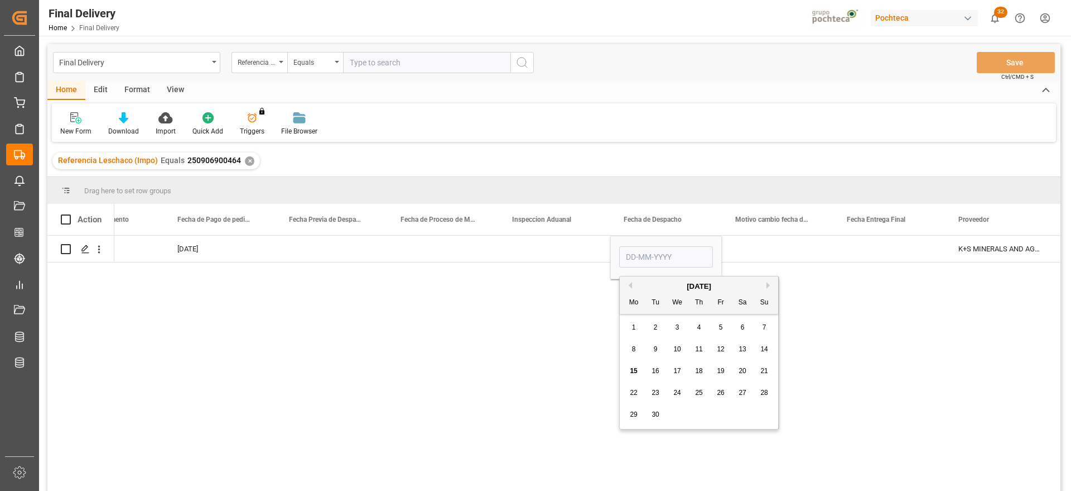
click at [680, 369] on span "17" at bounding box center [677, 371] width 7 height 8
type input "[DATE]"
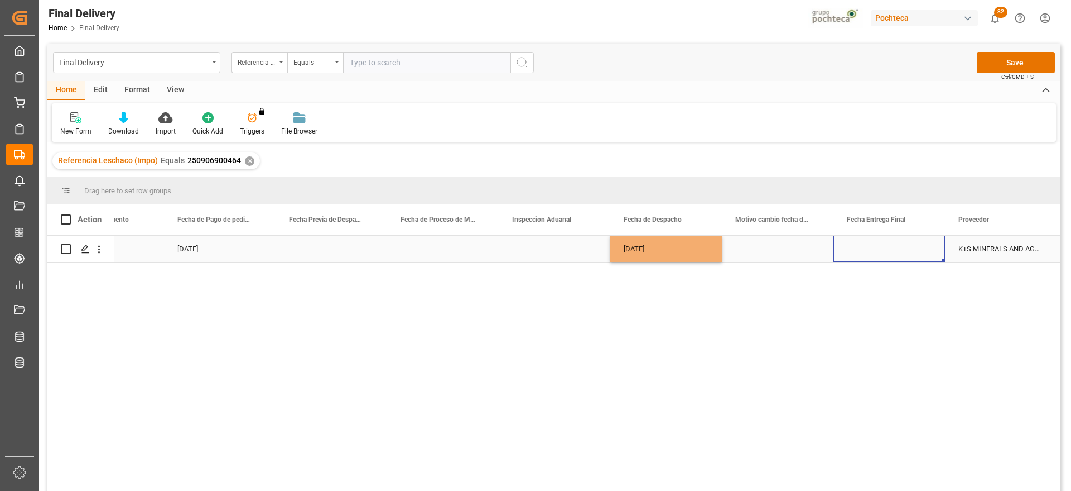
click at [877, 247] on div "Press SPACE to select this row." at bounding box center [890, 248] width 112 height 26
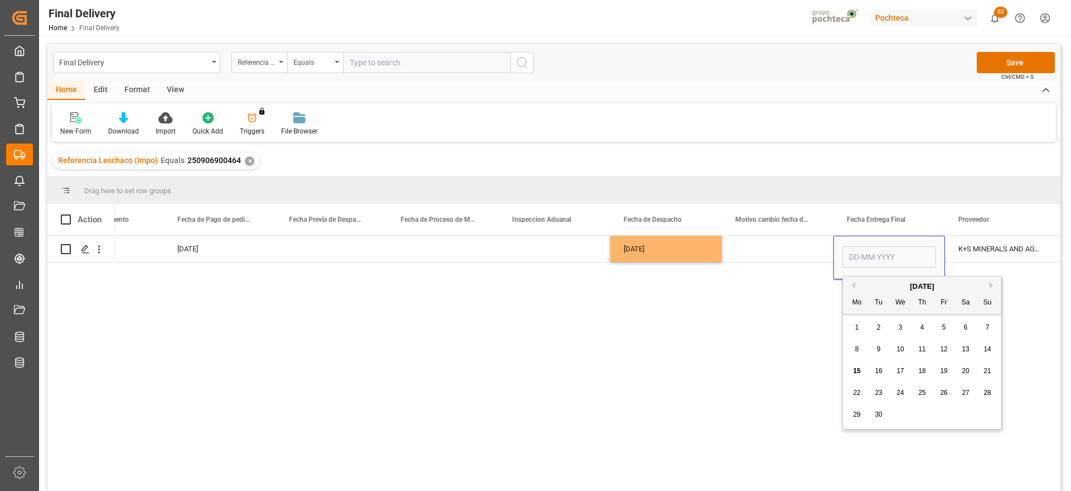
click at [924, 370] on span "18" at bounding box center [922, 371] width 7 height 8
type input "[DATE]"
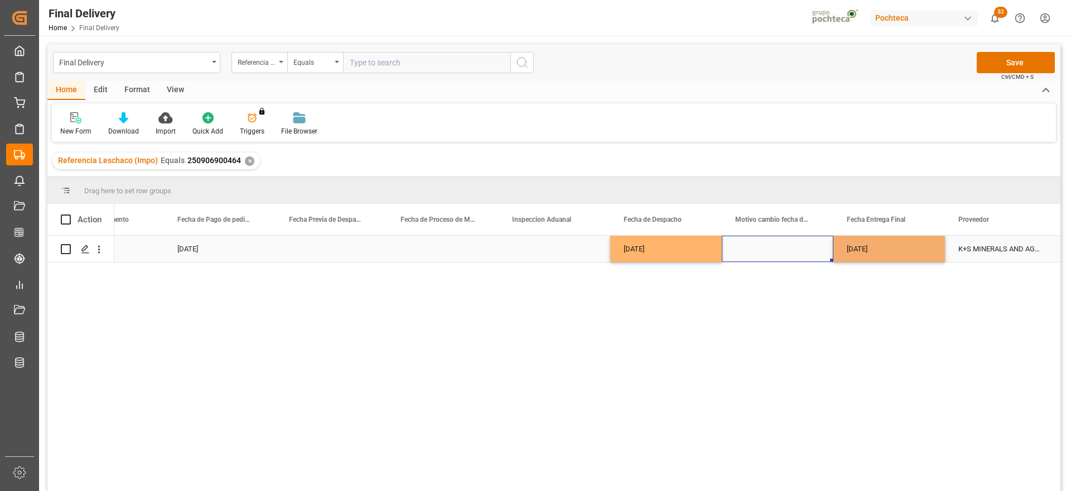
click at [797, 252] on div "Press SPACE to select this row." at bounding box center [778, 248] width 112 height 26
click at [921, 252] on div "[DATE]" at bounding box center [890, 248] width 112 height 26
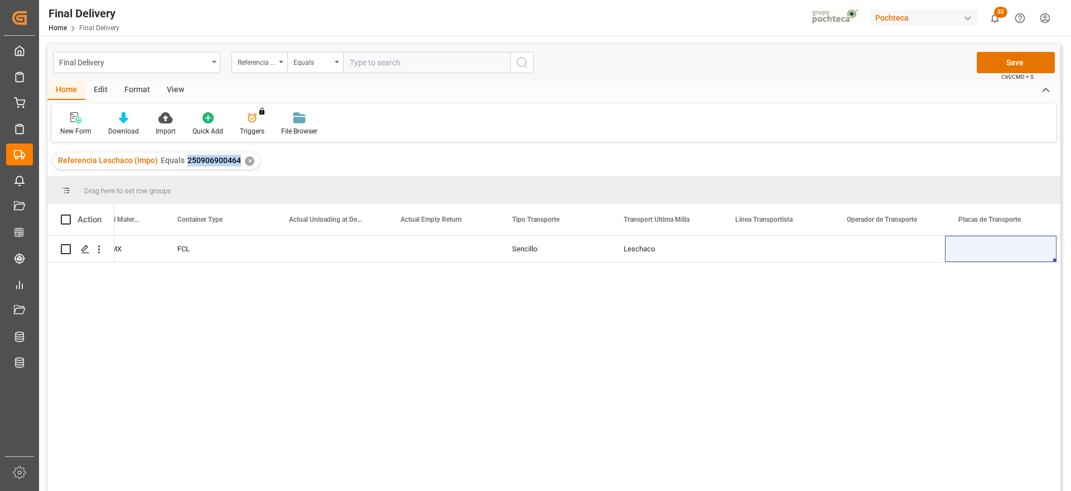
drag, startPoint x: 239, startPoint y: 160, endPoint x: 182, endPoint y: 161, distance: 57.5
click at [182, 161] on div "Referencia Leschaco (Impo) Equals 250906900464 ✕" at bounding box center [156, 160] width 208 height 17
copy span "250906900464"
click at [1006, 63] on button "Save" at bounding box center [1016, 62] width 78 height 21
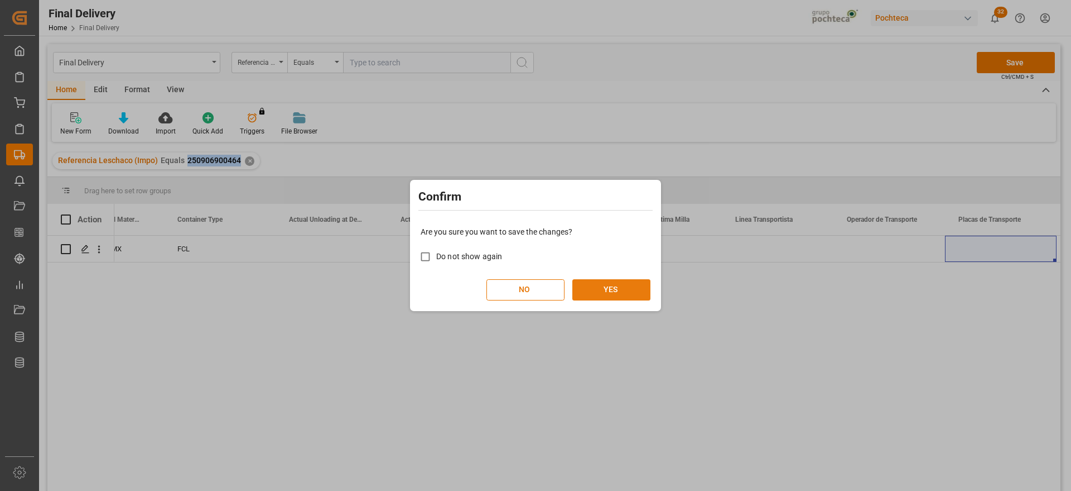
click at [604, 286] on button "YES" at bounding box center [612, 289] width 78 height 21
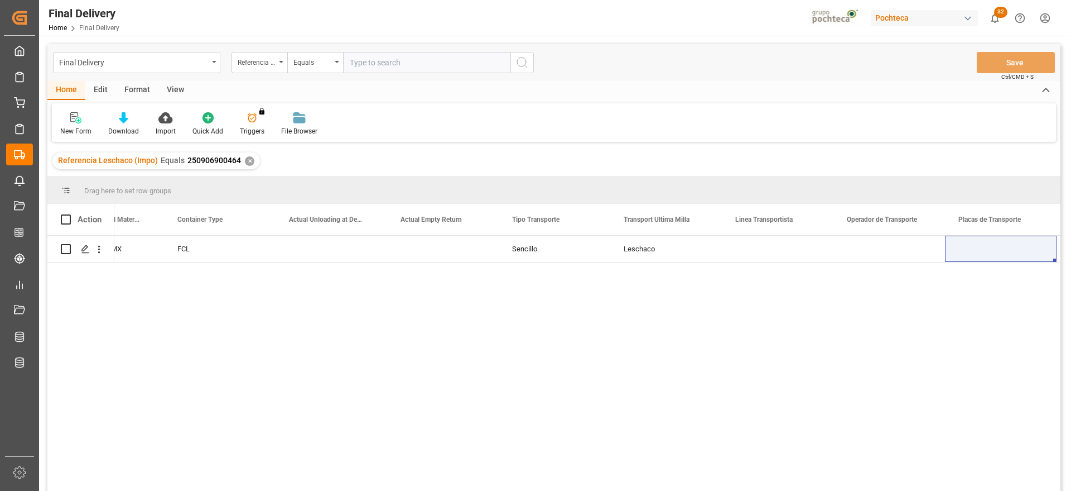
click at [249, 159] on div "✕" at bounding box center [249, 160] width 9 height 9
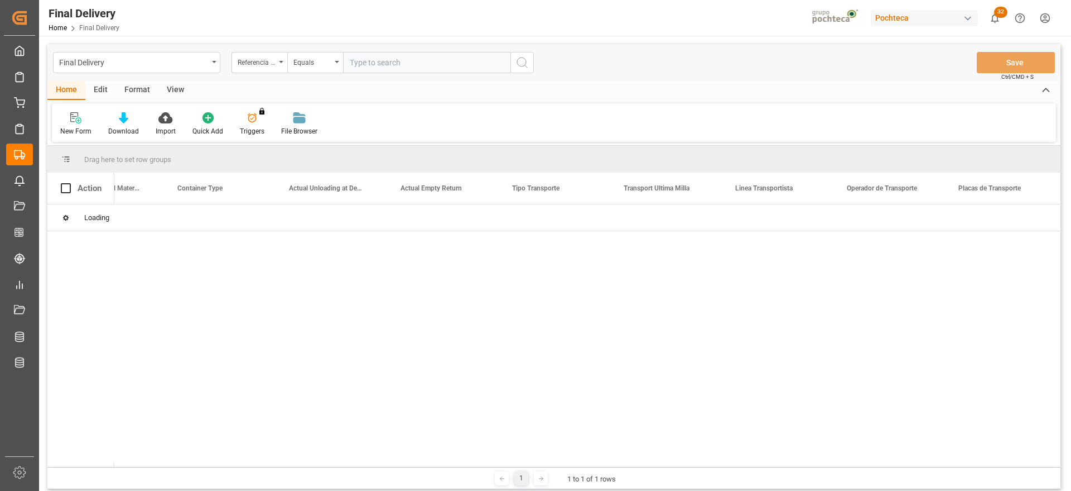
click at [398, 62] on input "text" at bounding box center [426, 62] width 167 height 21
paste input "250906900467"
type input "250906900467"
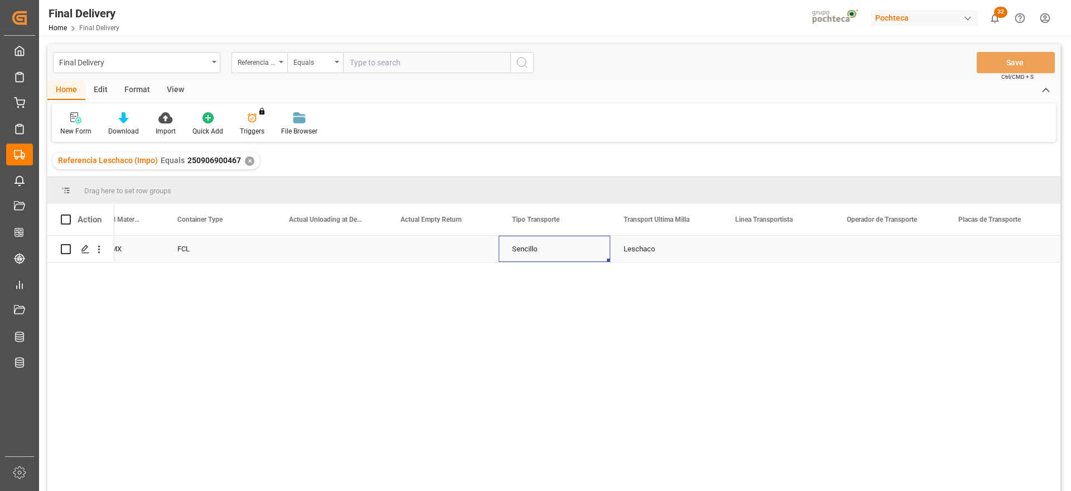
click at [592, 256] on div "Sencillo" at bounding box center [555, 248] width 112 height 26
click at [787, 252] on div "Press SPACE to select this row." at bounding box center [778, 248] width 112 height 26
click at [787, 252] on input "Press SPACE to select this row." at bounding box center [778, 254] width 94 height 21
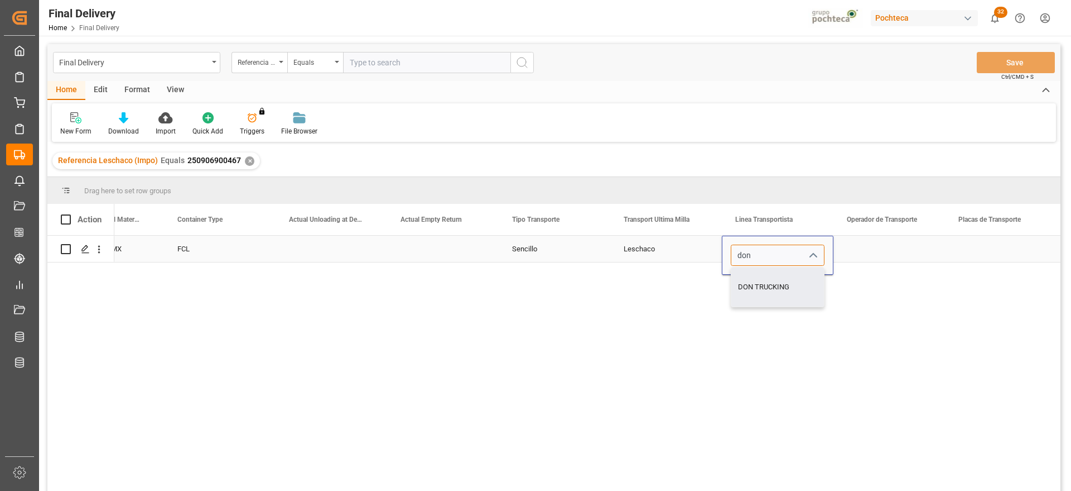
type input "DON TRUCKING"
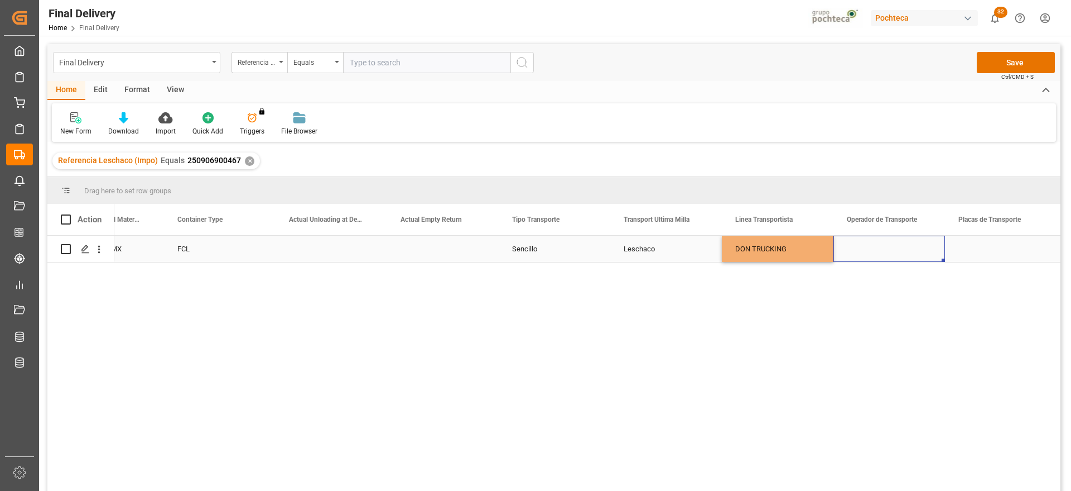
drag, startPoint x: 926, startPoint y: 242, endPoint x: 919, endPoint y: 248, distance: 9.9
click at [924, 242] on div "Press SPACE to select this row." at bounding box center [890, 248] width 112 height 26
click at [1004, 249] on div "Press SPACE to select this row." at bounding box center [1001, 248] width 112 height 26
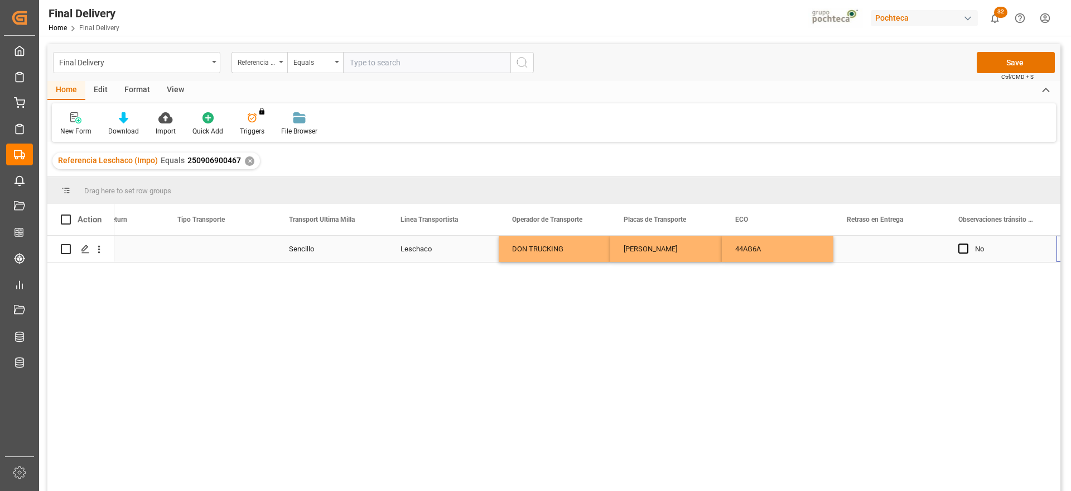
scroll to position [0, 4303]
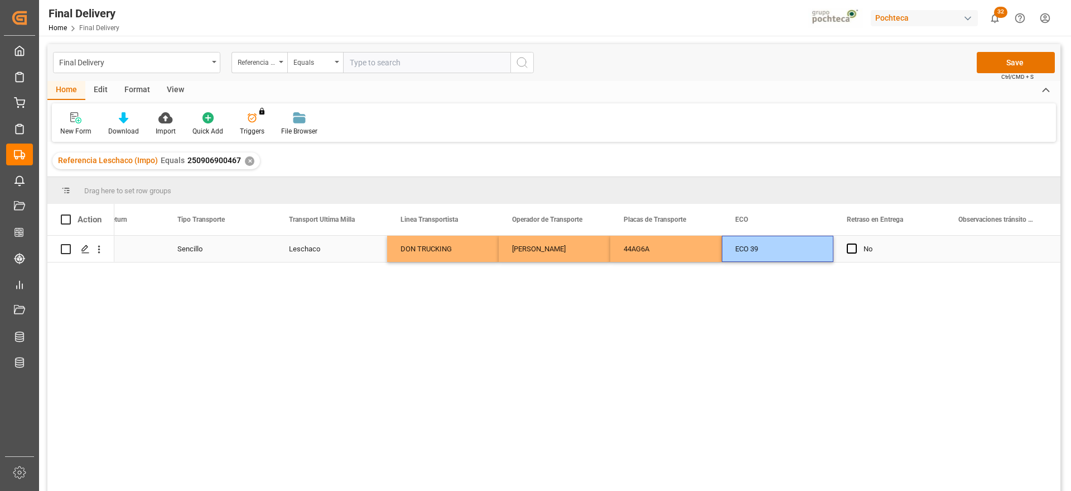
click at [943, 251] on div "No" at bounding box center [890, 248] width 112 height 26
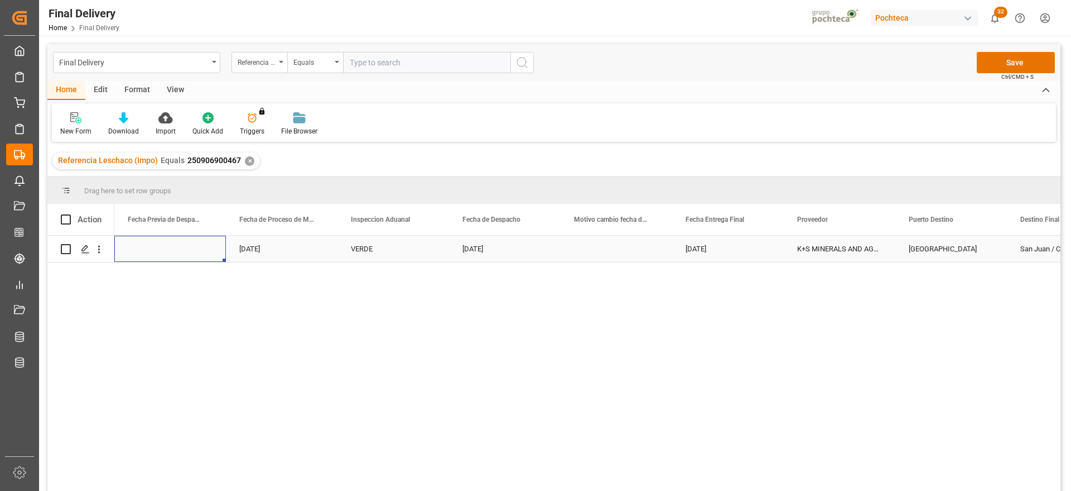
scroll to position [0, 2902]
click at [1025, 62] on button "Save" at bounding box center [1016, 62] width 78 height 21
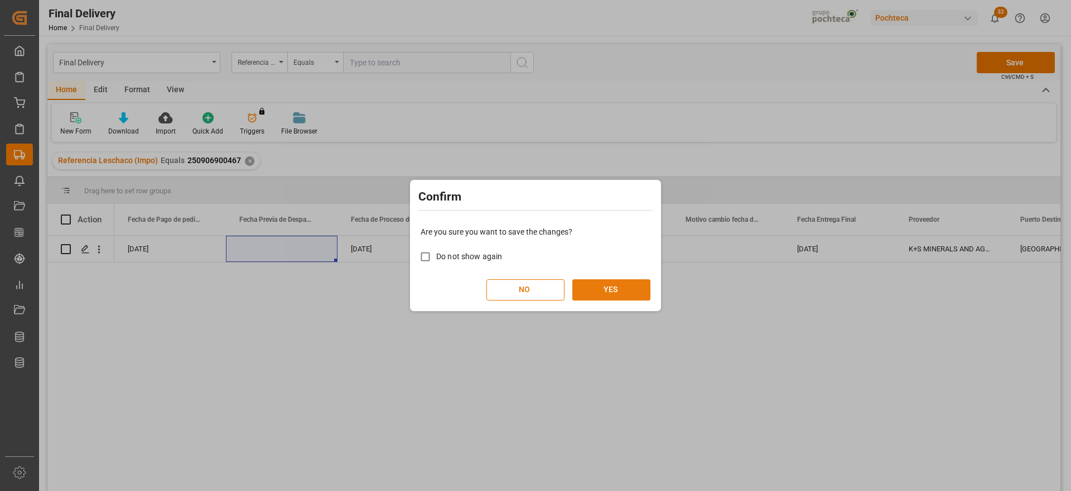
drag, startPoint x: 601, startPoint y: 290, endPoint x: 591, endPoint y: 290, distance: 10.1
click at [601, 289] on button "YES" at bounding box center [612, 289] width 78 height 21
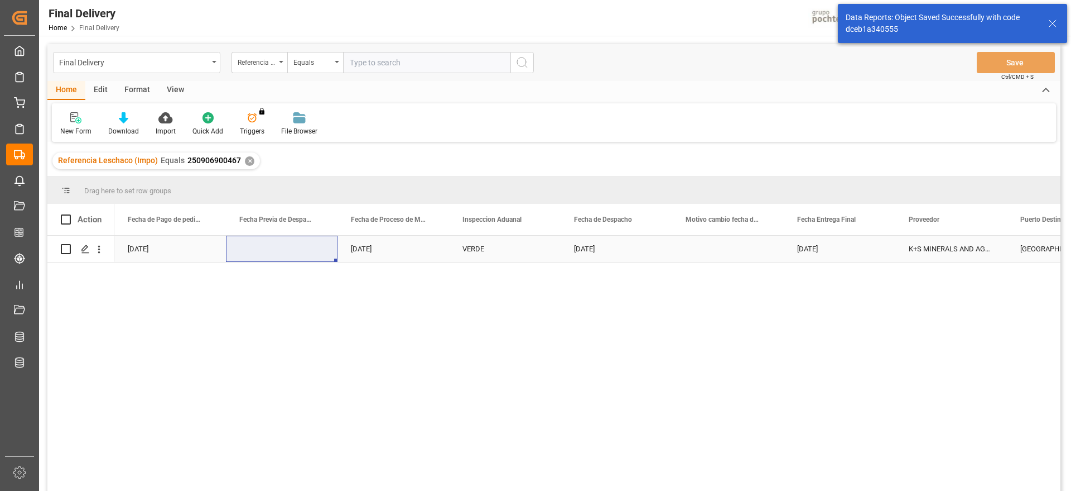
click at [821, 252] on div "[DATE]" at bounding box center [840, 248] width 112 height 26
click at [636, 247] on div "[DATE]" at bounding box center [617, 248] width 112 height 26
click at [828, 259] on div "[DATE]" at bounding box center [840, 248] width 112 height 26
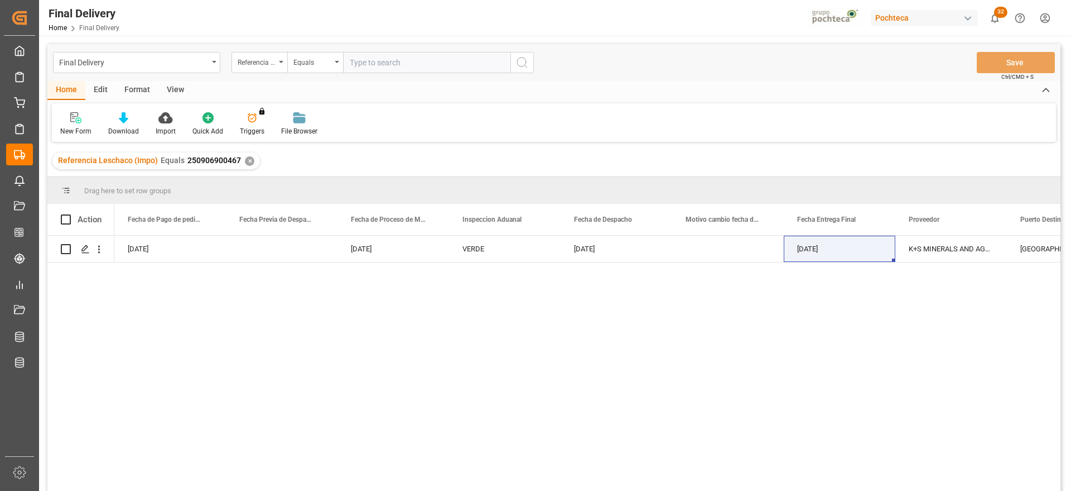
click at [245, 159] on div "✕" at bounding box center [249, 160] width 9 height 9
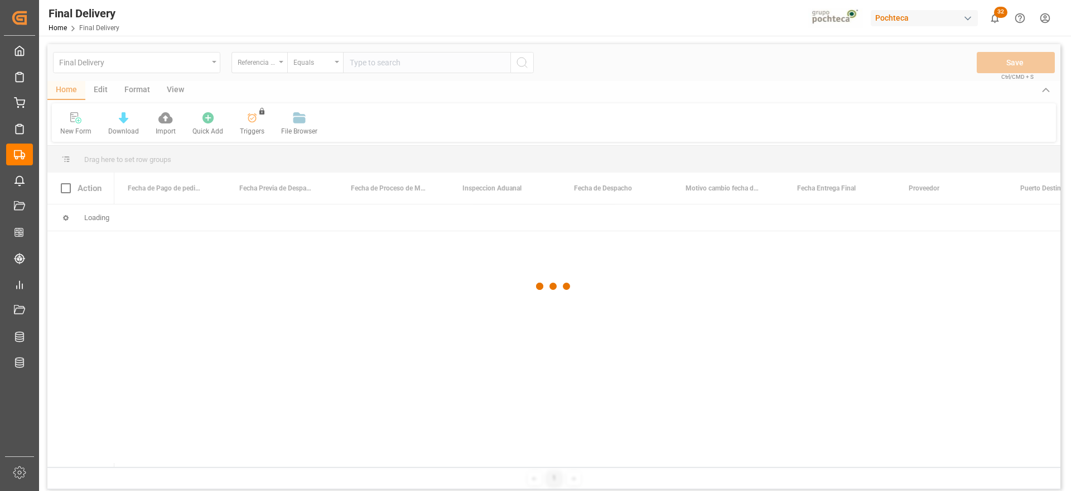
click at [383, 66] on div at bounding box center [553, 286] width 1013 height 484
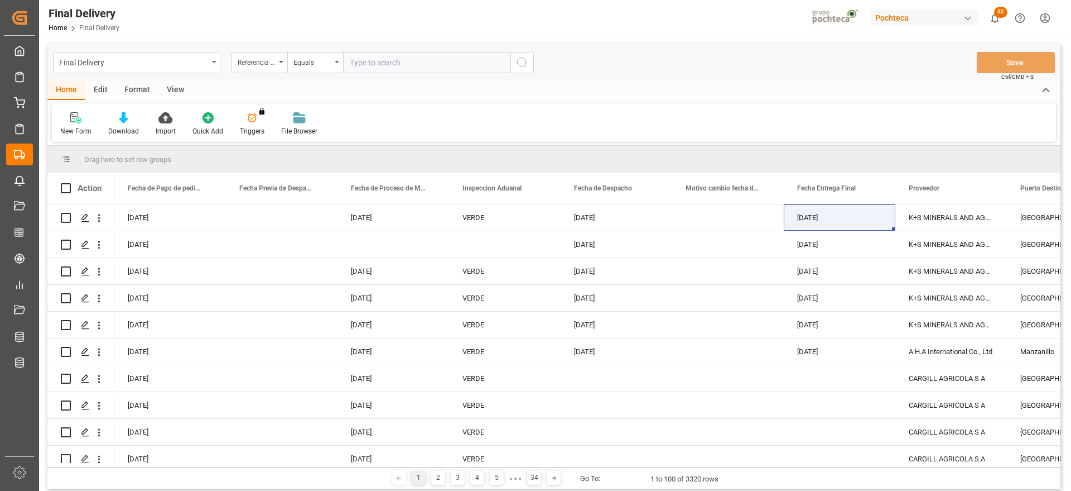
click at [387, 64] on input "text" at bounding box center [426, 62] width 167 height 21
paste input "250906900469"
type input "250906900469"
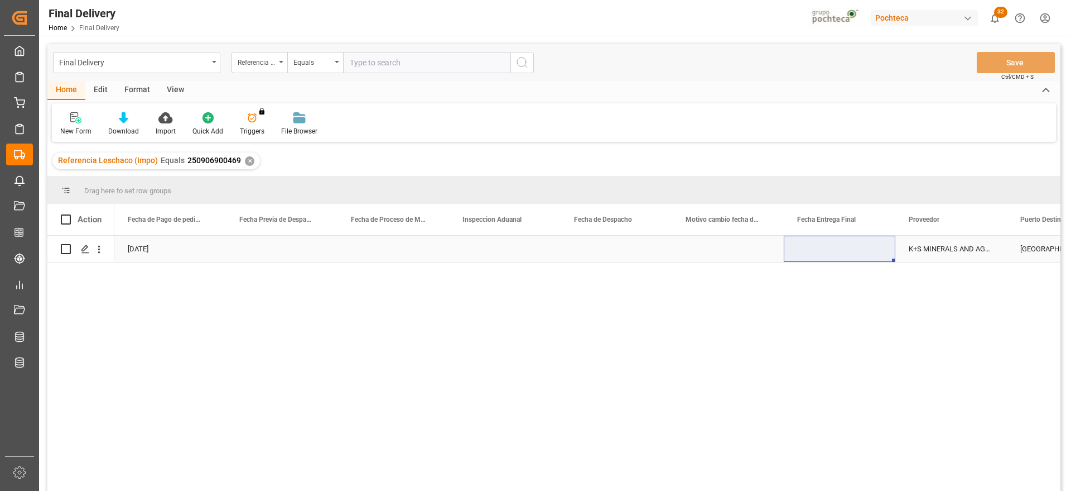
click at [485, 256] on div "Press SPACE to select this row." at bounding box center [505, 248] width 112 height 26
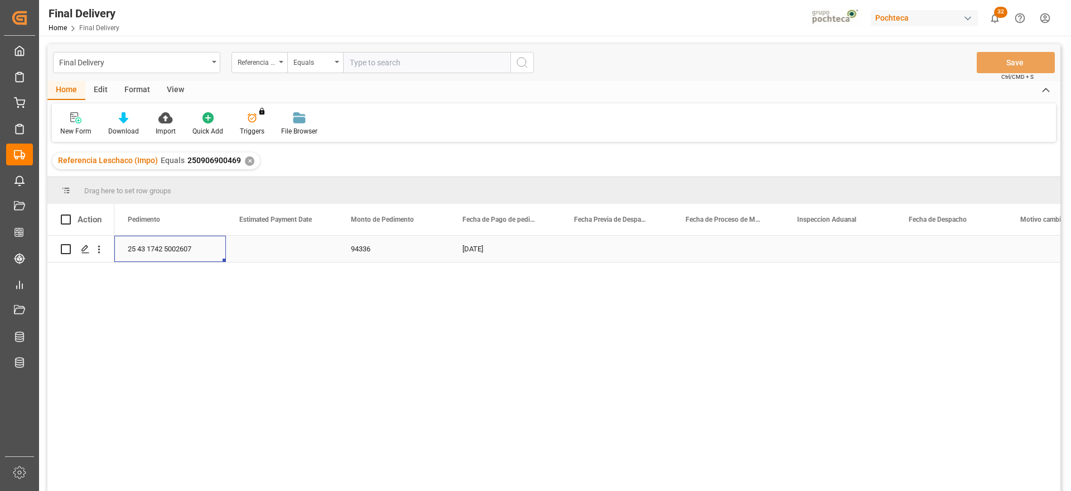
scroll to position [0, 2455]
click at [452, 254] on div "94336" at bounding box center [505, 248] width 112 height 26
click at [84, 249] on polygon "Press SPACE to select this row." at bounding box center [85, 249] width 6 height 6
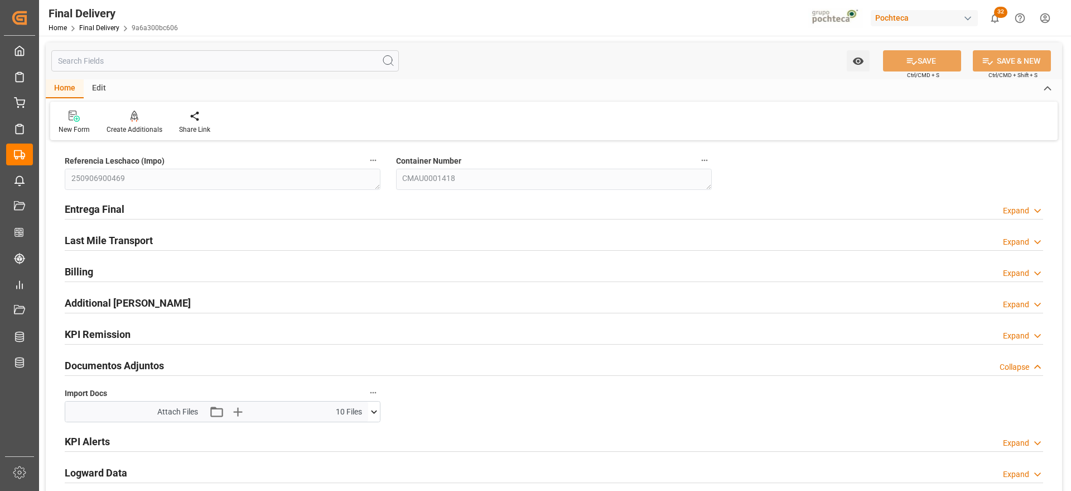
click at [376, 411] on icon at bounding box center [374, 412] width 12 height 12
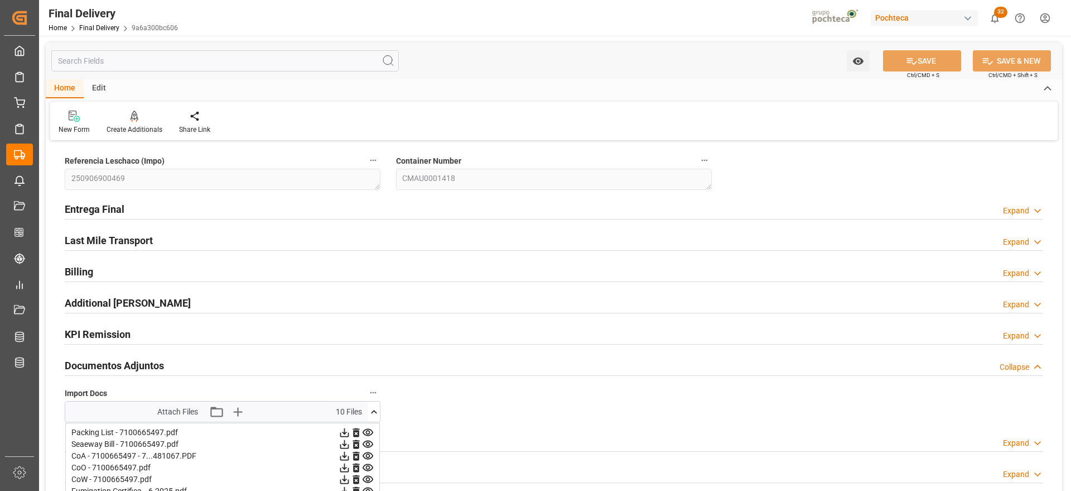
click at [372, 415] on icon at bounding box center [374, 412] width 12 height 12
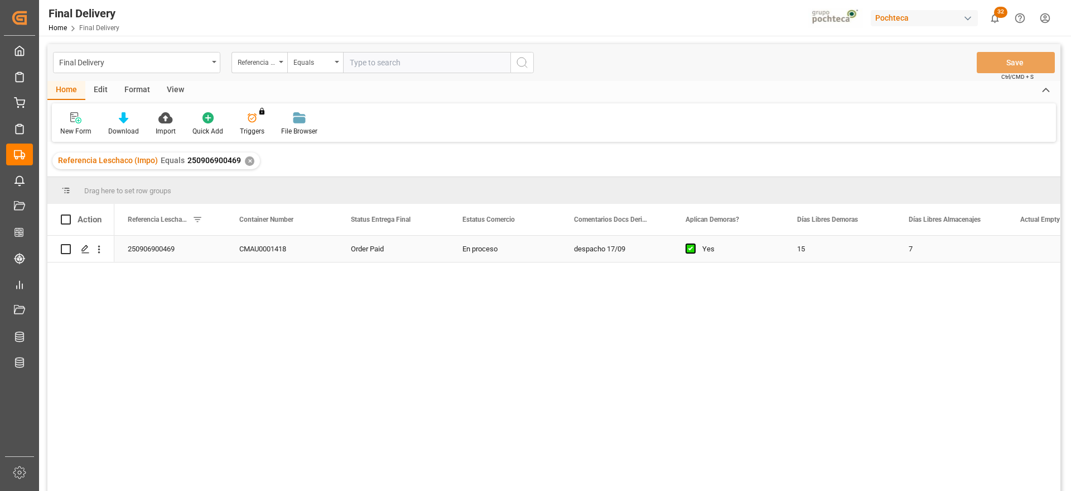
click at [502, 248] on div "En proceso" at bounding box center [505, 248] width 112 height 26
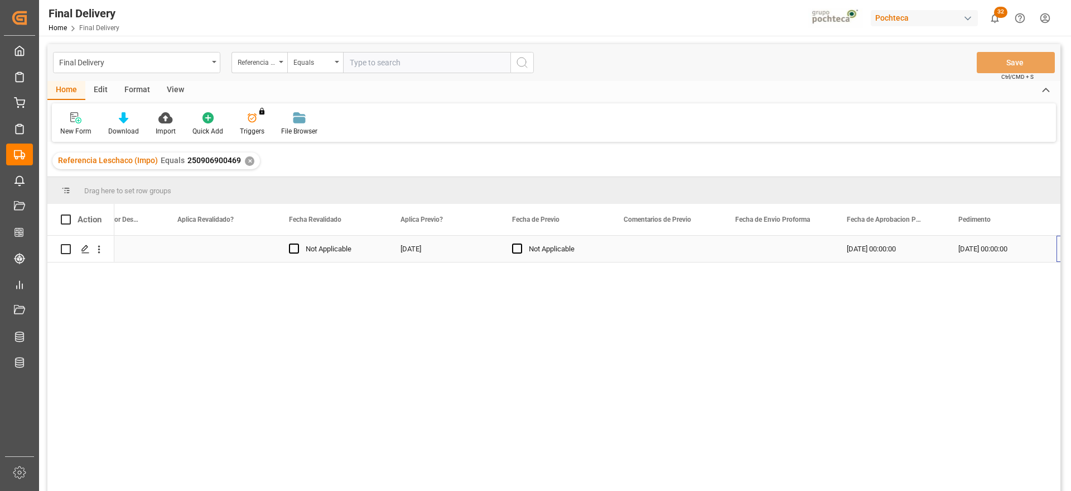
scroll to position [0, 1736]
click at [646, 250] on div "Press SPACE to select this row." at bounding box center [666, 248] width 112 height 26
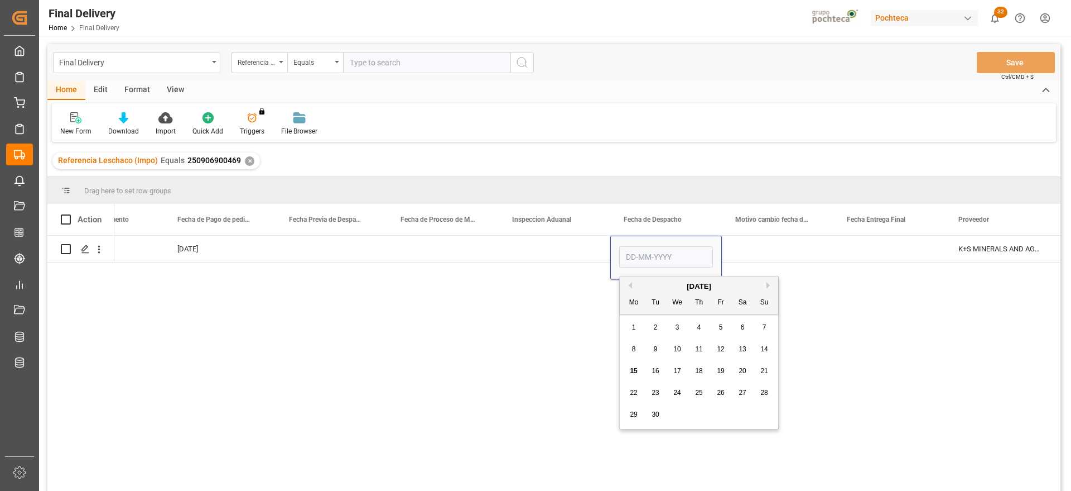
click at [677, 371] on span "17" at bounding box center [677, 371] width 7 height 8
type input "[DATE]"
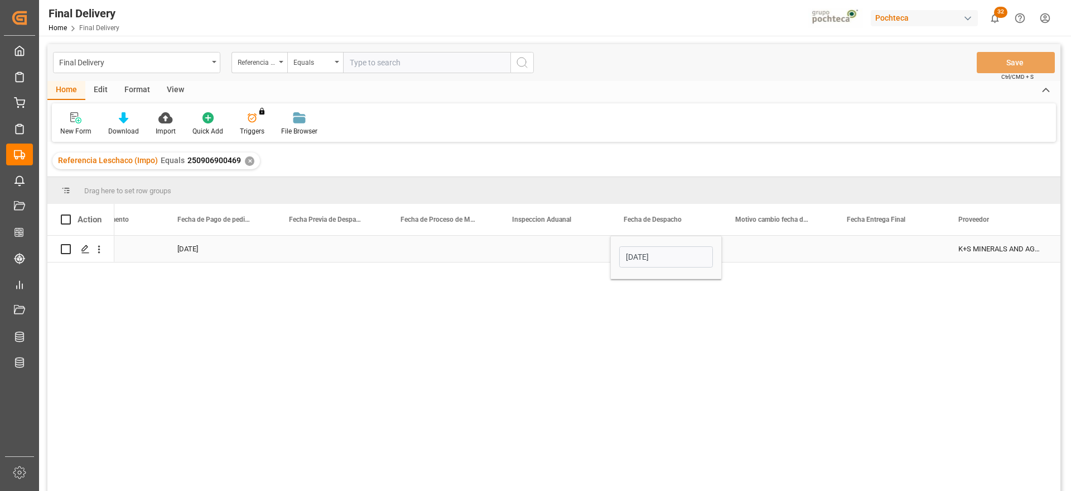
click at [888, 251] on div "Press SPACE to select this row." at bounding box center [890, 248] width 112 height 26
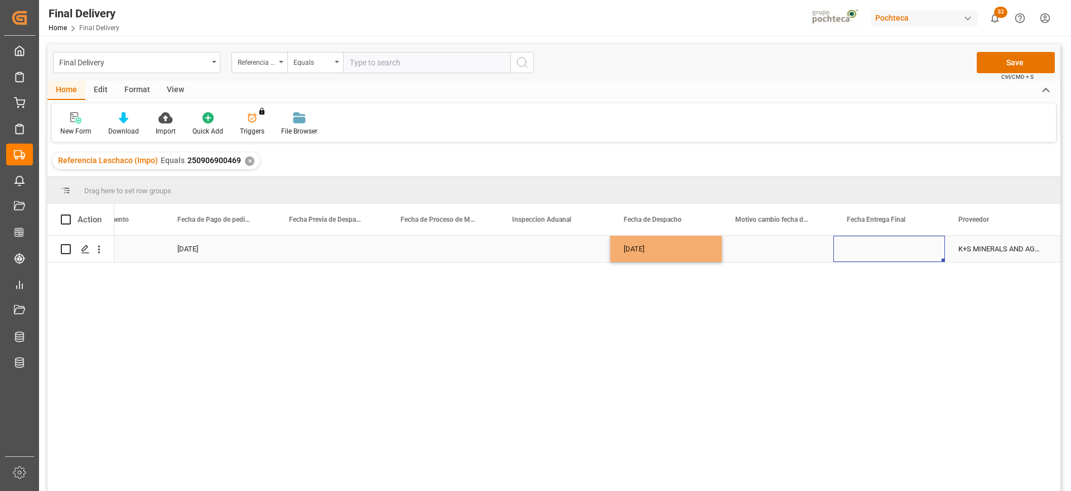
click at [888, 251] on div "Press SPACE to select this row." at bounding box center [890, 248] width 112 height 26
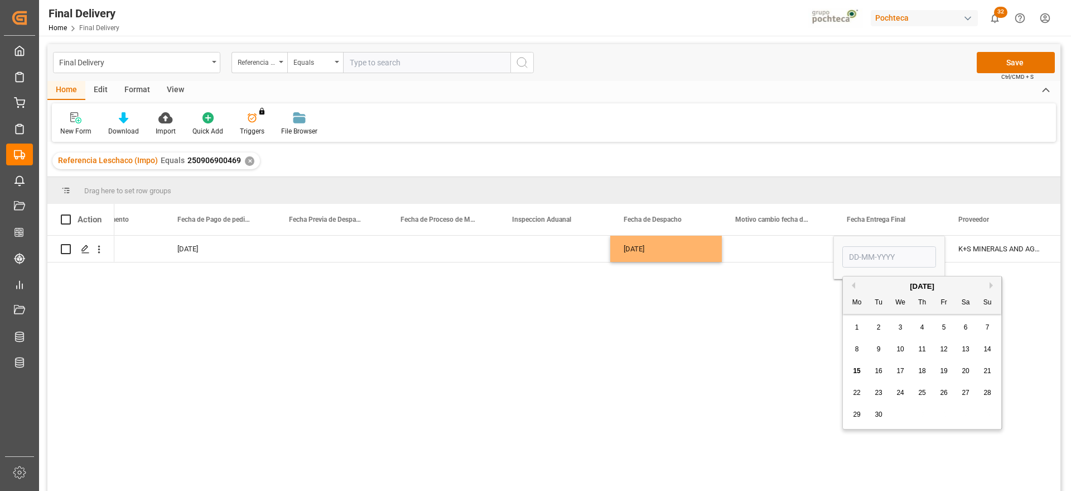
click at [941, 369] on span "19" at bounding box center [943, 371] width 7 height 8
click at [906, 249] on input "[DATE]" at bounding box center [890, 256] width 94 height 21
click at [923, 369] on span "18" at bounding box center [922, 371] width 7 height 8
type input "[DATE]"
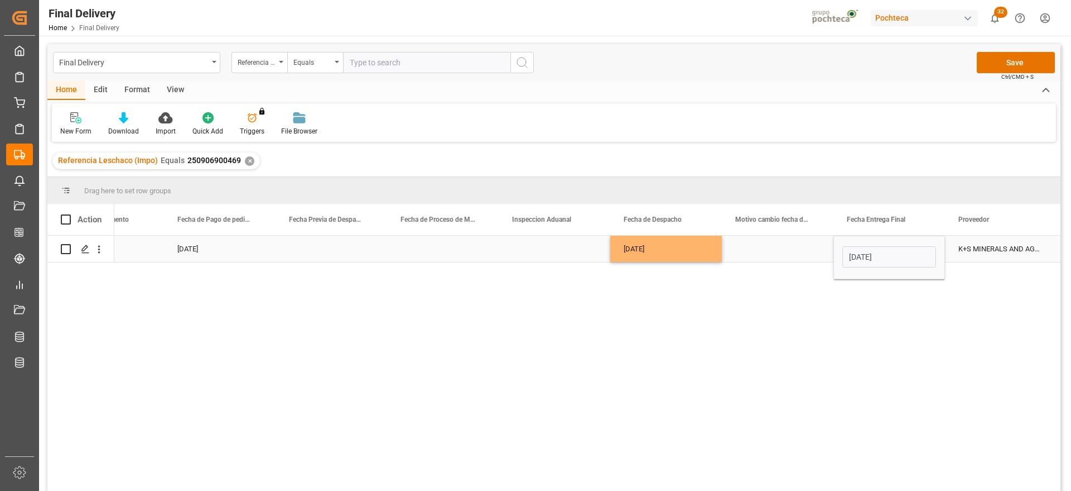
click at [804, 249] on div "Press SPACE to select this row." at bounding box center [778, 248] width 112 height 26
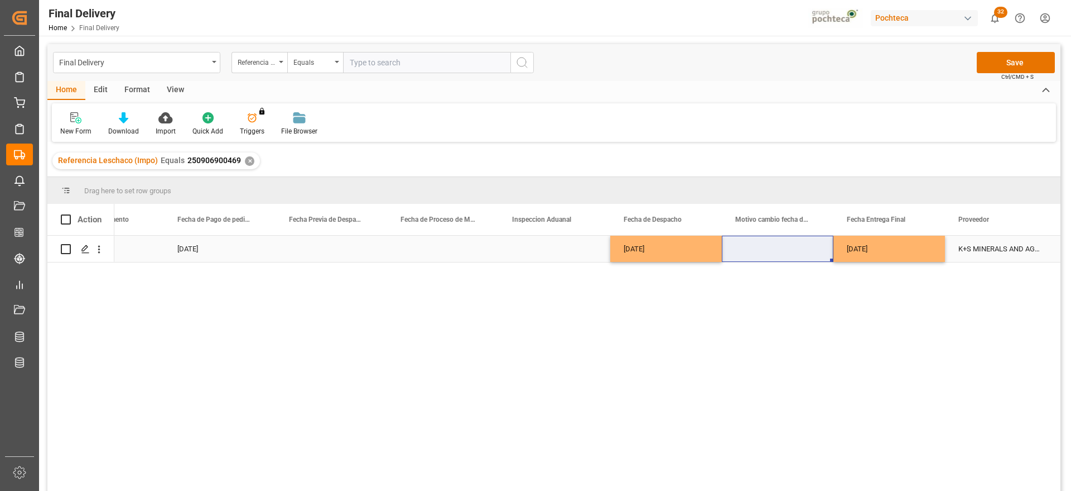
click at [777, 249] on div "Press SPACE to select this row." at bounding box center [778, 248] width 112 height 26
click at [882, 252] on div "[DATE]" at bounding box center [890, 248] width 112 height 26
click at [986, 252] on div "K+S MINERALS AND AGRICULTURE GMBH" at bounding box center [1001, 248] width 112 height 26
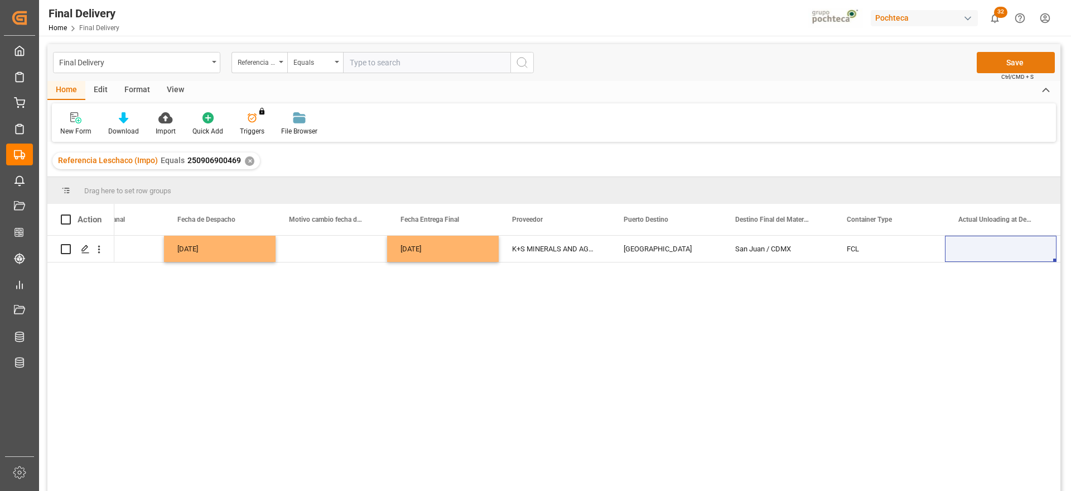
click at [1032, 60] on button "Save" at bounding box center [1016, 62] width 78 height 21
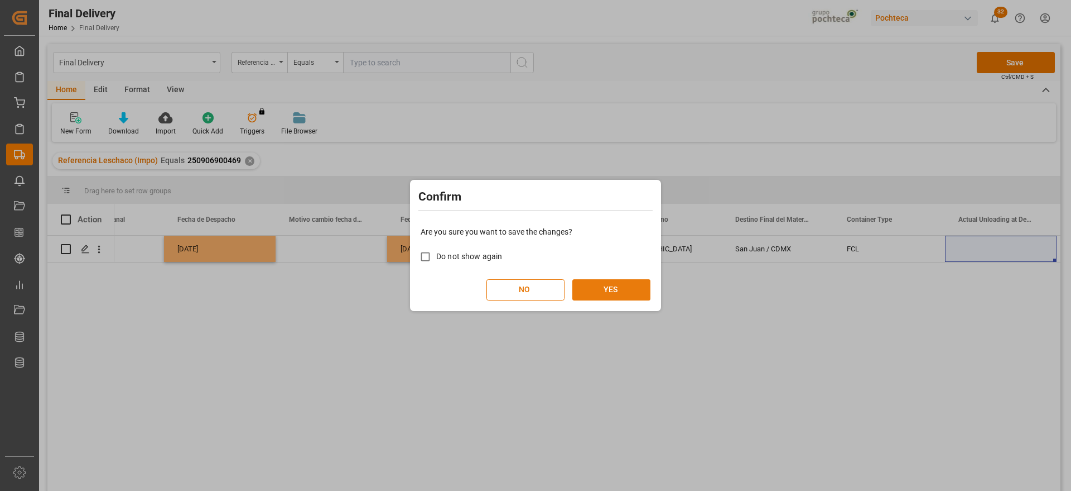
click at [622, 285] on button "YES" at bounding box center [612, 289] width 78 height 21
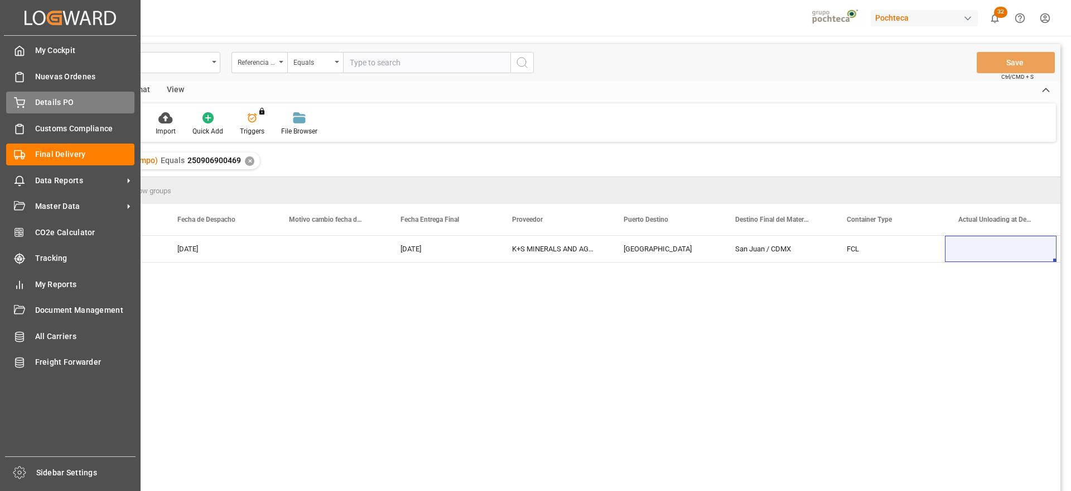
click at [51, 97] on span "Details PO" at bounding box center [85, 103] width 100 height 12
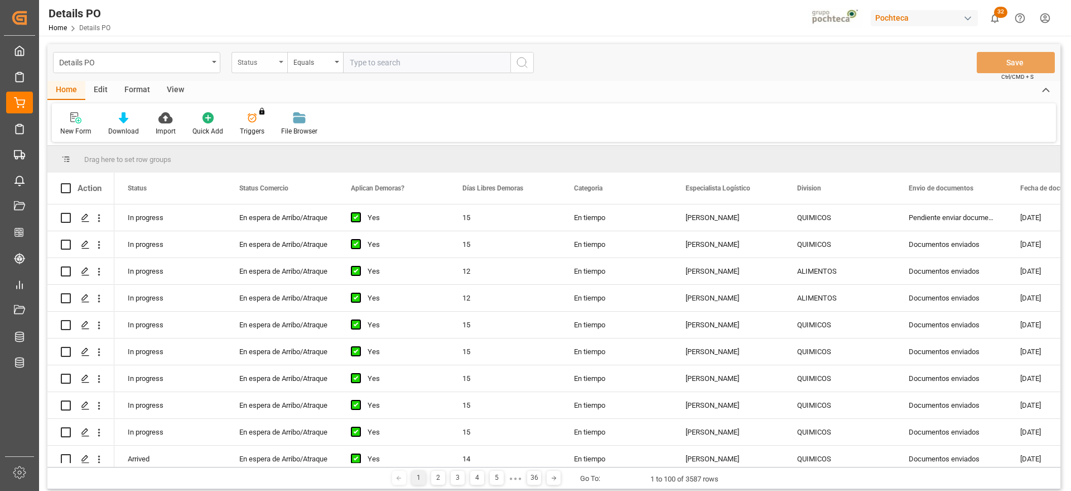
click at [246, 52] on div "Status" at bounding box center [260, 62] width 56 height 21
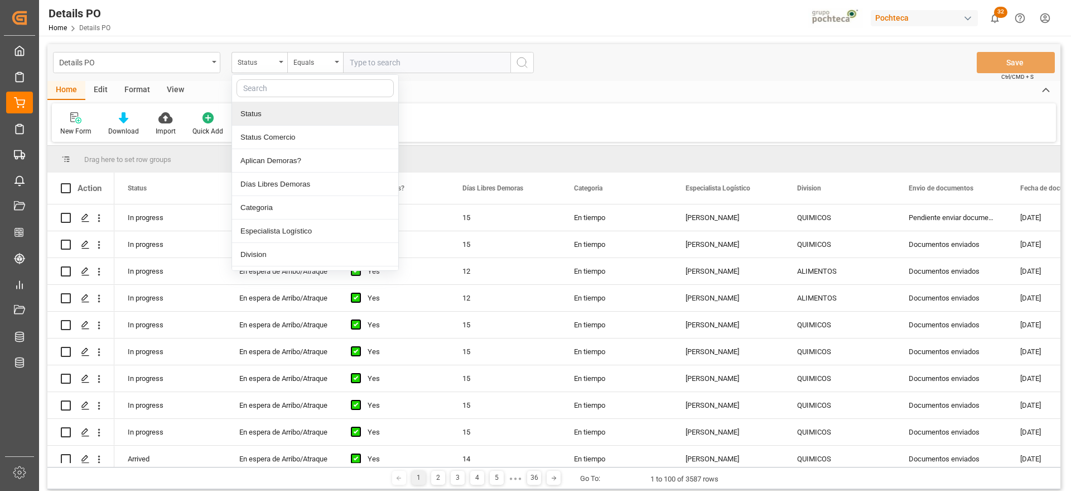
click at [266, 91] on input "text" at bounding box center [315, 88] width 157 height 18
type input "ref"
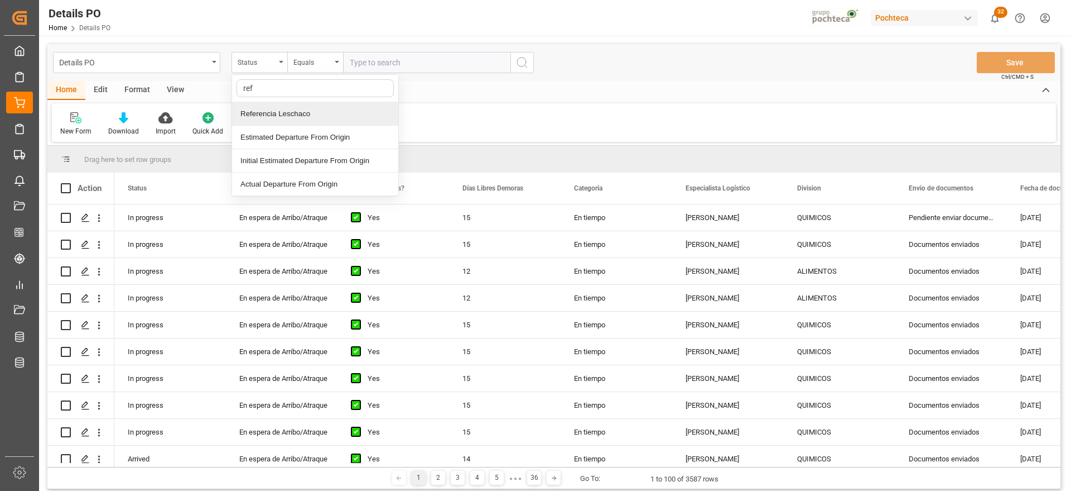
click at [277, 117] on div "Referencia Leschaco" at bounding box center [315, 113] width 166 height 23
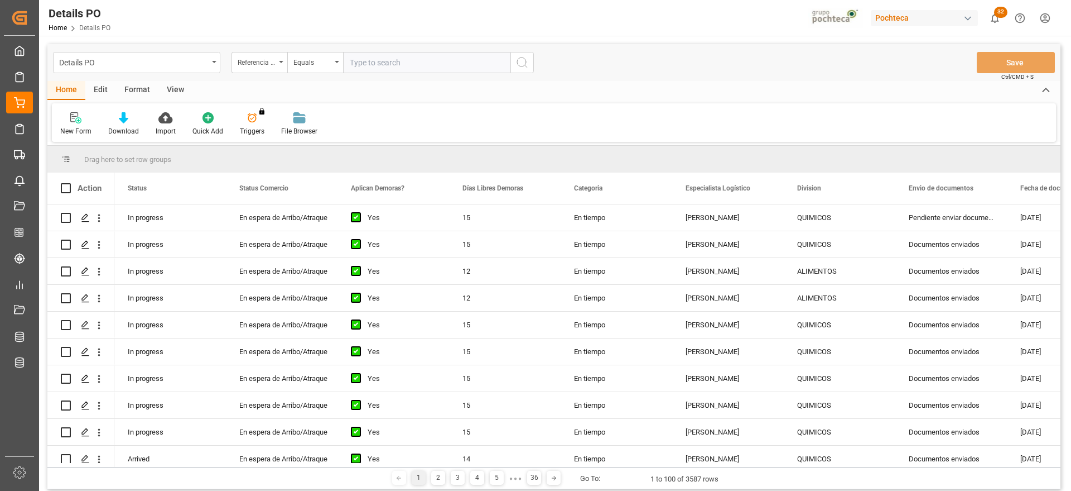
click at [373, 64] on input "text" at bounding box center [426, 62] width 167 height 21
paste input "250906900600"
type input "250906900600"
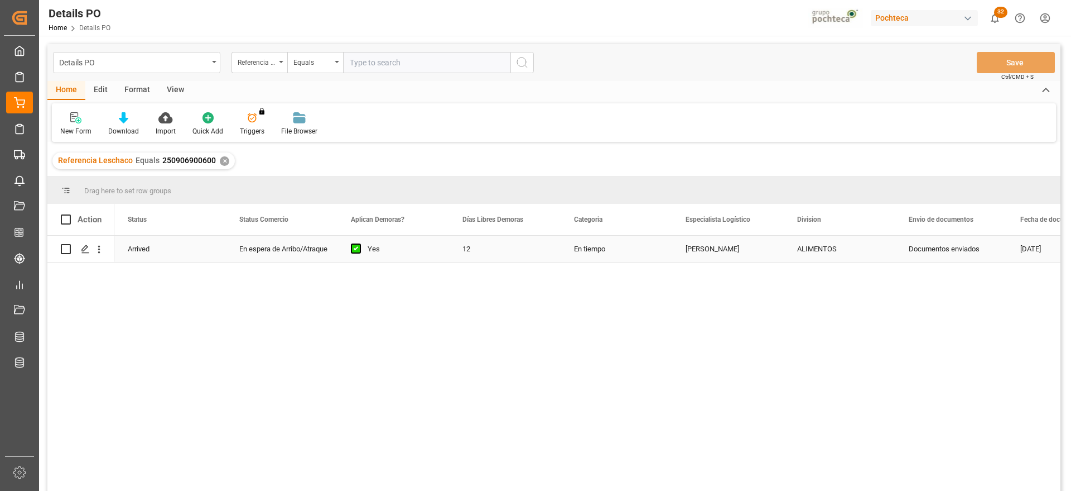
click at [291, 247] on div "En espera de Arribo/Atraque" at bounding box center [281, 249] width 85 height 26
click at [80, 246] on div "Press SPACE to select this row." at bounding box center [84, 249] width 17 height 21
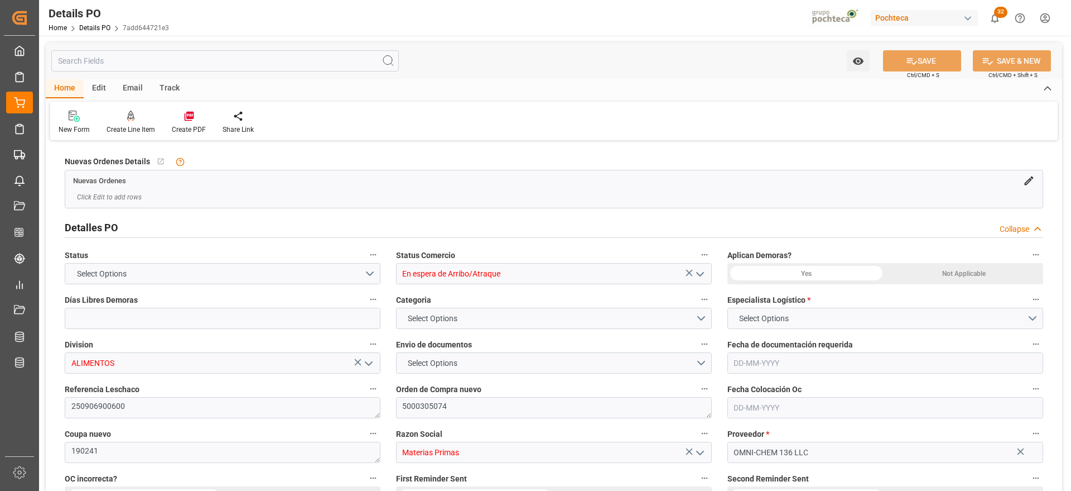
type input "12"
type input "[DATE]"
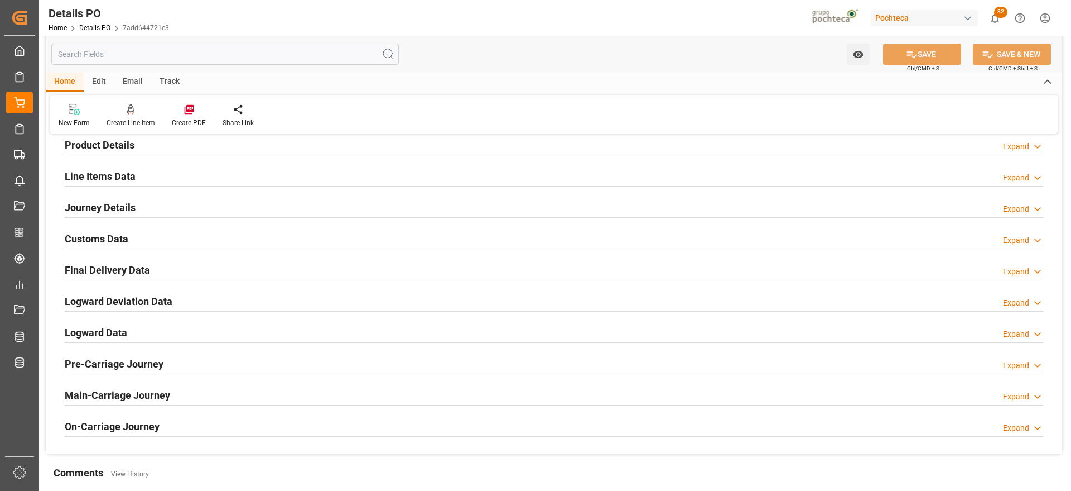
scroll to position [767, 0]
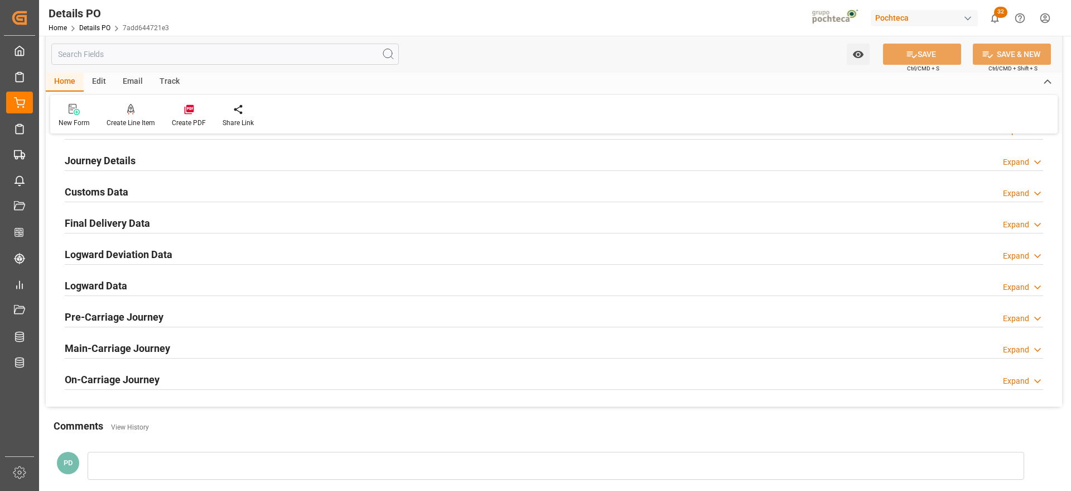
click at [96, 187] on h2 "Customs Data" at bounding box center [97, 191] width 64 height 15
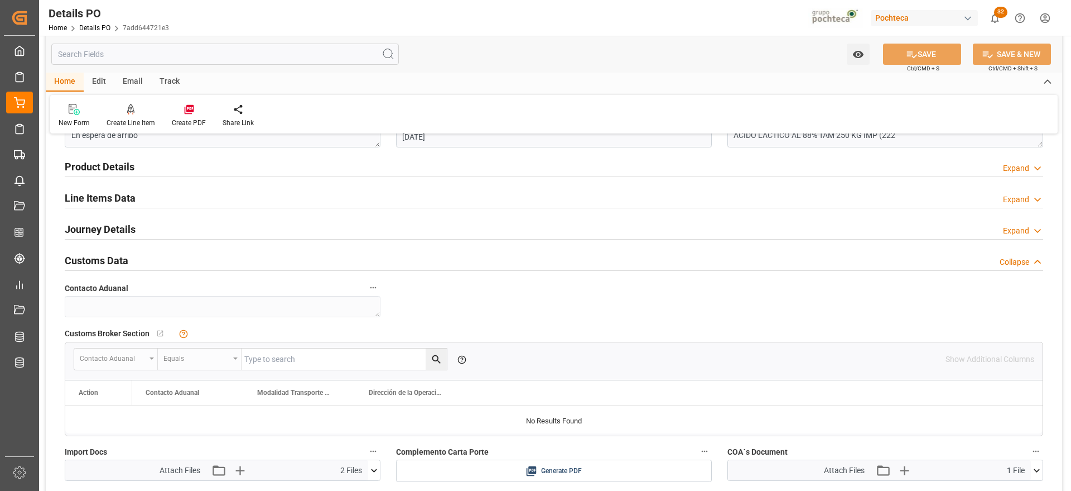
scroll to position [628, 0]
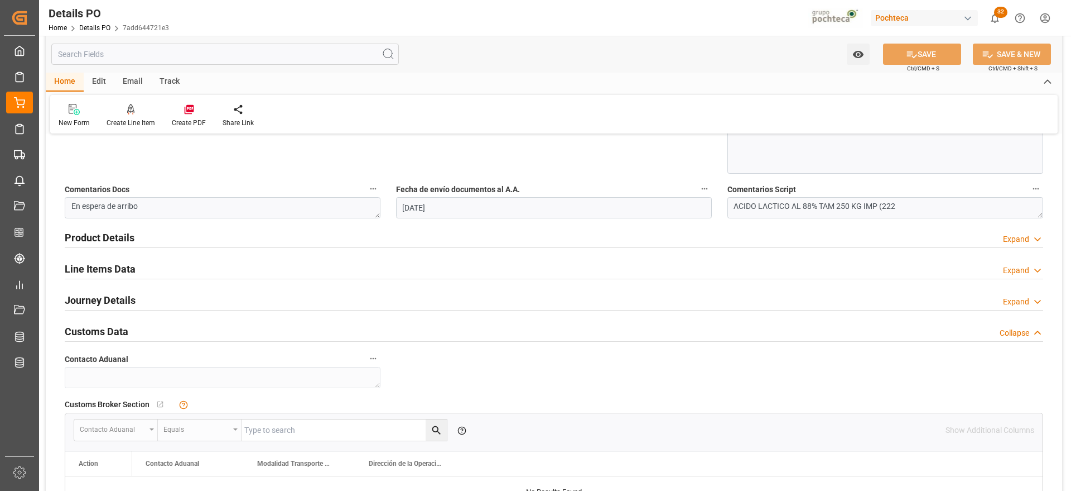
click at [92, 265] on h2 "Line Items Data" at bounding box center [100, 268] width 71 height 15
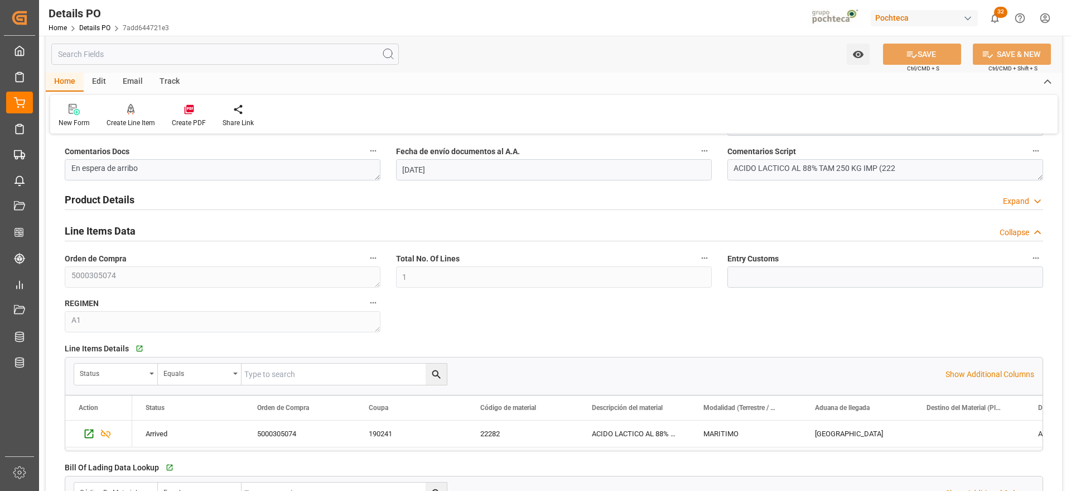
scroll to position [698, 0]
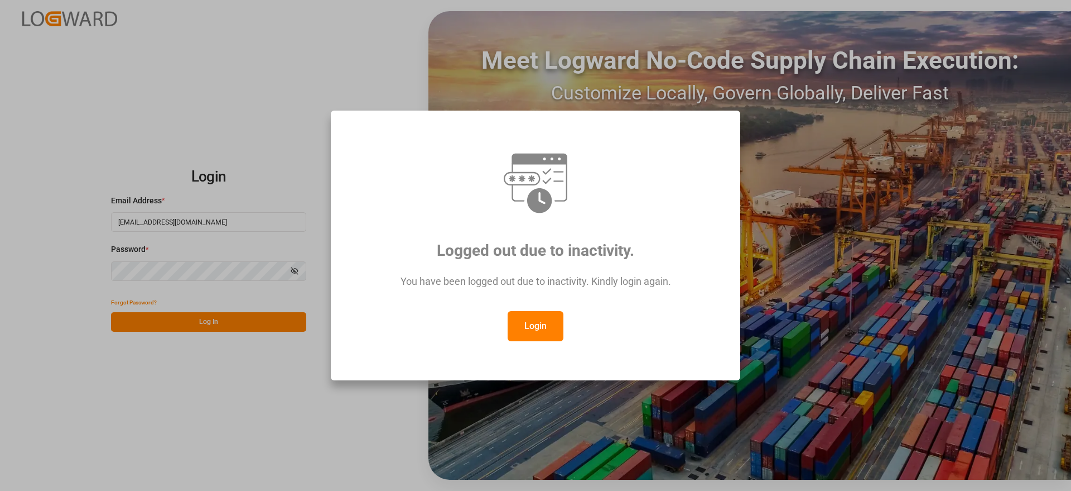
click at [528, 323] on button "Login" at bounding box center [536, 326] width 56 height 30
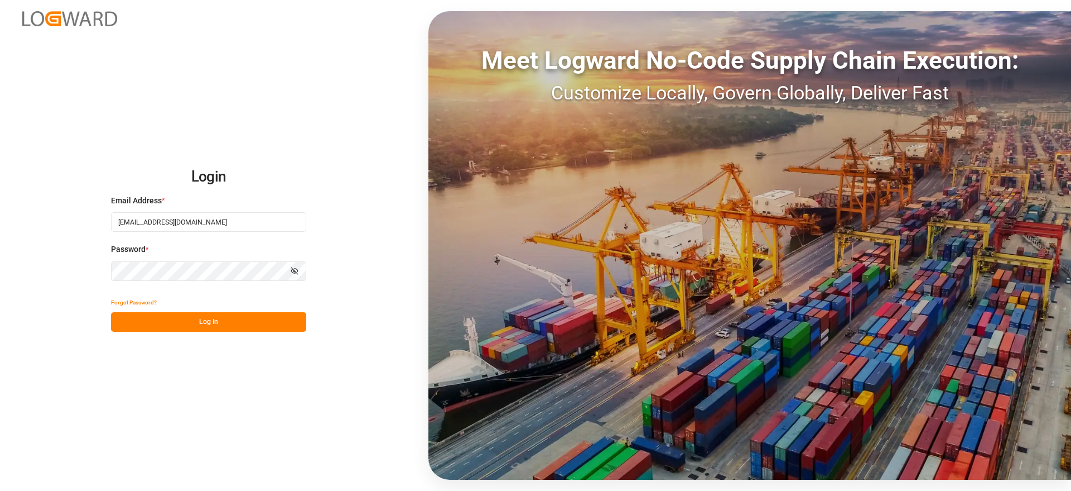
click at [238, 326] on button "Log In" at bounding box center [208, 322] width 195 height 20
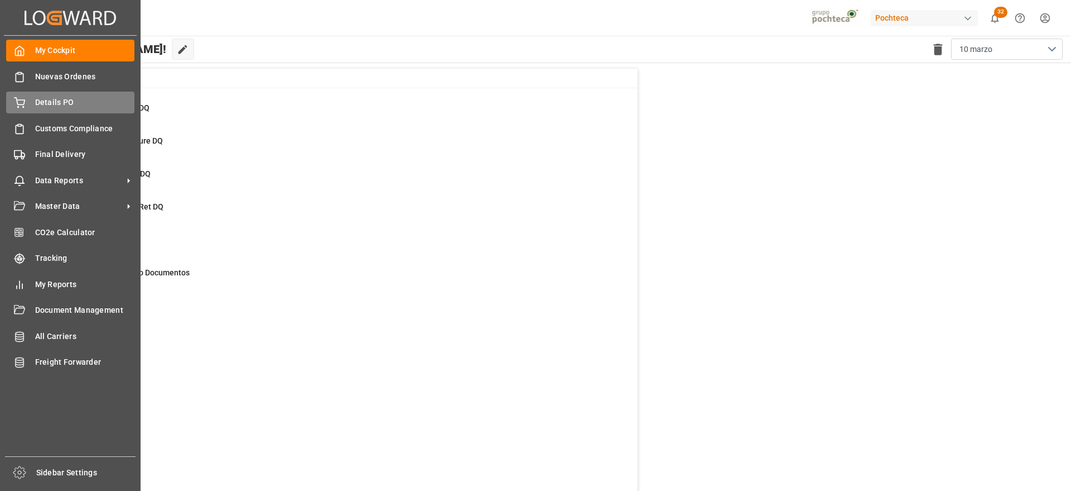
click at [52, 104] on span "Details PO" at bounding box center [85, 103] width 100 height 12
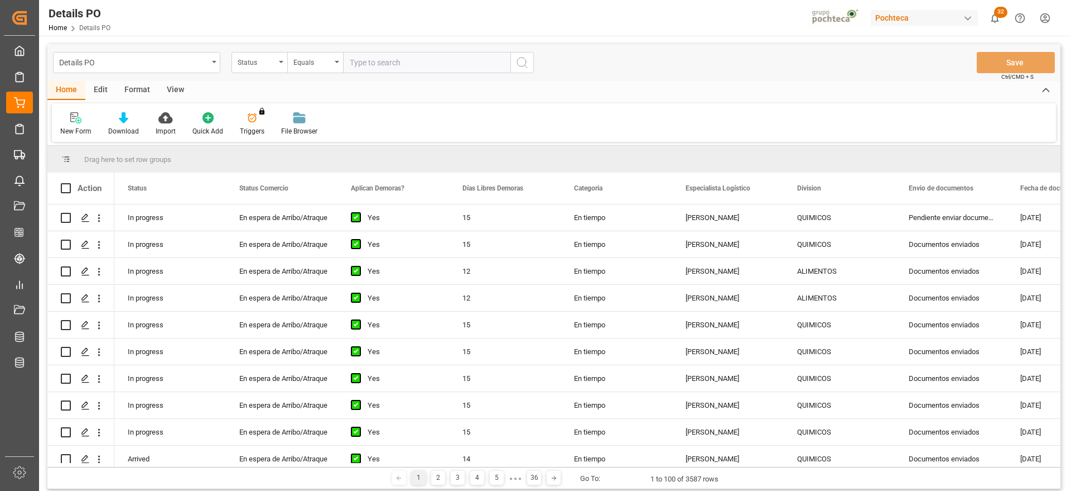
click at [259, 64] on div "Status" at bounding box center [257, 61] width 38 height 13
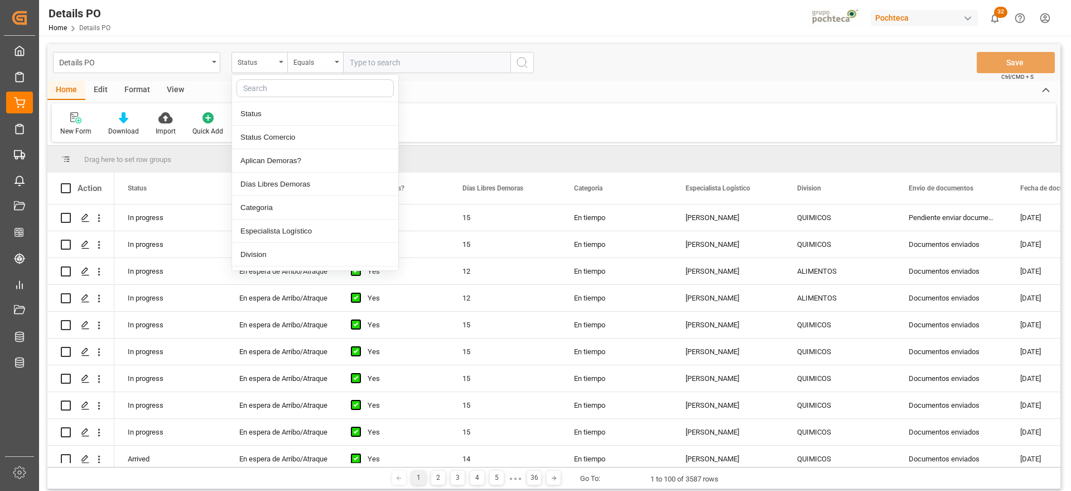
click at [270, 82] on input "text" at bounding box center [315, 88] width 157 height 18
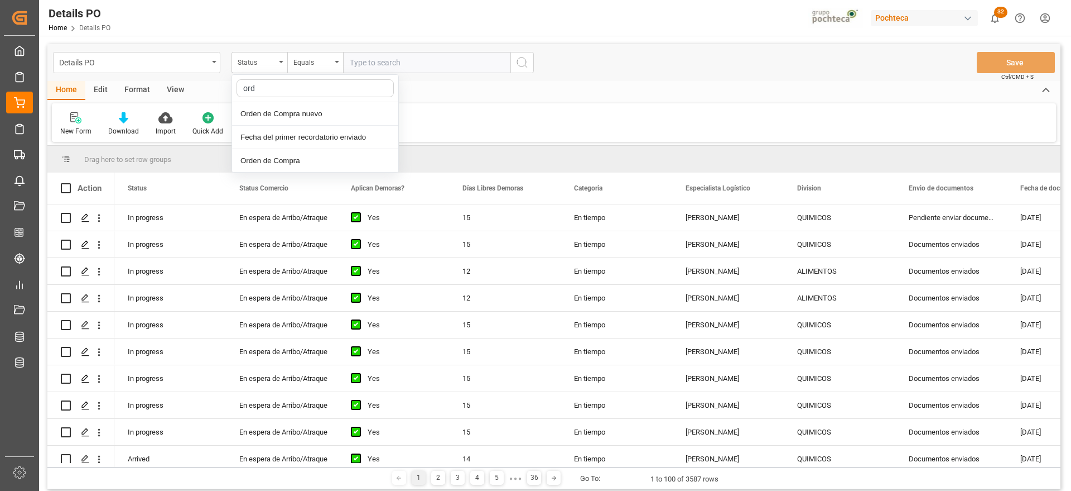
type input "orde"
click at [264, 109] on div "Orden de Compra nuevo" at bounding box center [315, 113] width 166 height 23
click at [371, 70] on input "text" at bounding box center [426, 62] width 167 height 21
paste input "5000306801"
type input "5000306801"
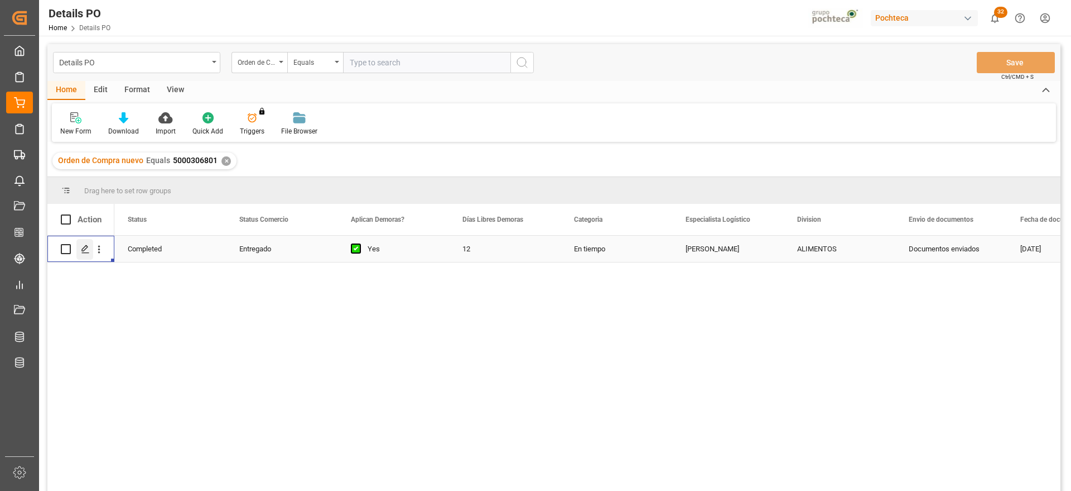
click at [84, 250] on polygon "Press SPACE to select this row." at bounding box center [85, 249] width 6 height 6
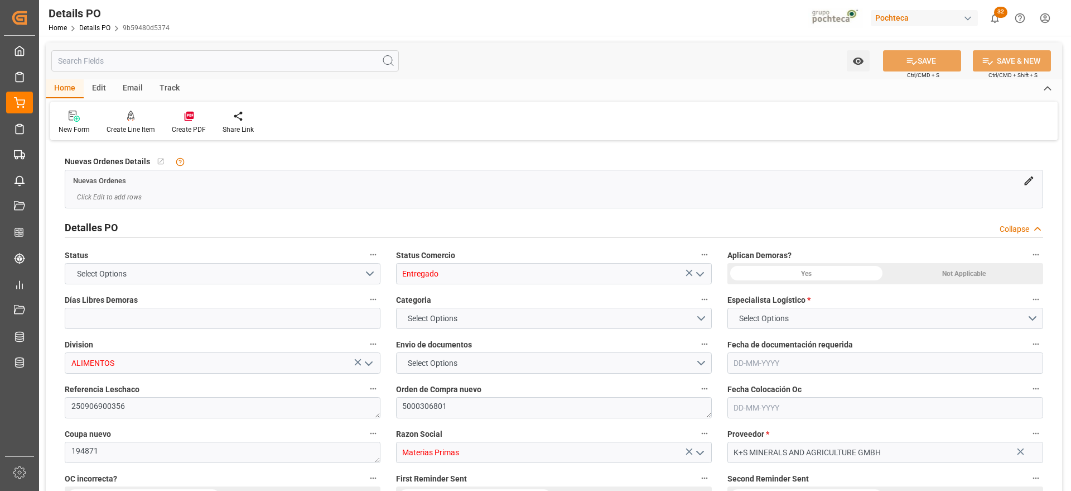
type input "12"
type input "21-08-2025"
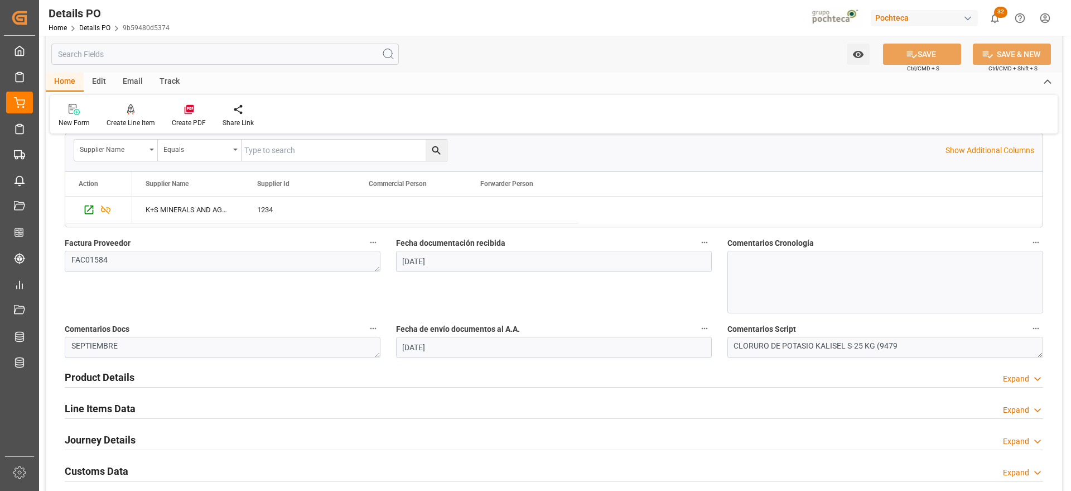
scroll to position [767, 0]
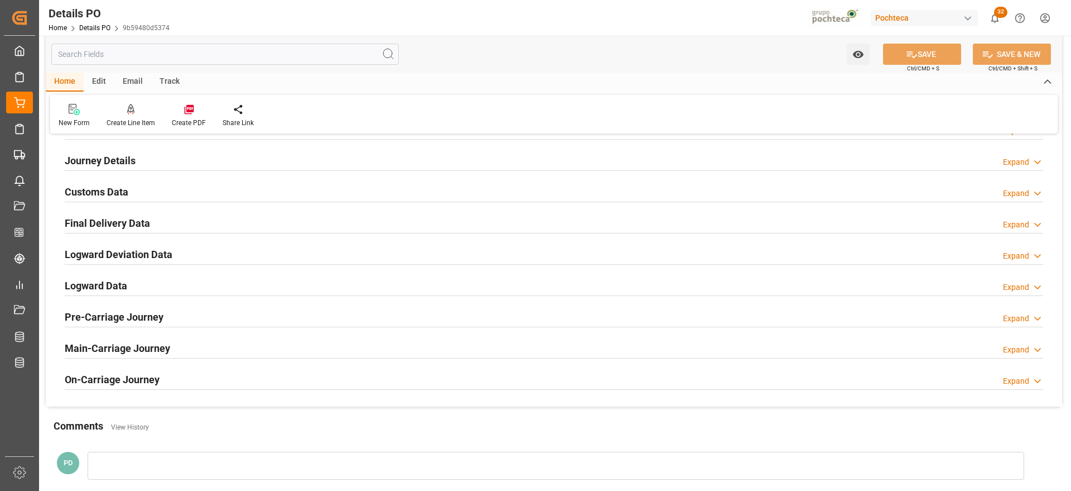
click at [107, 195] on h2 "Customs Data" at bounding box center [97, 191] width 64 height 15
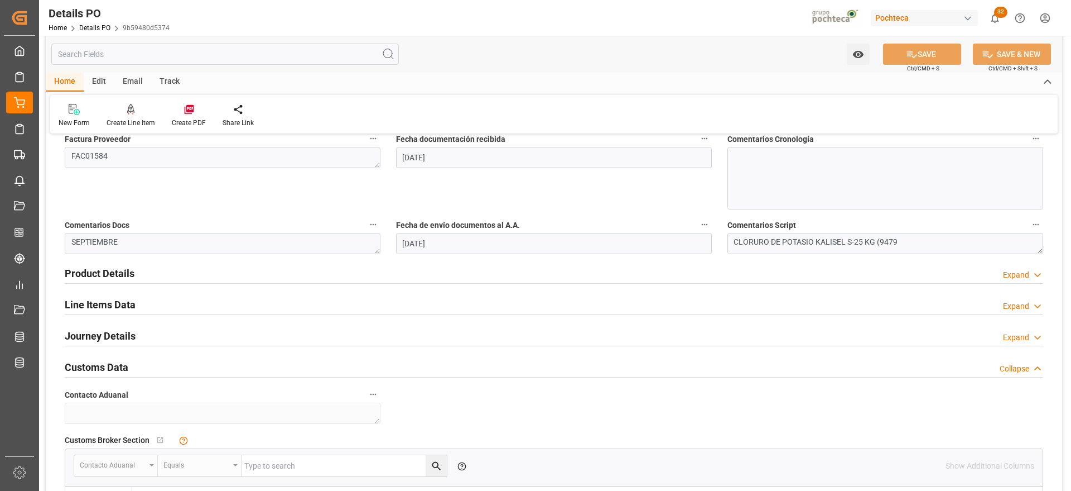
scroll to position [558, 0]
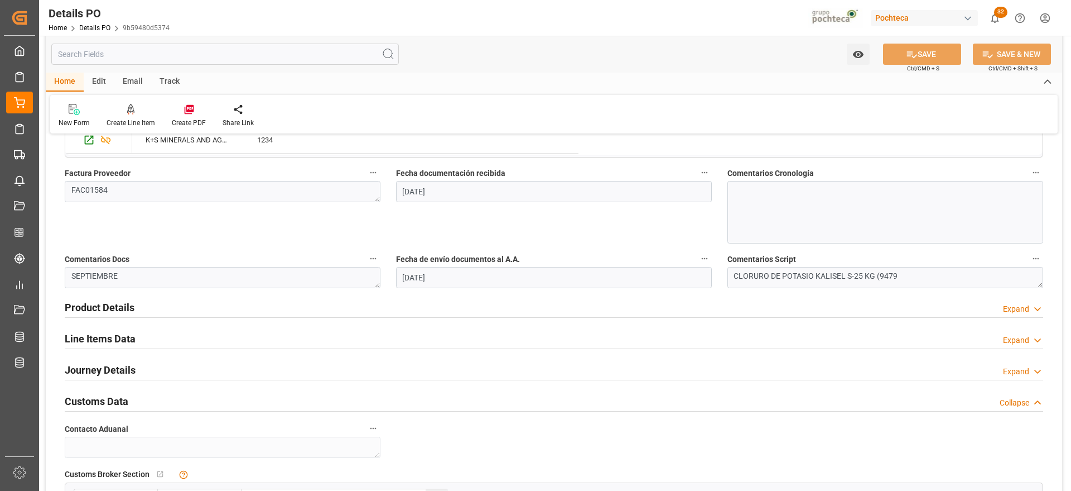
click at [112, 331] on h2 "Line Items Data" at bounding box center [100, 338] width 71 height 15
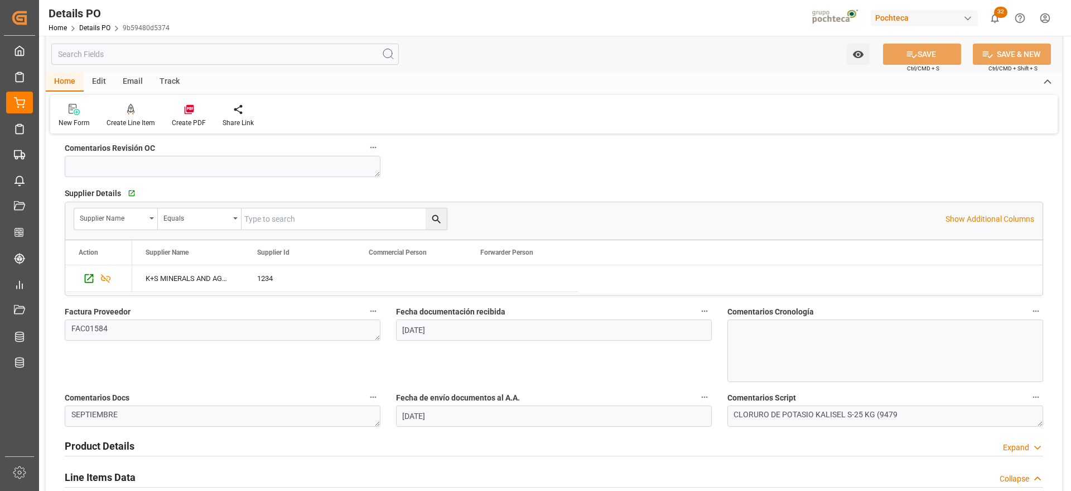
scroll to position [419, 0]
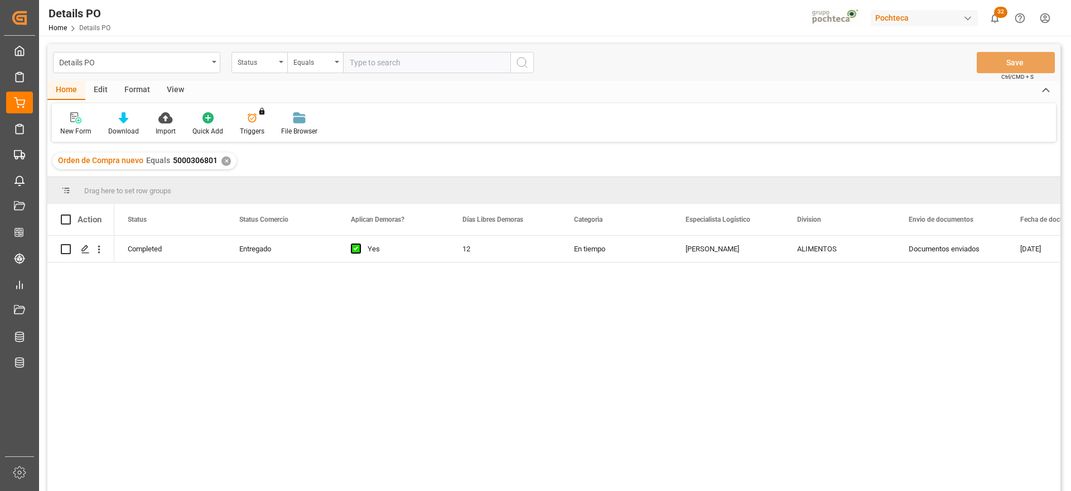
click at [223, 160] on div "✕" at bounding box center [226, 160] width 9 height 9
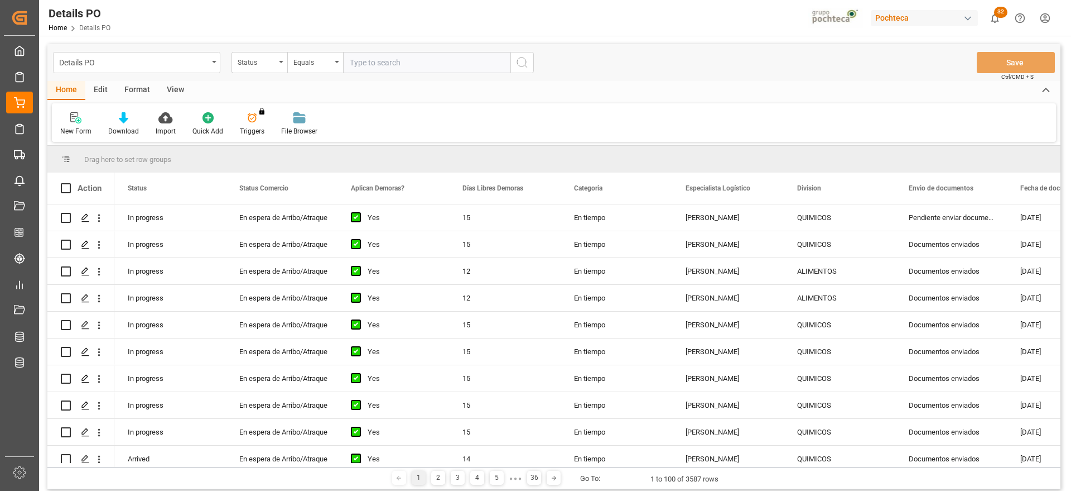
click at [261, 65] on div "Status" at bounding box center [257, 61] width 38 height 13
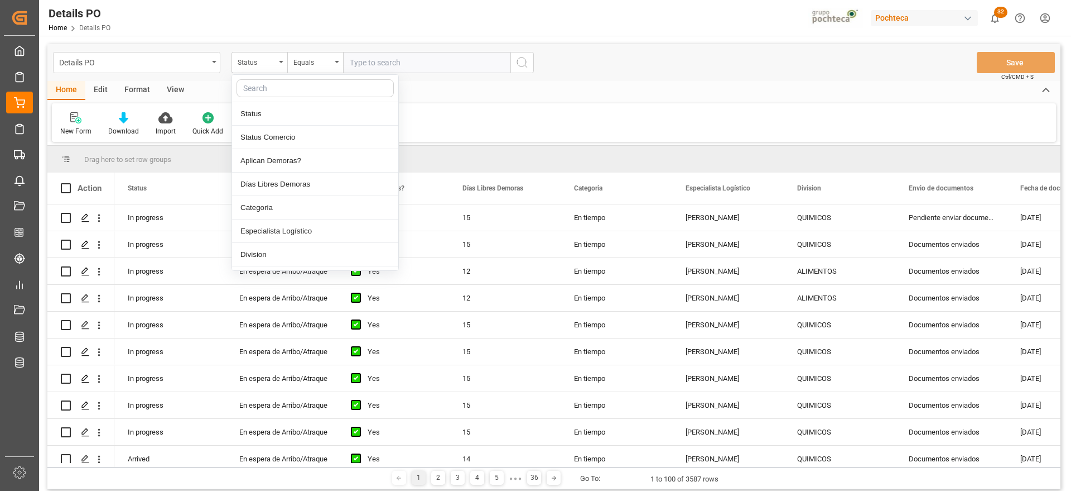
click at [268, 87] on input "text" at bounding box center [315, 88] width 157 height 18
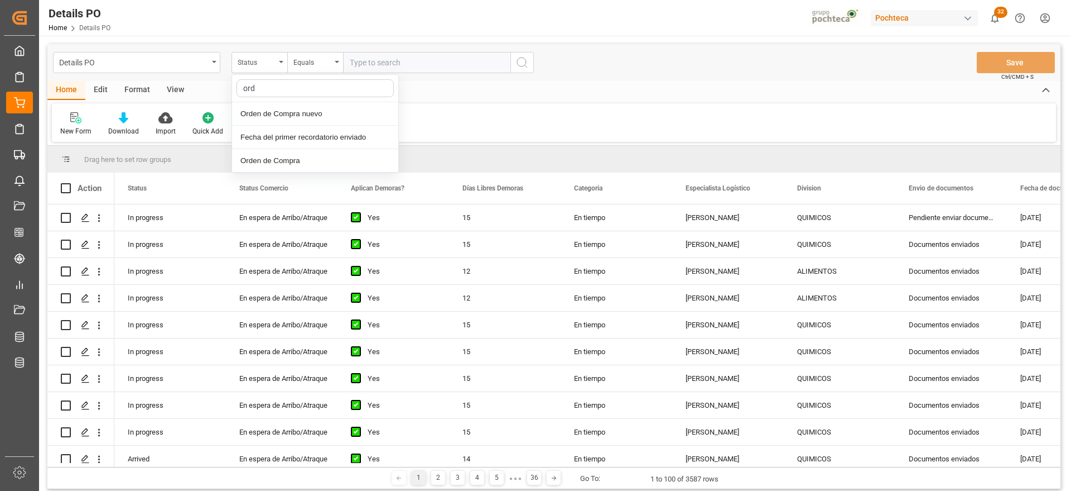
type input "orde"
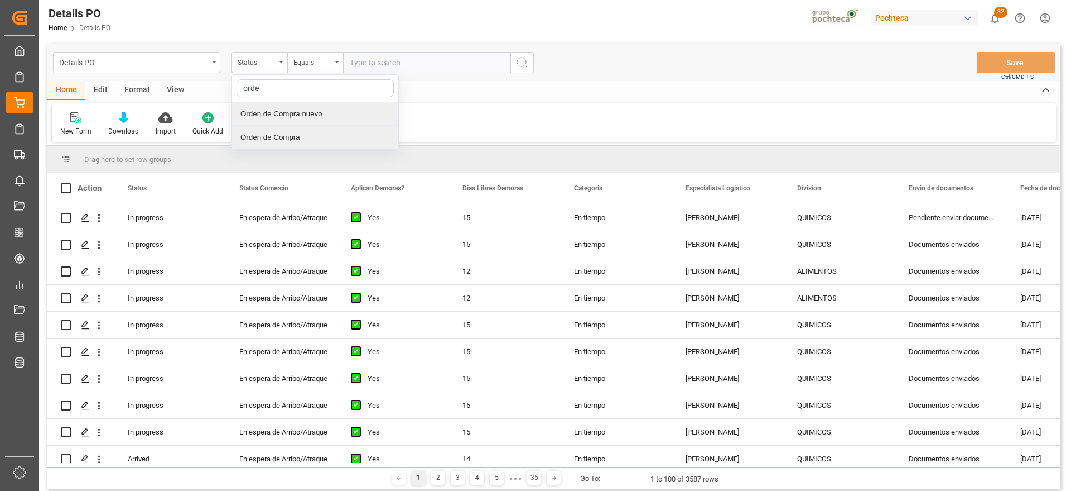
click at [295, 115] on div "Orden de Compra nuevo" at bounding box center [315, 113] width 166 height 23
click at [373, 67] on input "text" at bounding box center [426, 62] width 167 height 21
paste input "5000306291"
type input "5000306291"
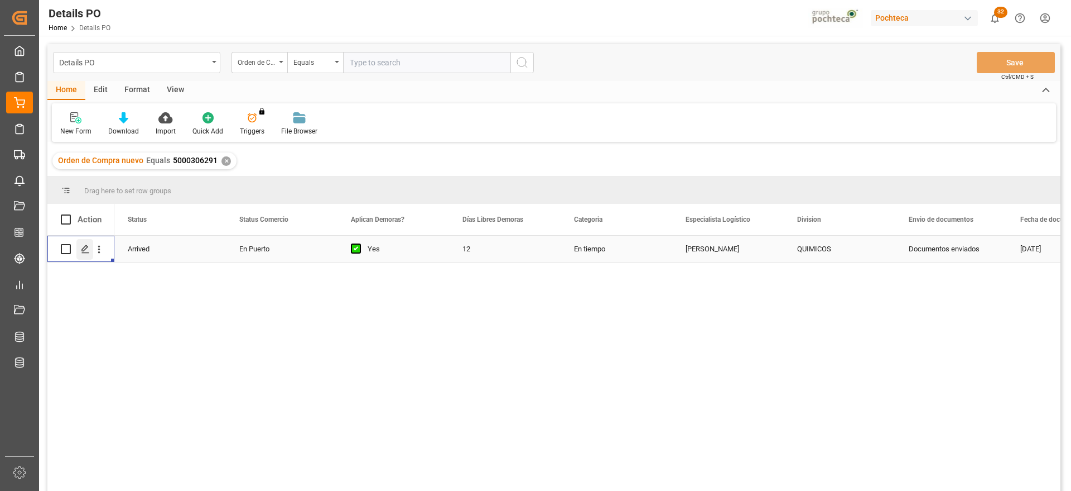
click at [79, 249] on div "Press SPACE to select this row." at bounding box center [84, 249] width 17 height 21
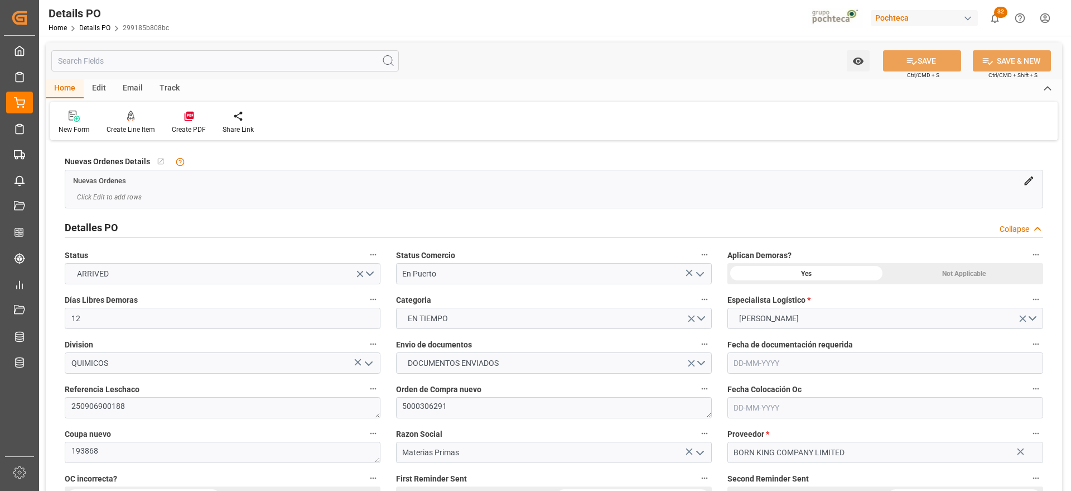
type input "12"
type input "1"
type input "[DATE]"
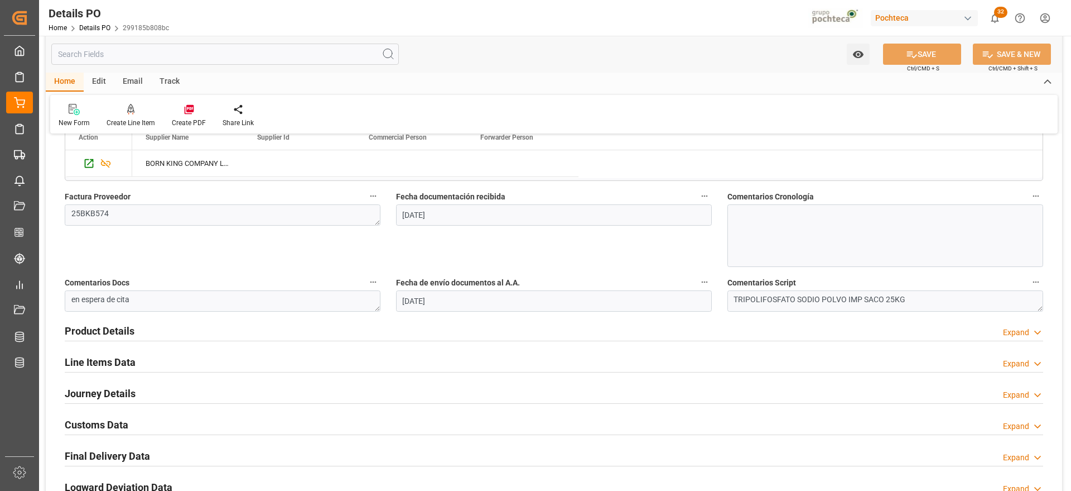
scroll to position [558, 0]
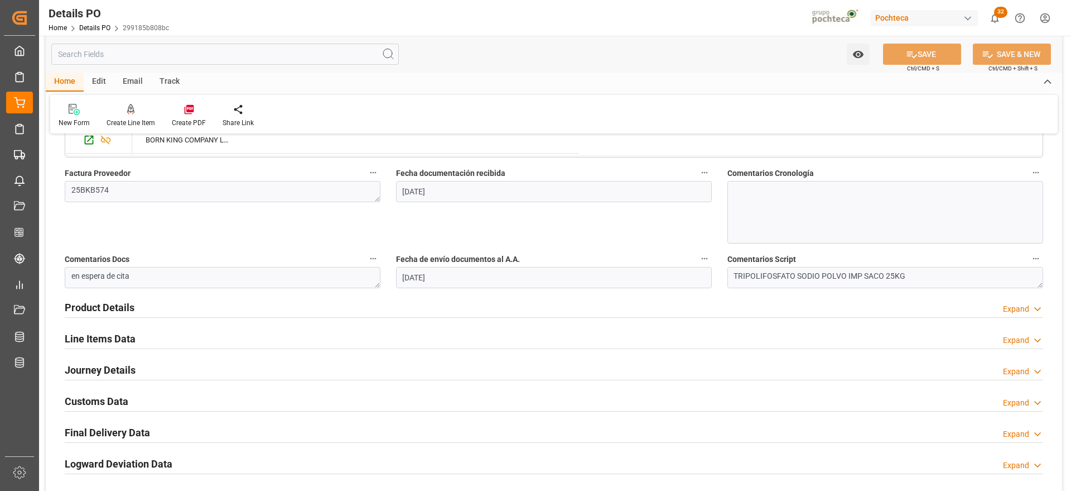
click at [113, 345] on h2 "Line Items Data" at bounding box center [100, 338] width 71 height 15
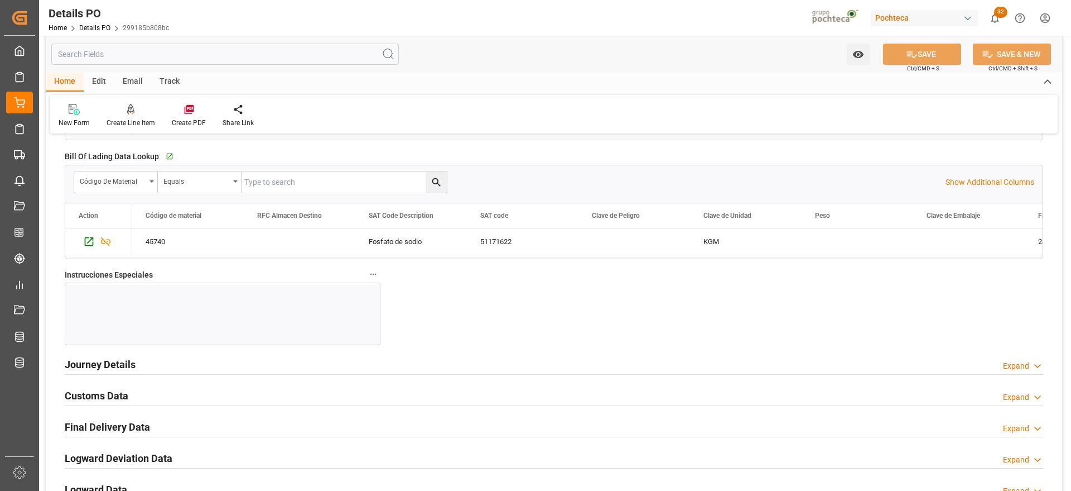
scroll to position [1116, 0]
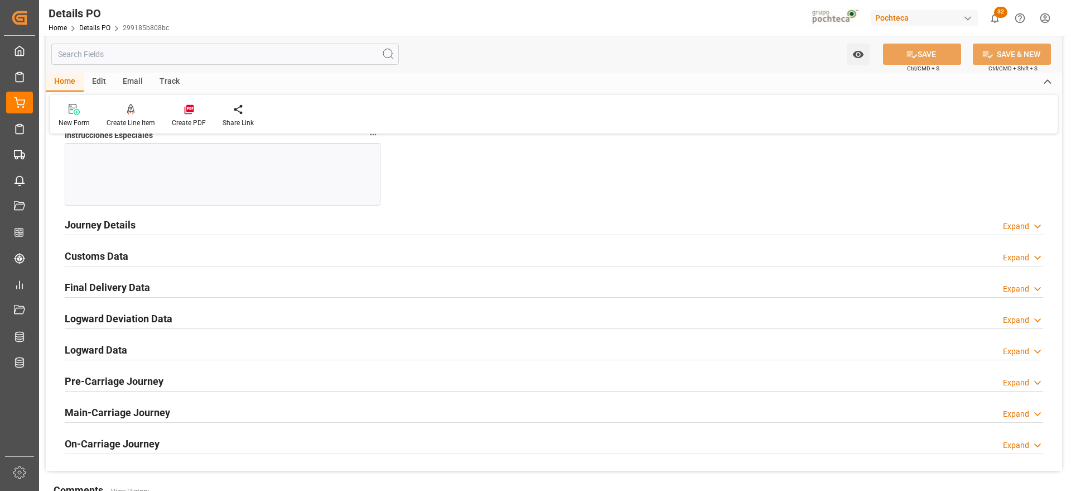
click at [99, 257] on h2 "Customs Data" at bounding box center [97, 255] width 64 height 15
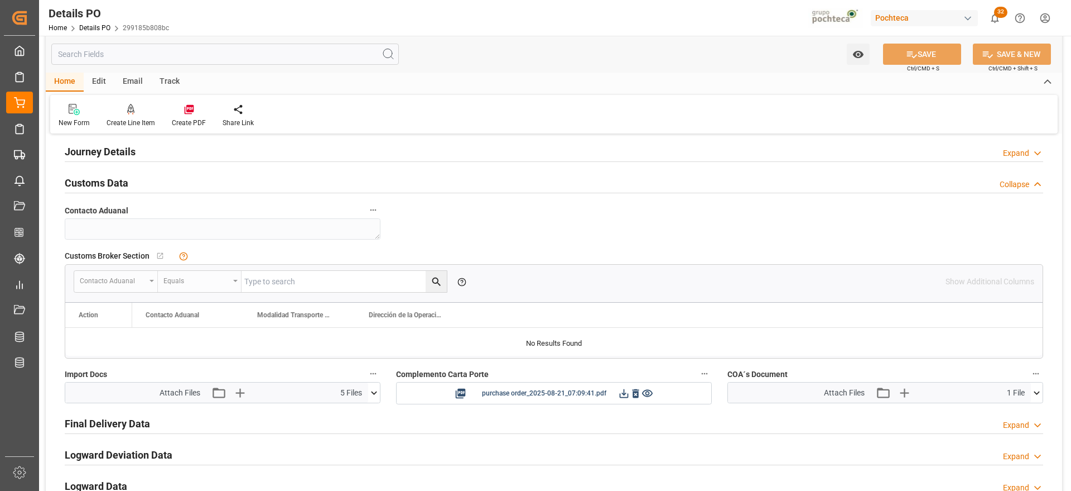
scroll to position [1256, 0]
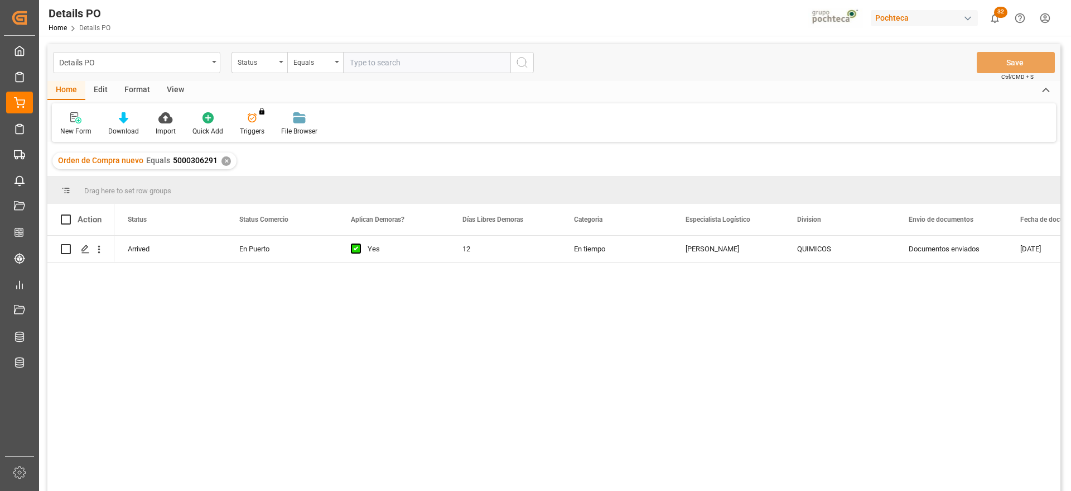
click at [226, 161] on div "✕" at bounding box center [226, 160] width 9 height 9
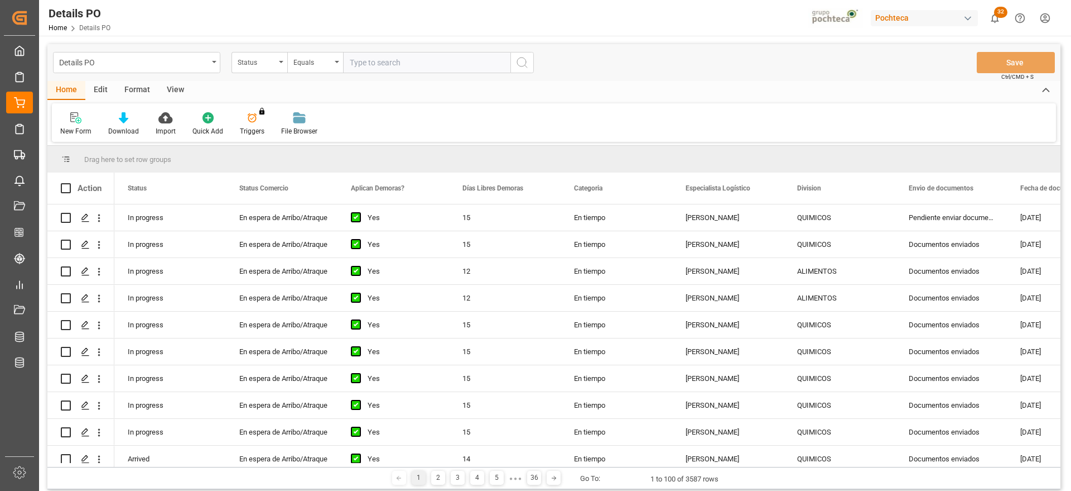
click at [253, 65] on div "Status" at bounding box center [257, 61] width 38 height 13
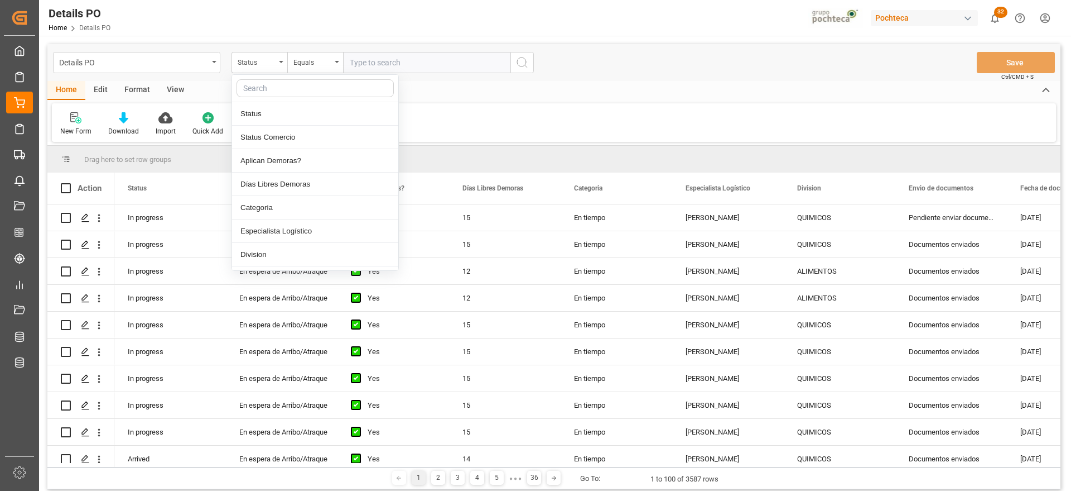
click at [276, 92] on input "text" at bounding box center [315, 88] width 157 height 18
type input "ref"
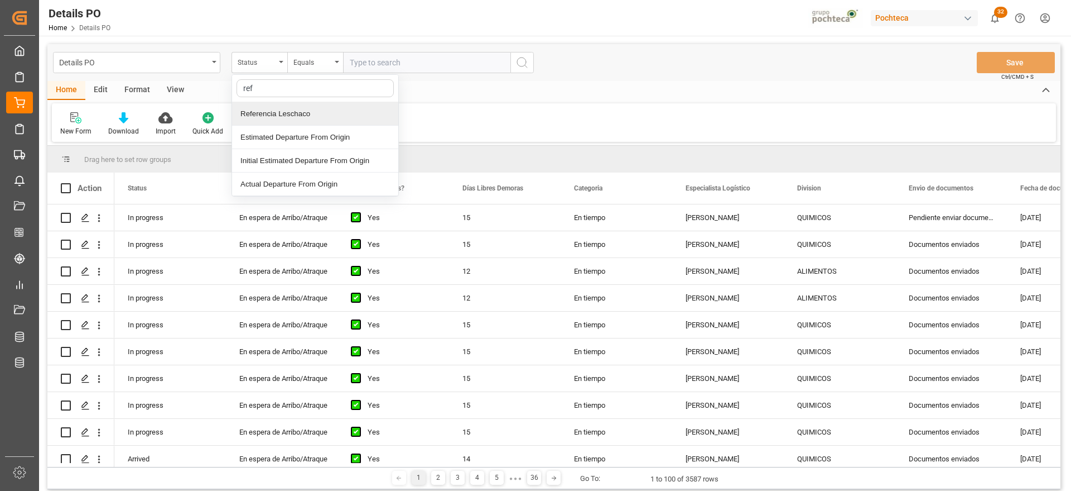
click at [294, 112] on div "Referencia Leschaco" at bounding box center [315, 113] width 166 height 23
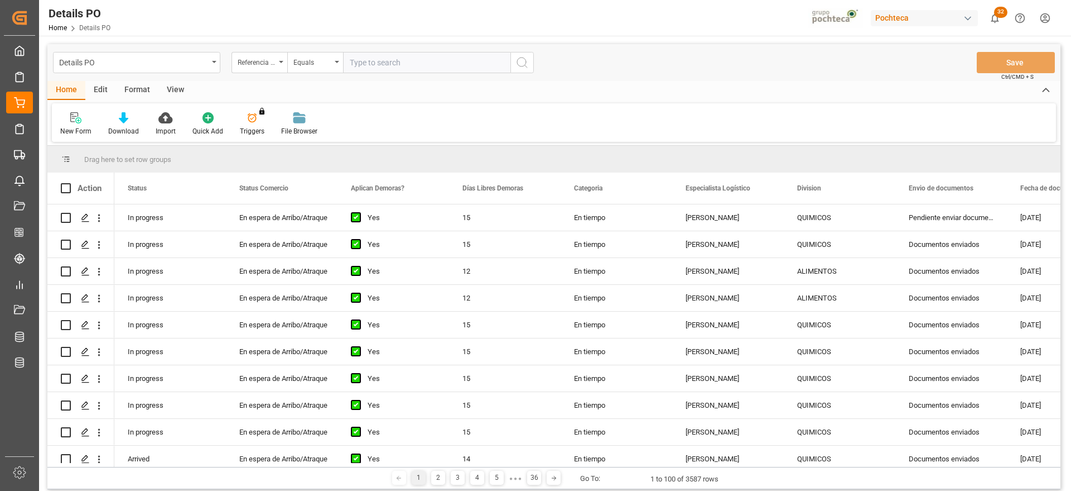
click at [359, 70] on input "text" at bounding box center [426, 62] width 167 height 21
paste input "250906900265"
type input "250906900265"
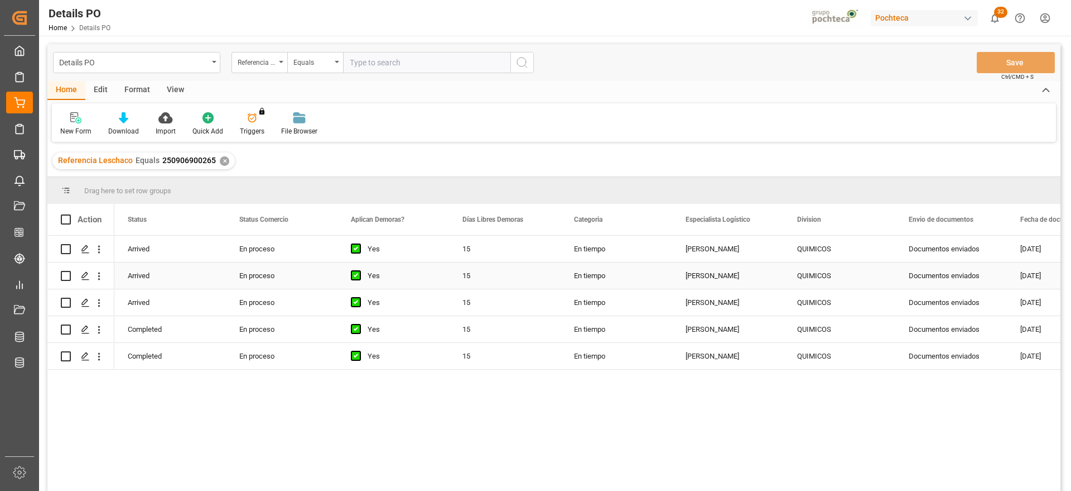
click at [294, 273] on div "En proceso" at bounding box center [281, 276] width 85 height 26
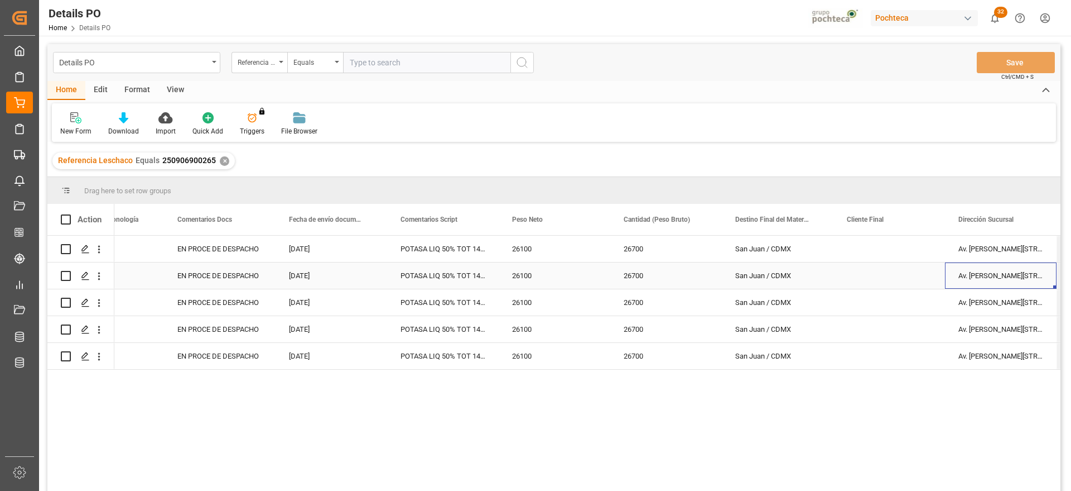
scroll to position [0, 2964]
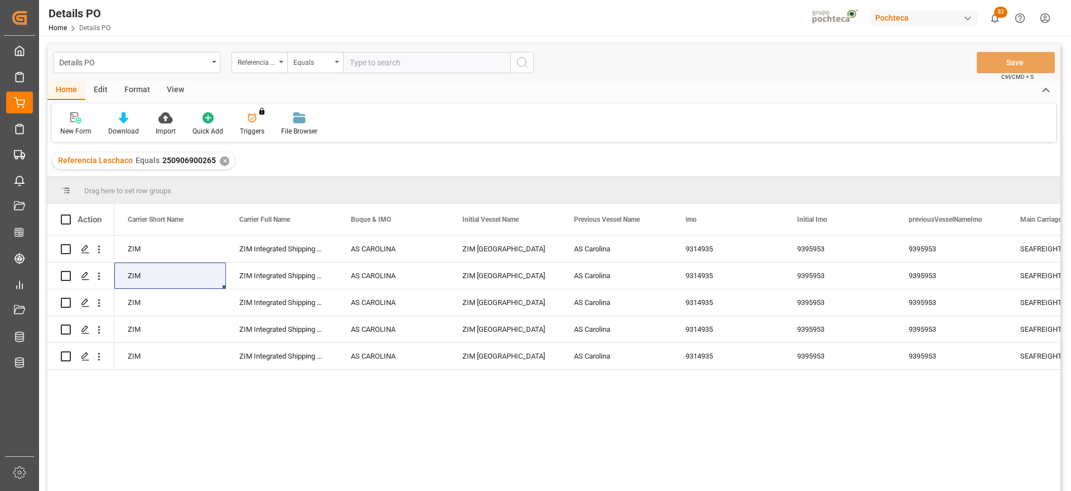
click at [224, 157] on div "✕" at bounding box center [224, 160] width 9 height 9
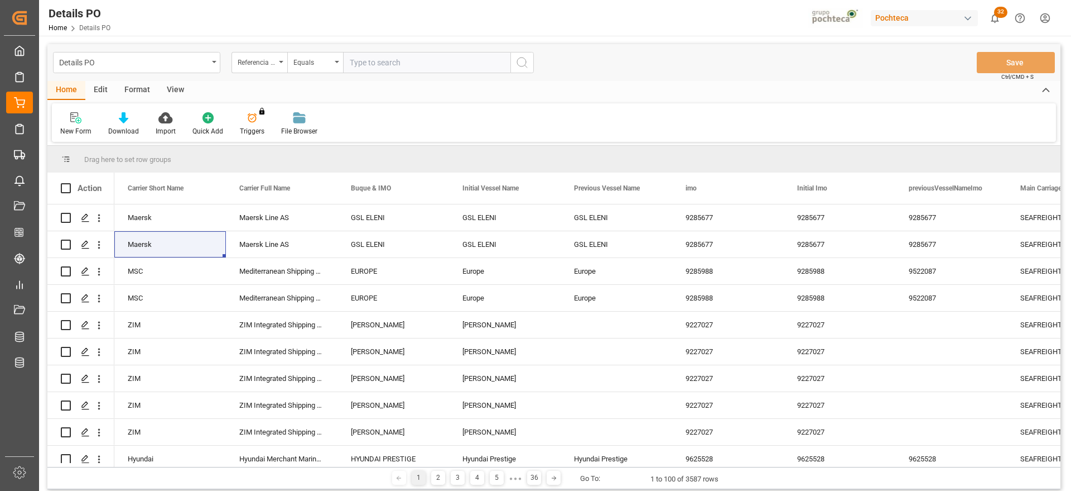
click at [388, 61] on input "text" at bounding box center [426, 62] width 167 height 21
paste input "250906900464"
type input "250906900464"
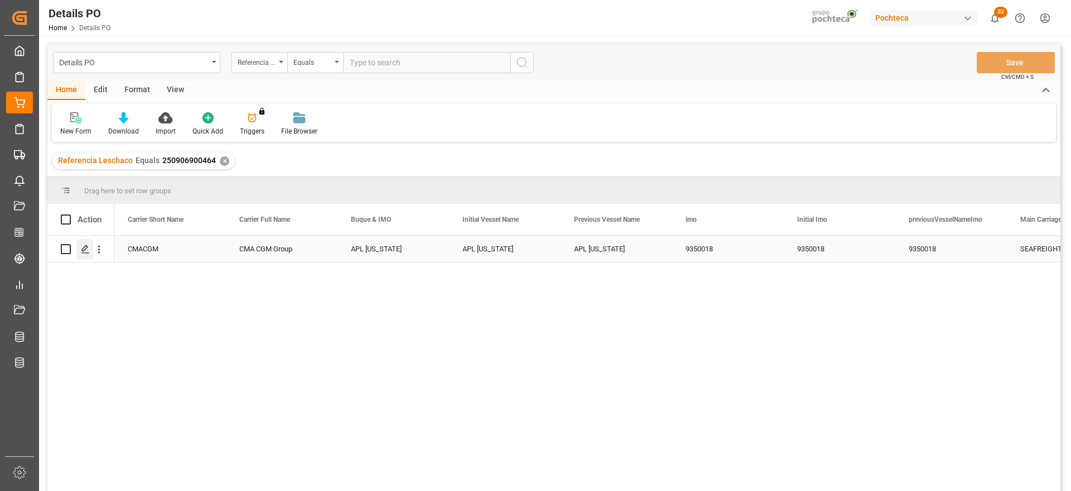
click at [84, 252] on icon "Press SPACE to select this row." at bounding box center [85, 248] width 9 height 9
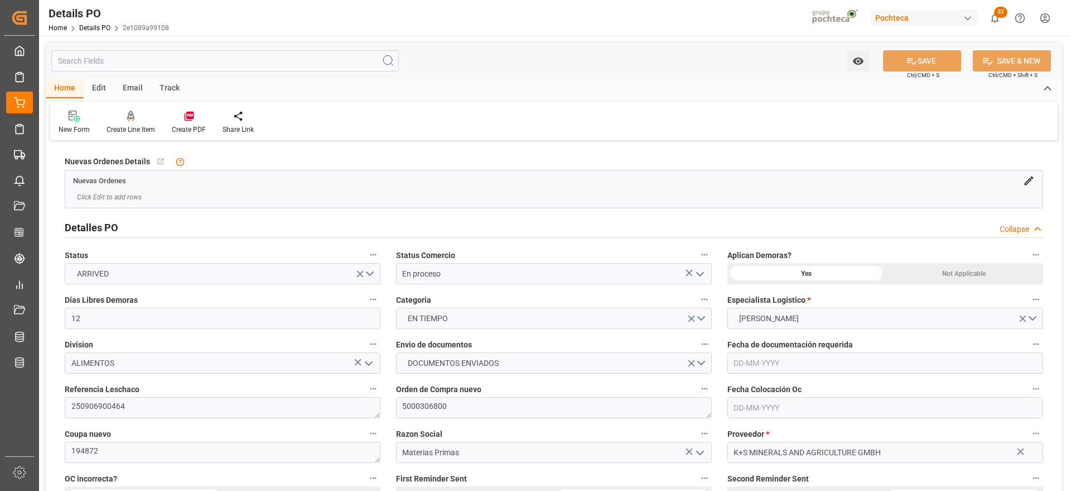
type input "12"
type input "[DATE]"
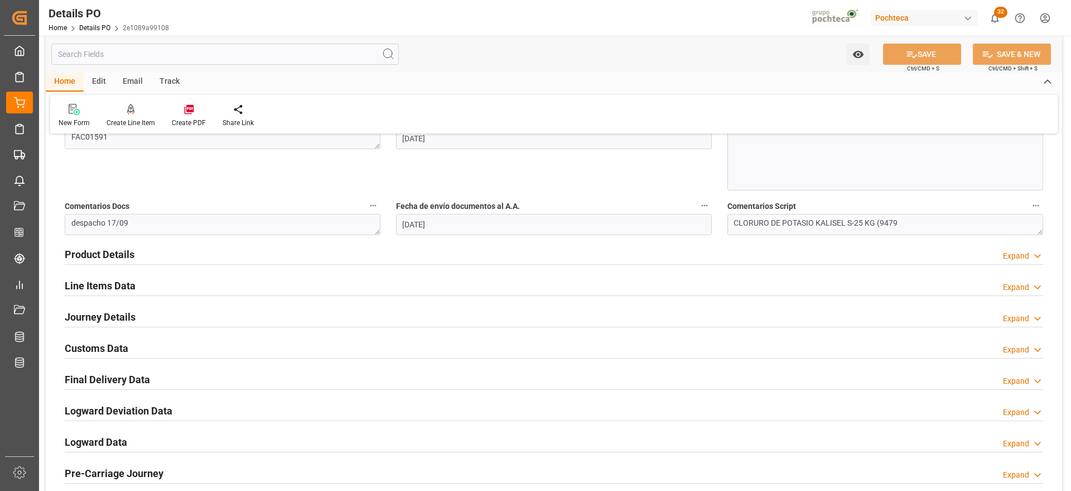
scroll to position [767, 0]
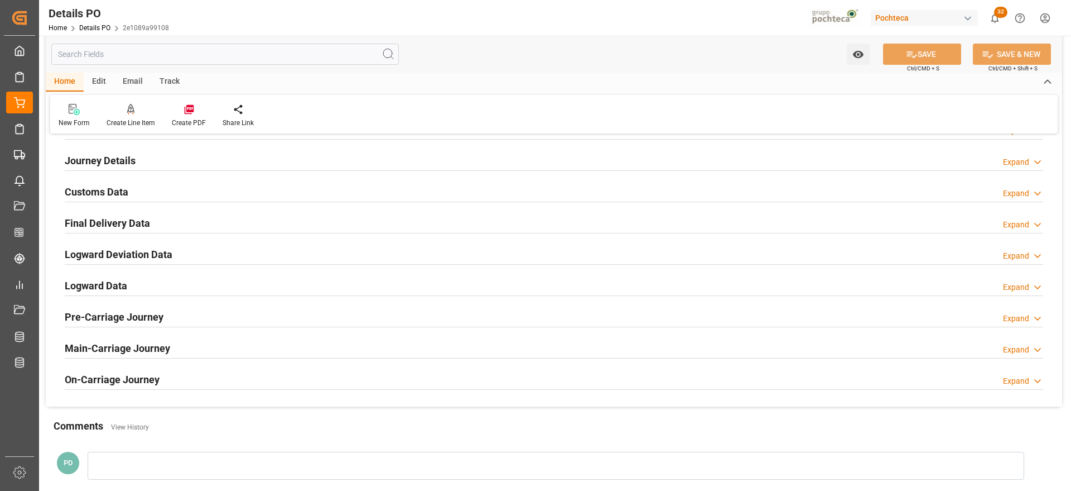
click at [104, 198] on h2 "Customs Data" at bounding box center [97, 191] width 64 height 15
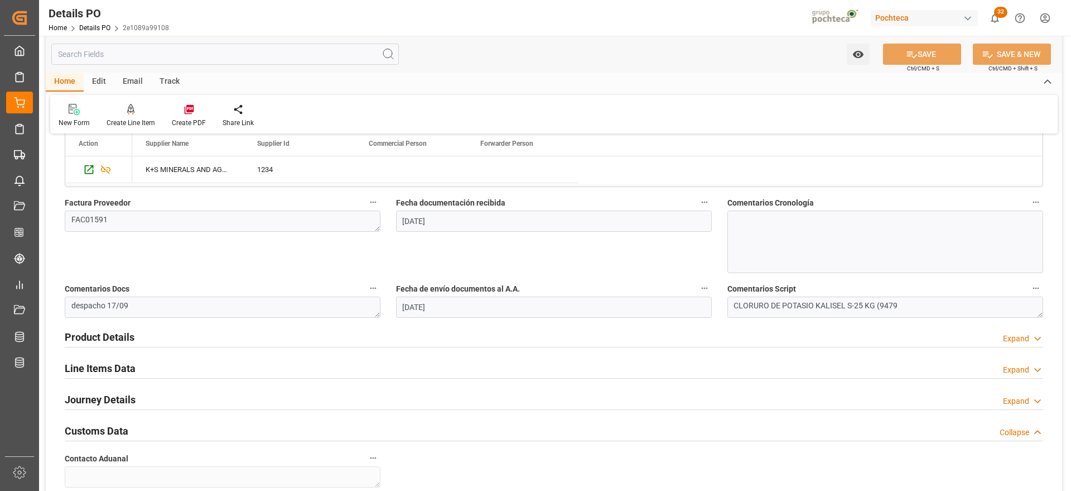
scroll to position [349, 0]
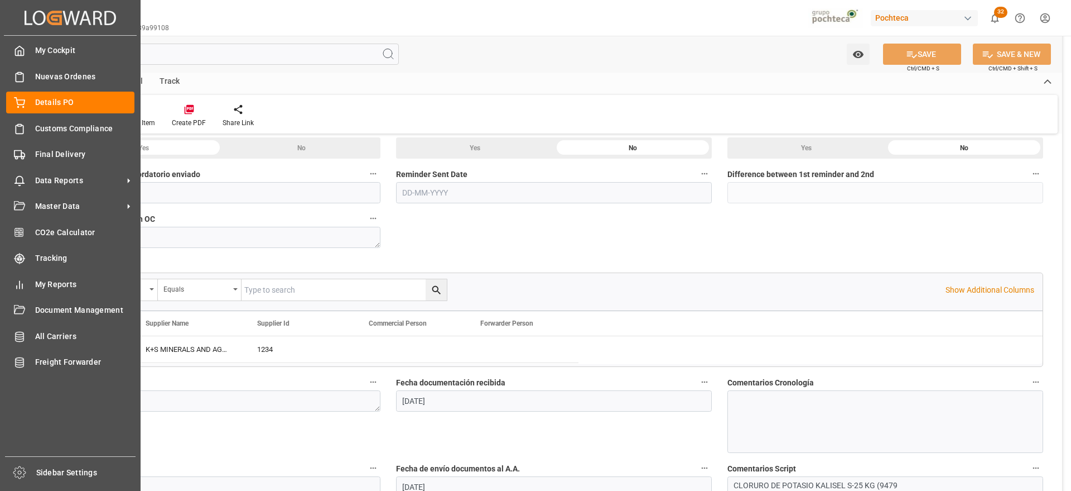
click at [6, 103] on div "My Cockpit My Cockpit Nuevas Ordenes Nuevas Ordenes Details PO Details PO Custo…" at bounding box center [70, 246] width 133 height 420
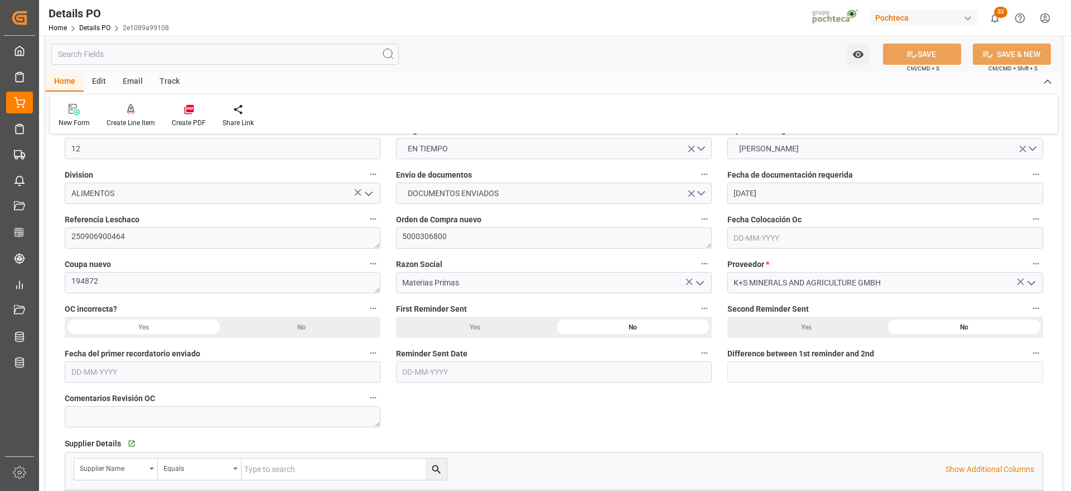
scroll to position [0, 0]
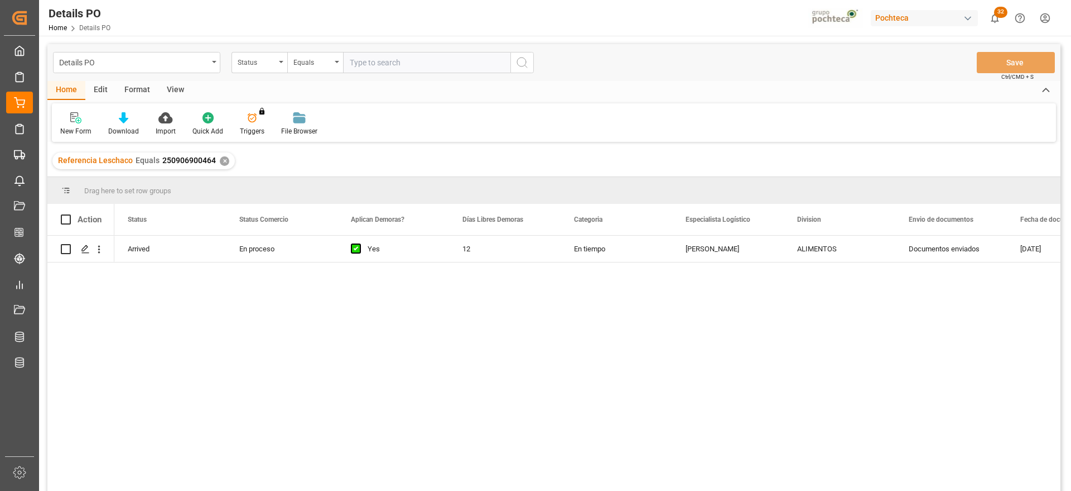
click at [225, 160] on div "✕" at bounding box center [224, 160] width 9 height 9
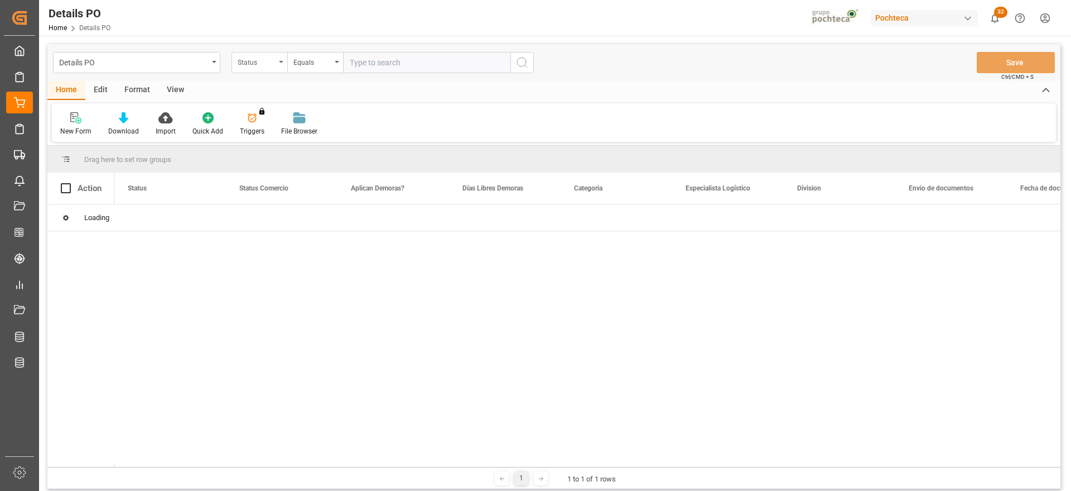
click at [253, 59] on div "Status" at bounding box center [257, 61] width 38 height 13
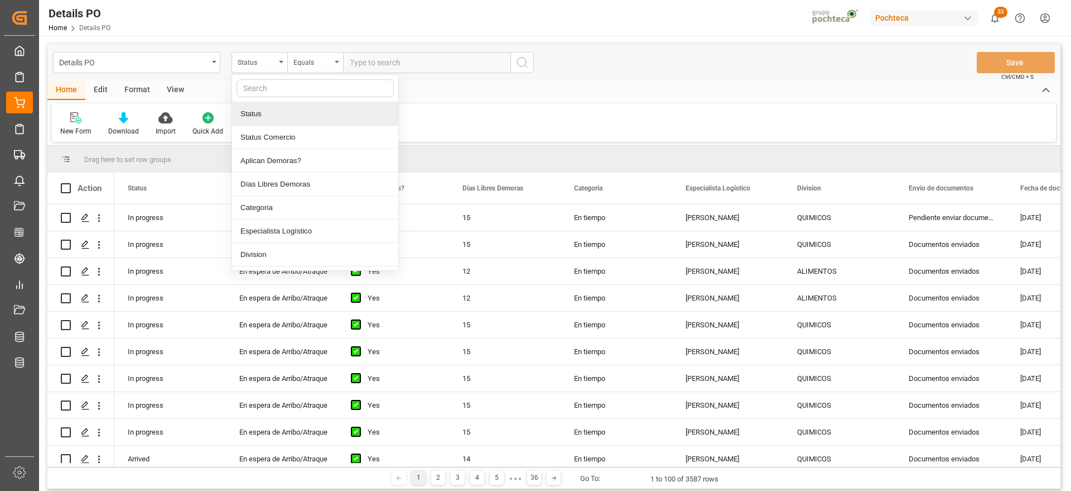
click at [274, 92] on input "text" at bounding box center [315, 88] width 157 height 18
type input "ref"
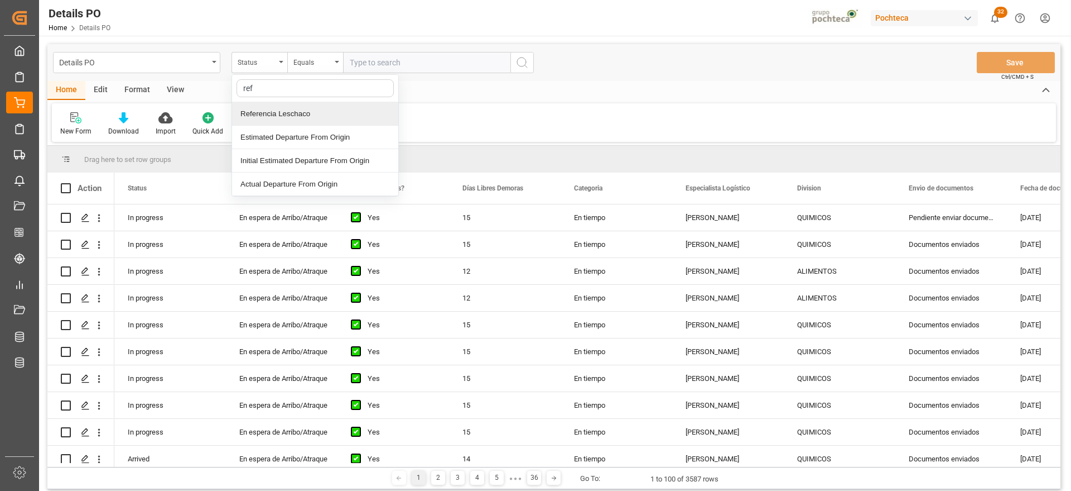
drag, startPoint x: 290, startPoint y: 110, endPoint x: 332, endPoint y: 85, distance: 48.8
click at [290, 109] on div "Referencia Leschaco" at bounding box center [315, 113] width 166 height 23
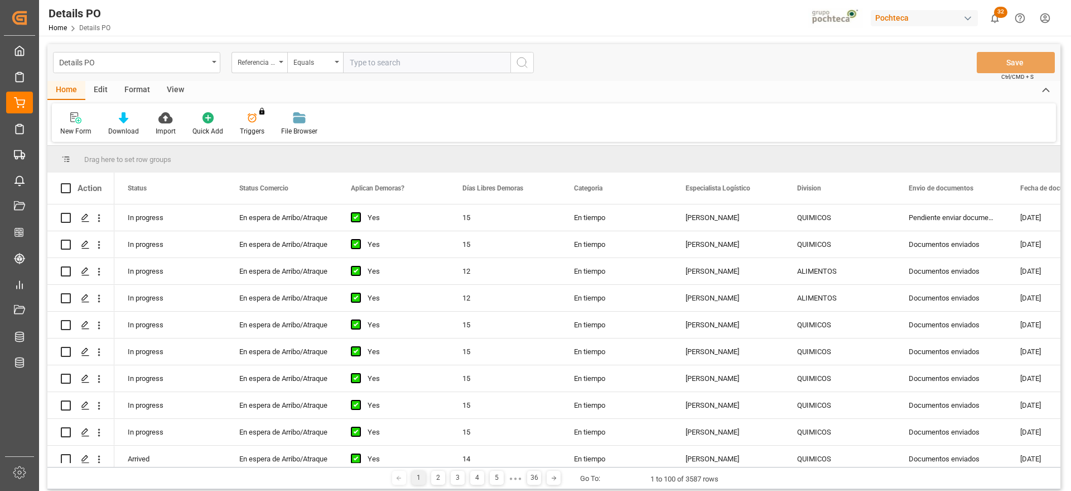
click at [376, 66] on input "text" at bounding box center [426, 62] width 167 height 21
paste input "250906900469"
type input "250906900469"
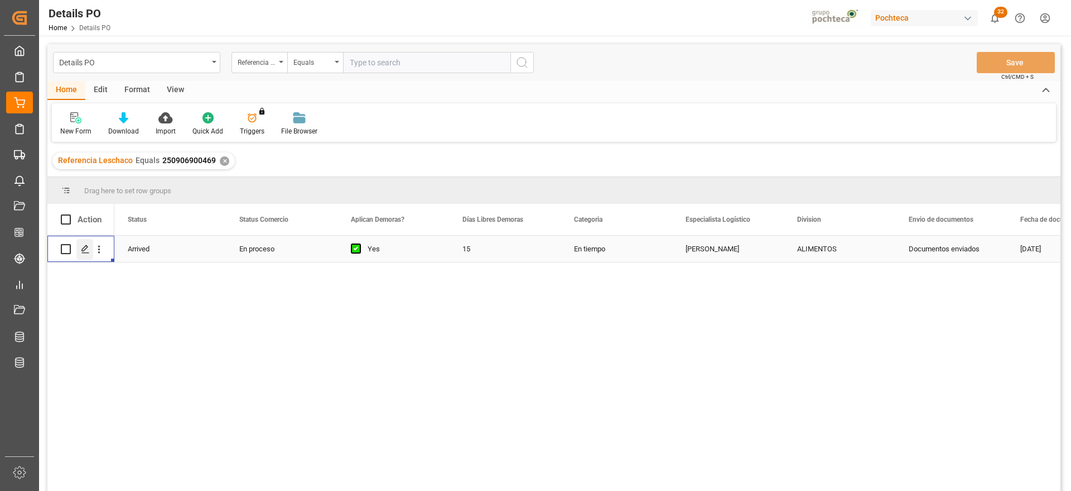
click at [85, 243] on div "Press SPACE to select this row." at bounding box center [84, 249] width 17 height 21
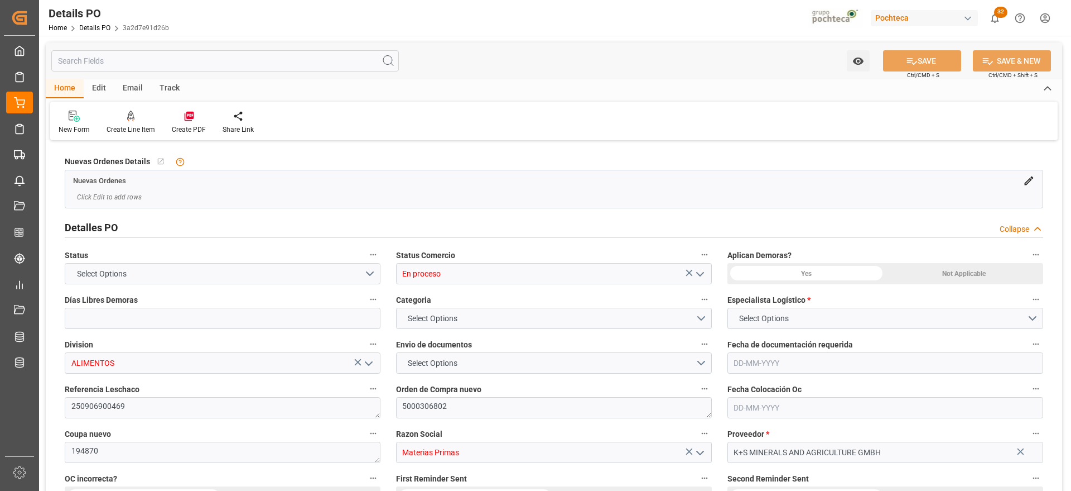
type input "15"
type input "[DATE]"
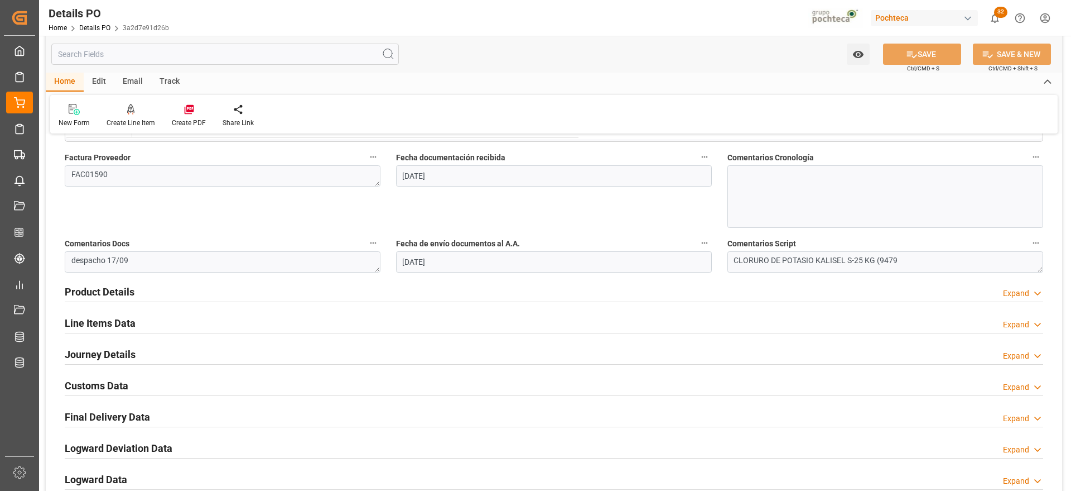
scroll to position [628, 0]
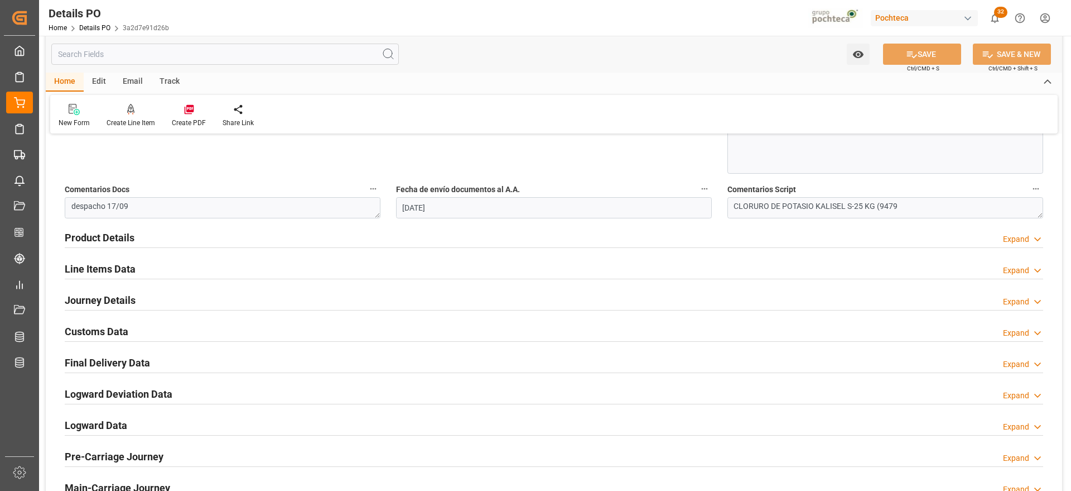
click at [105, 328] on h2 "Customs Data" at bounding box center [97, 331] width 64 height 15
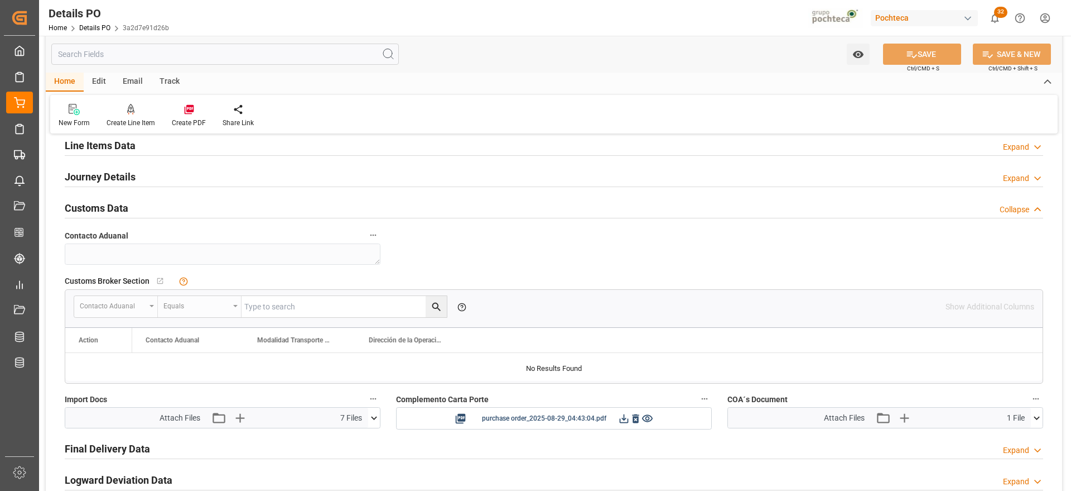
scroll to position [977, 0]
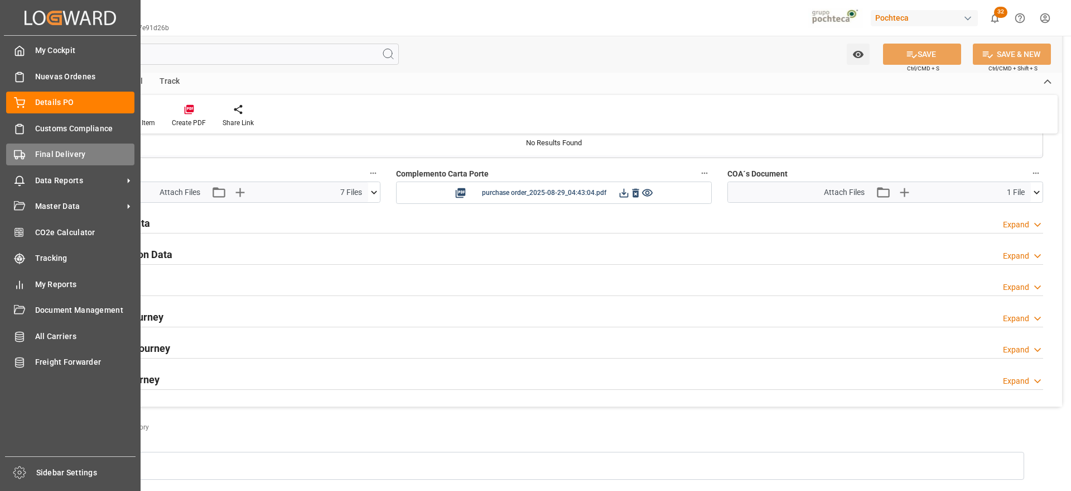
click at [46, 158] on span "Final Delivery" at bounding box center [85, 154] width 100 height 12
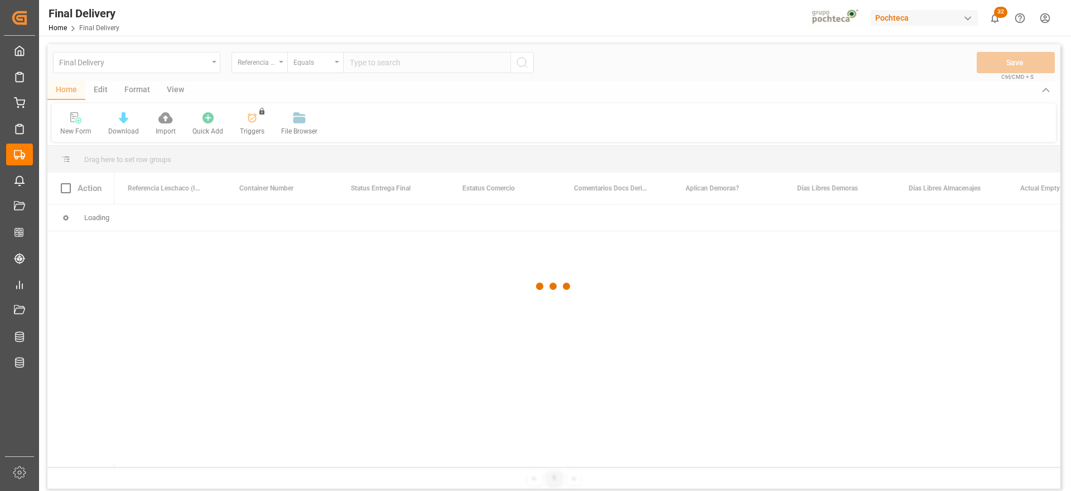
click at [268, 66] on div at bounding box center [553, 286] width 1013 height 484
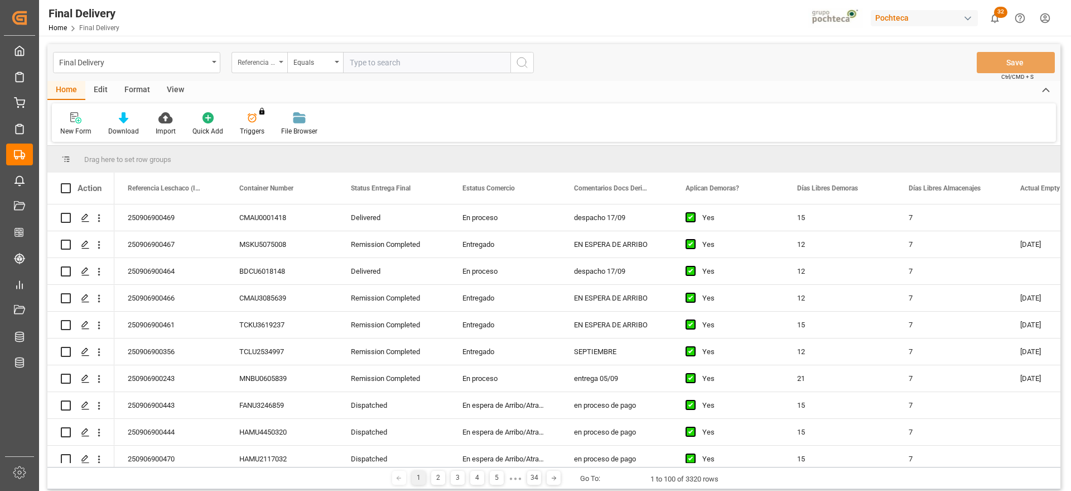
click at [258, 65] on div "Referencia Leschaco (Impo)" at bounding box center [257, 61] width 38 height 13
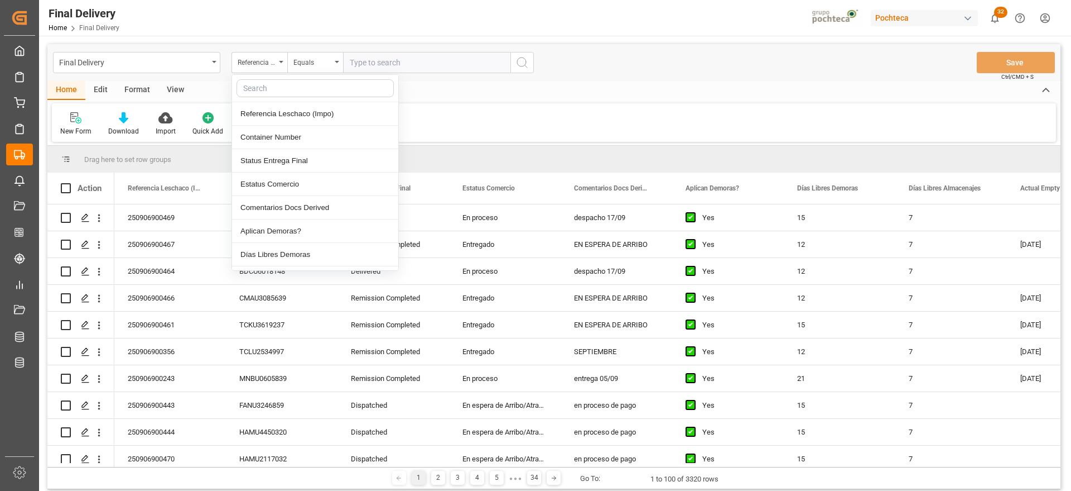
click at [397, 65] on input "text" at bounding box center [426, 62] width 167 height 21
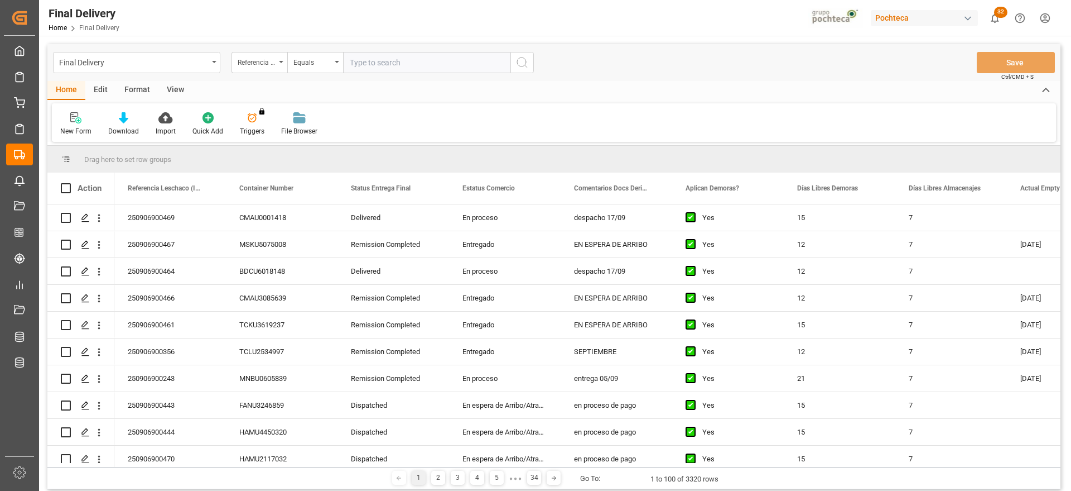
paste input "250906900600"
type input "250906900600"
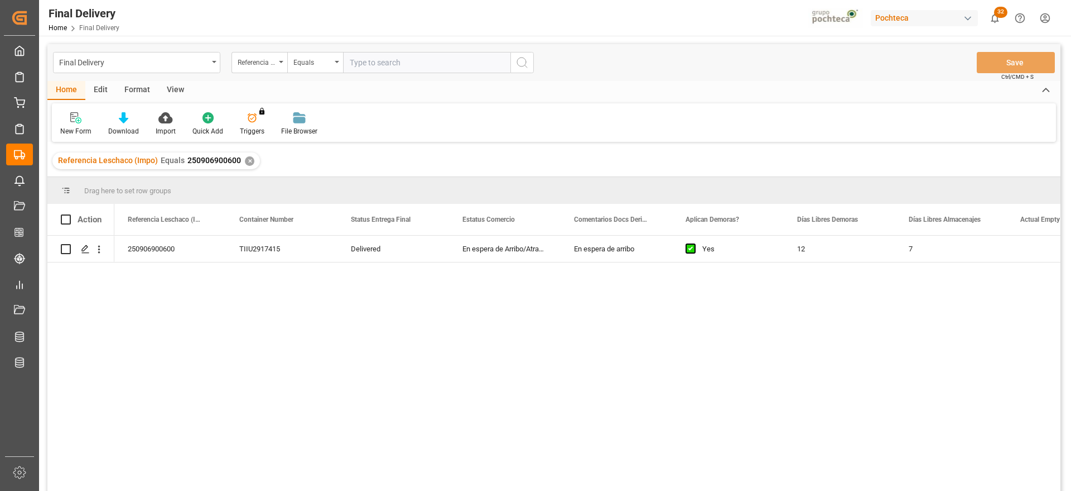
click at [246, 161] on div "✕" at bounding box center [249, 160] width 9 height 9
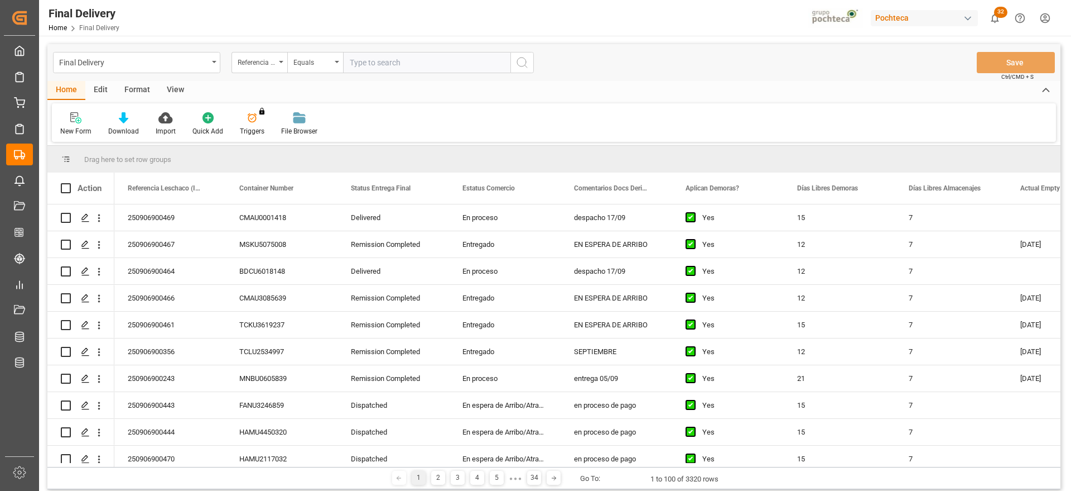
click at [402, 63] on input "text" at bounding box center [426, 62] width 167 height 21
paste input "250906900600"
type input "250906900600"
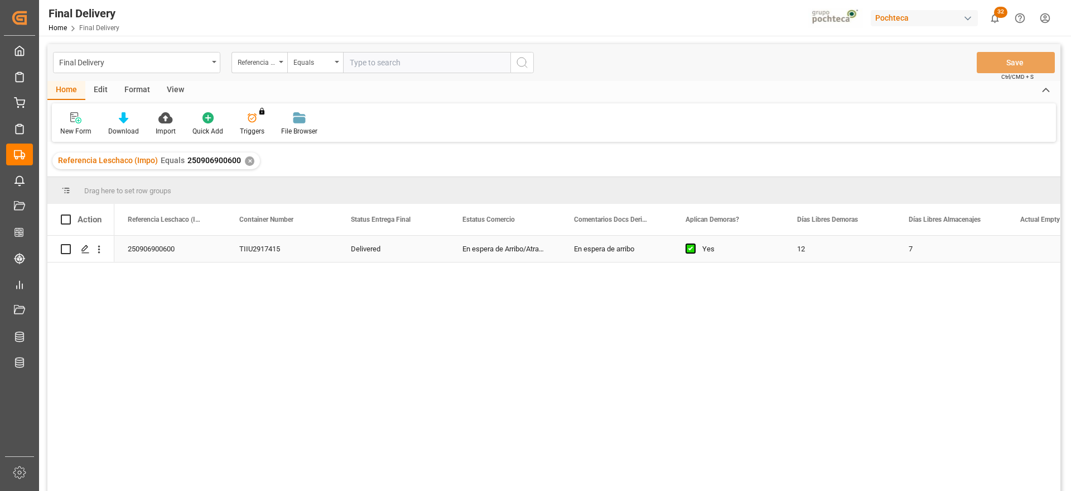
click at [76, 249] on div "Press SPACE to select this row." at bounding box center [81, 248] width 40 height 25
click at [86, 250] on icon "Press SPACE to select this row." at bounding box center [85, 248] width 9 height 9
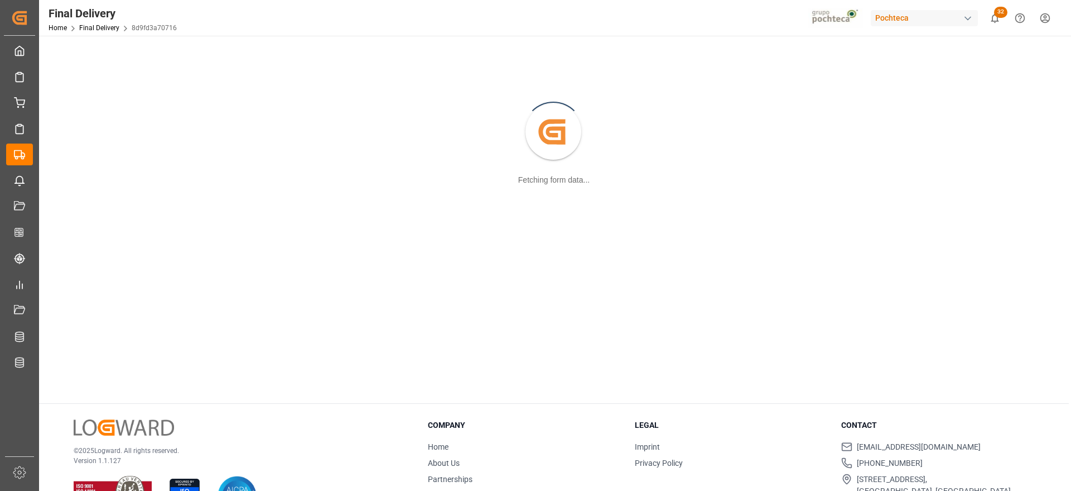
scroll to position [121, 0]
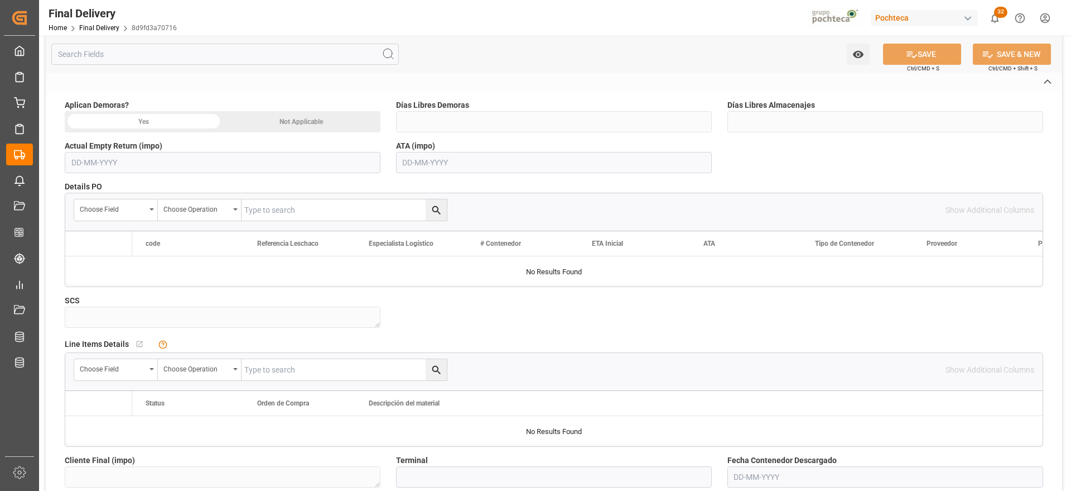
type textarea "250906900600"
type textarea "TIIU2917415"
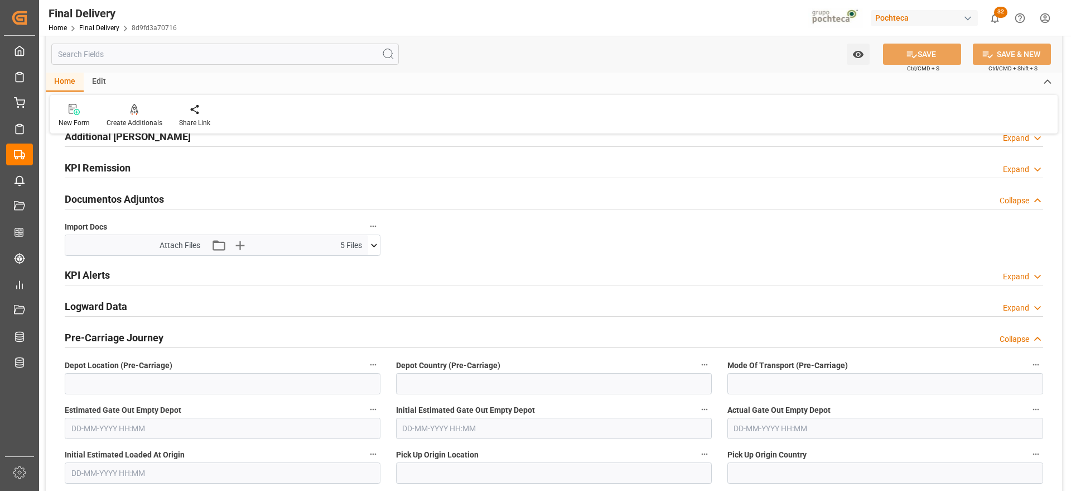
scroll to position [191, 0]
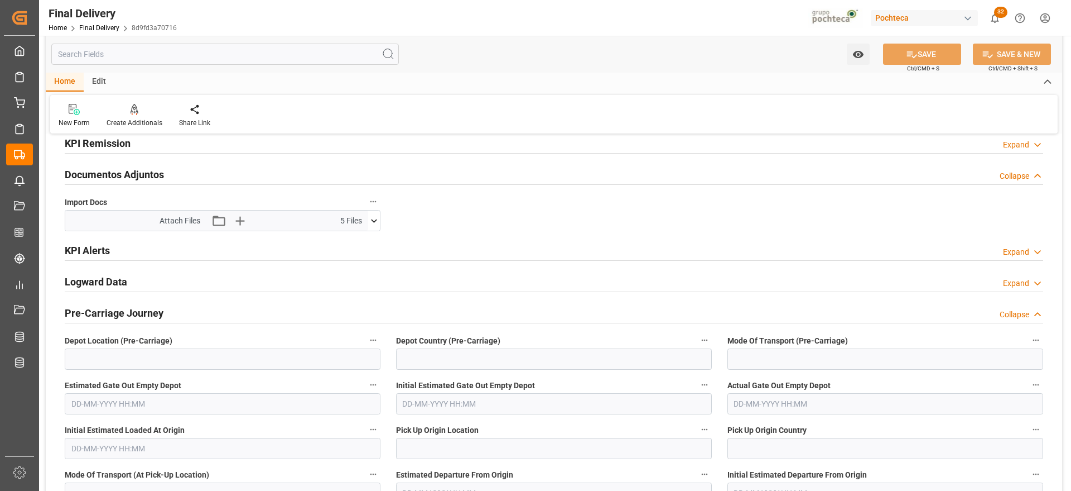
click at [377, 224] on icon at bounding box center [374, 221] width 12 height 12
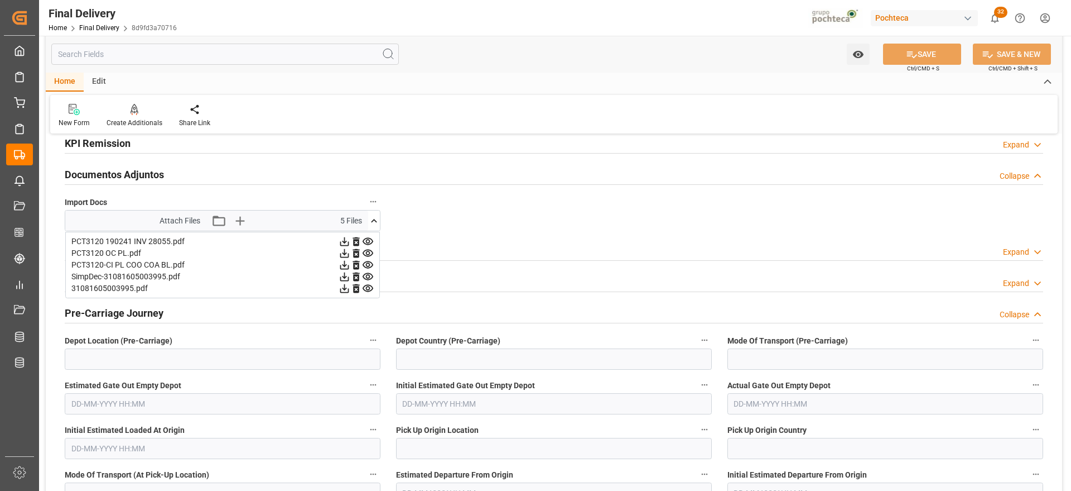
click at [371, 215] on icon at bounding box center [374, 221] width 12 height 12
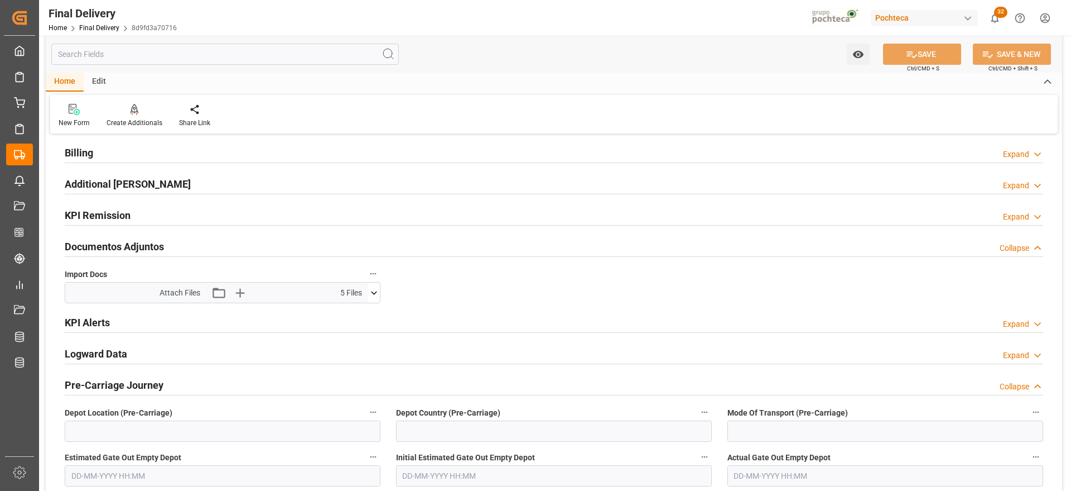
scroll to position [0, 0]
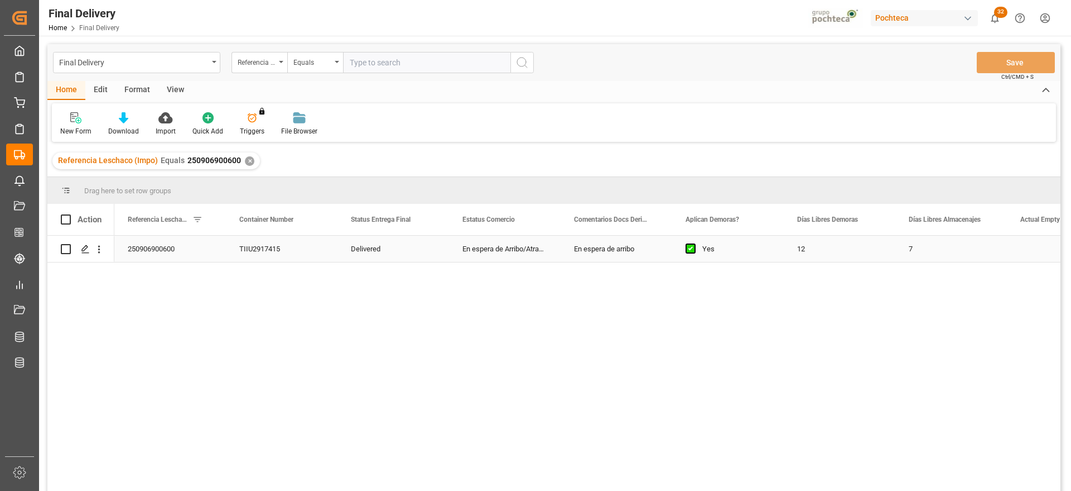
click at [402, 250] on div "Delivered" at bounding box center [394, 248] width 112 height 26
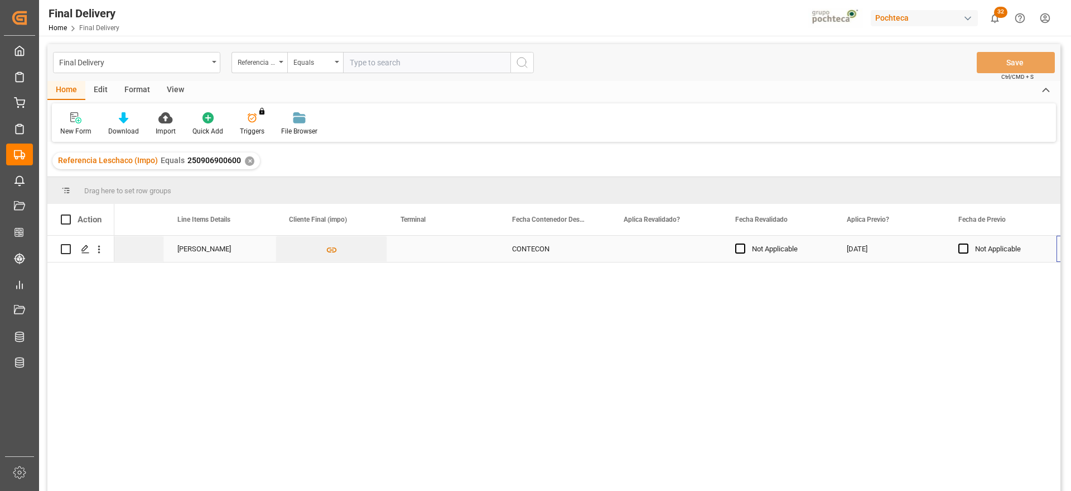
scroll to position [0, 1290]
click at [805, 250] on div "Sencillo" at bounding box center [778, 248] width 112 height 26
click at [575, 247] on div "Press SPACE to select this row." at bounding box center [555, 248] width 112 height 26
click at [680, 247] on div "Press SPACE to select this row." at bounding box center [666, 248] width 112 height 26
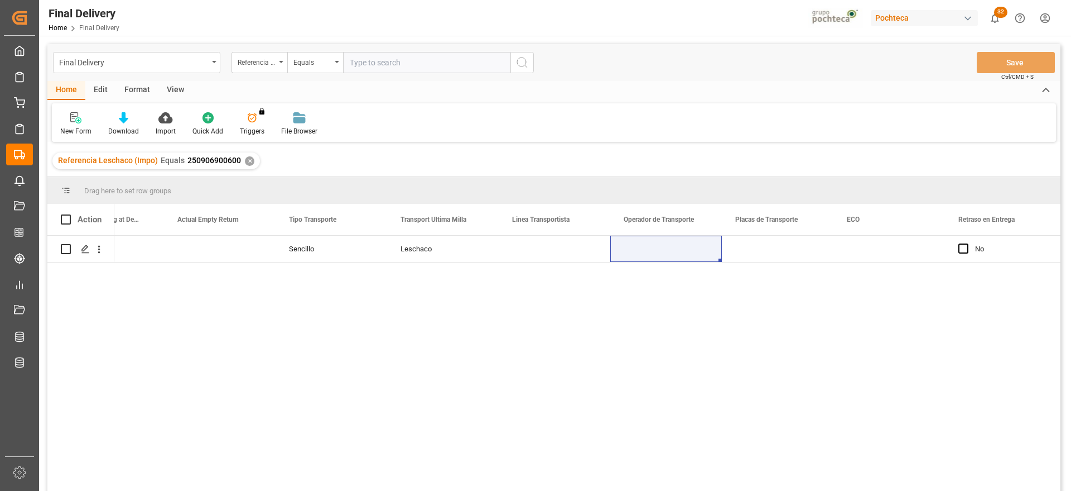
click at [1029, 333] on div "FCL Sencillo Leschaco No" at bounding box center [587, 366] width 946 height 262
